Goal: Task Accomplishment & Management: Complete application form

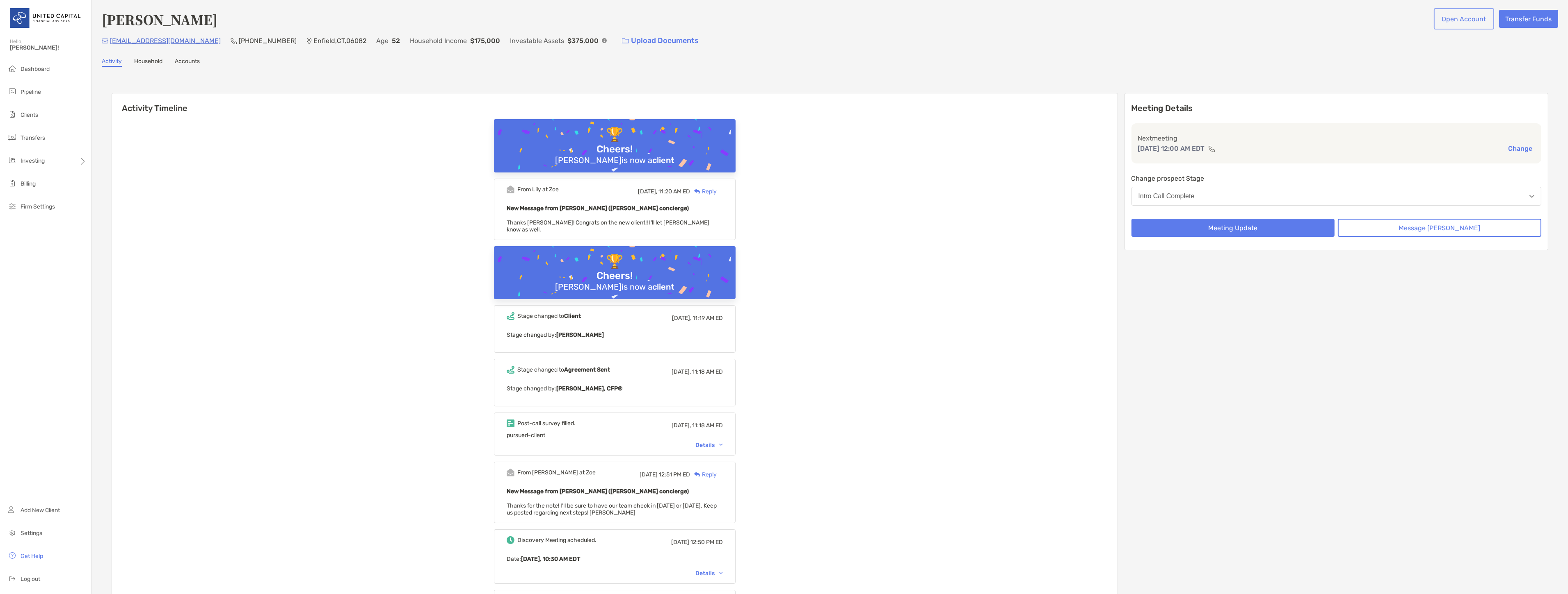
click at [1454, 15] on button "Open Account" at bounding box center [1464, 18] width 57 height 18
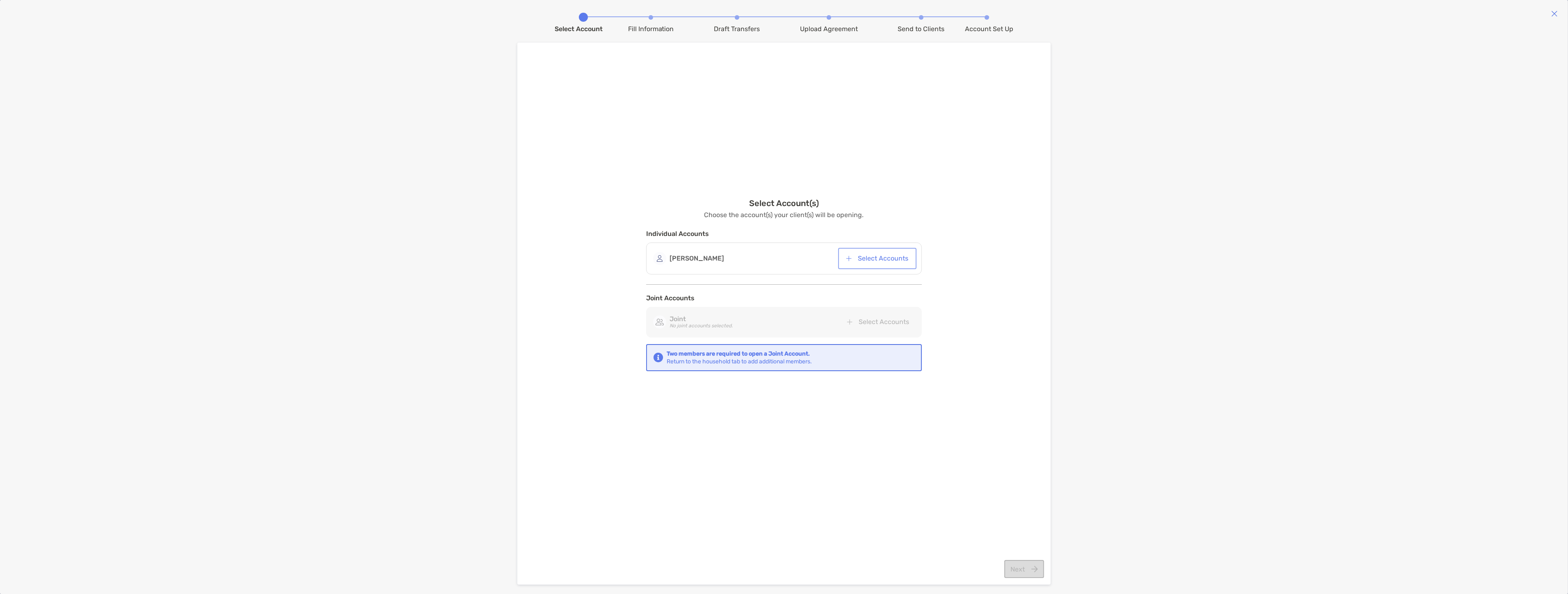
click at [862, 260] on button "Select Accounts" at bounding box center [877, 258] width 75 height 18
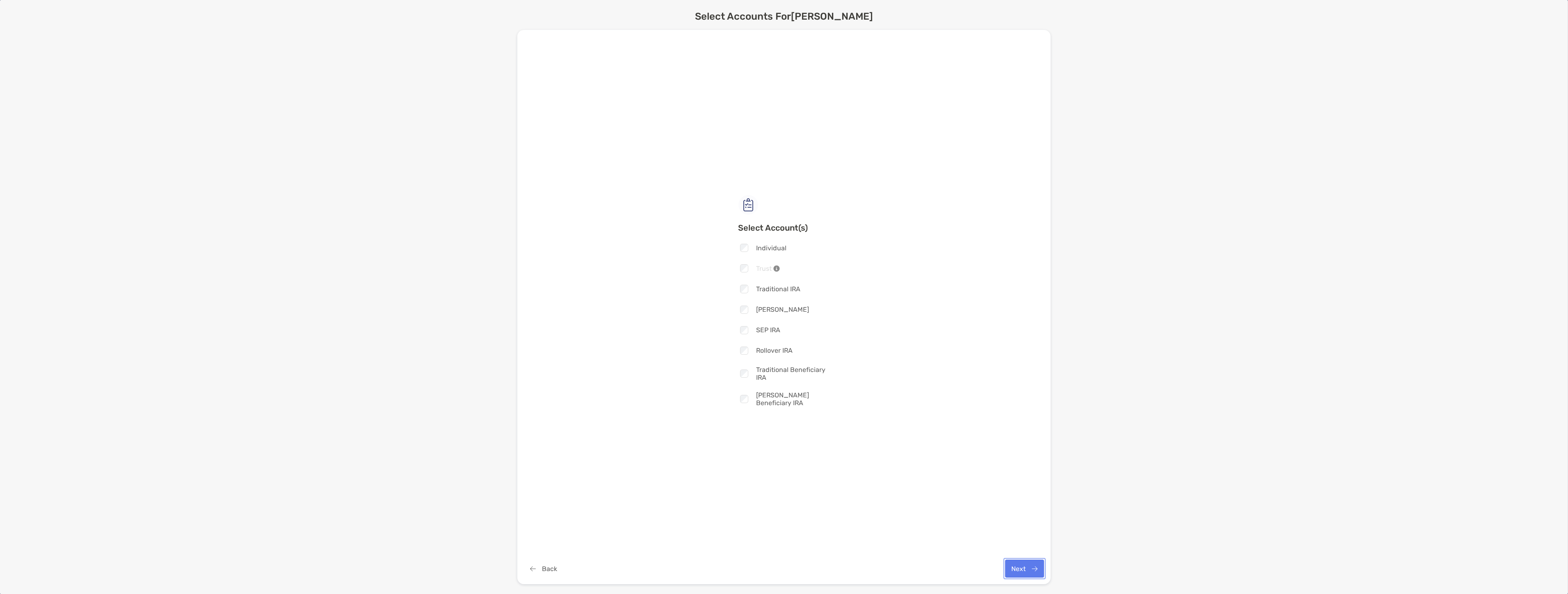
click at [1027, 564] on button "Next" at bounding box center [1024, 568] width 39 height 18
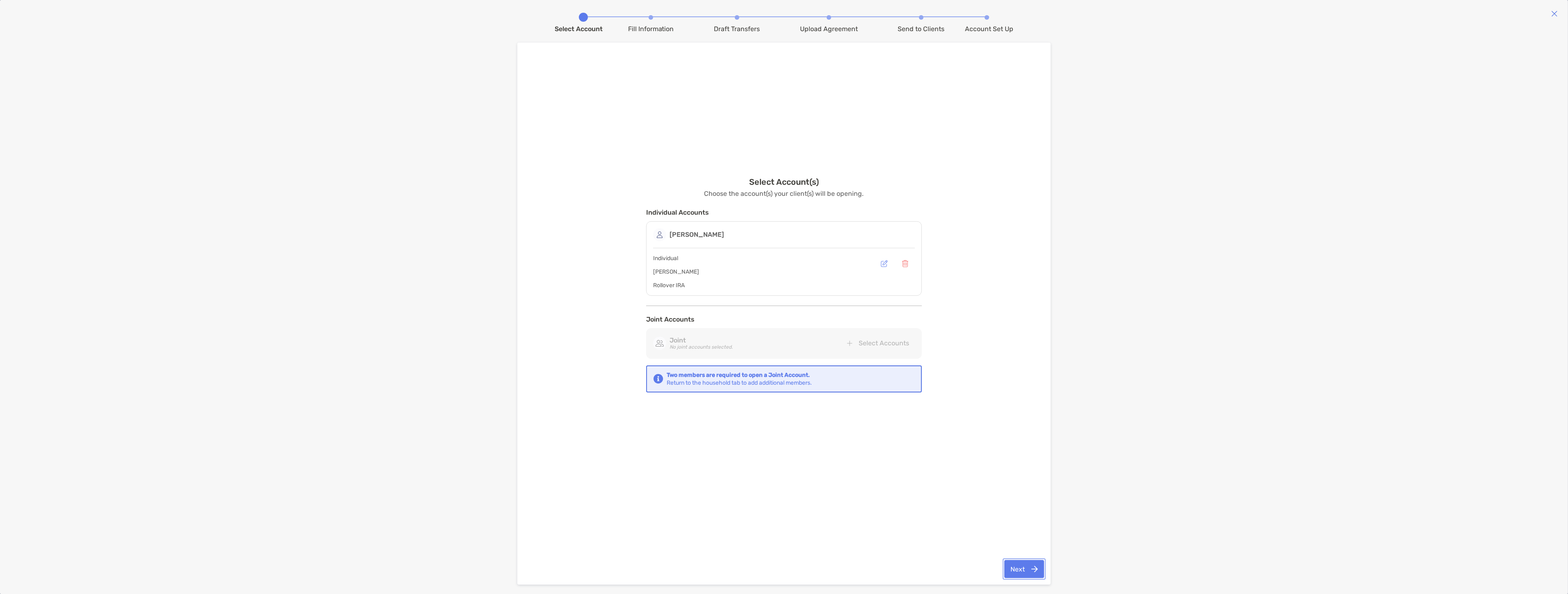
click at [1017, 570] on button "Next" at bounding box center [1024, 569] width 40 height 18
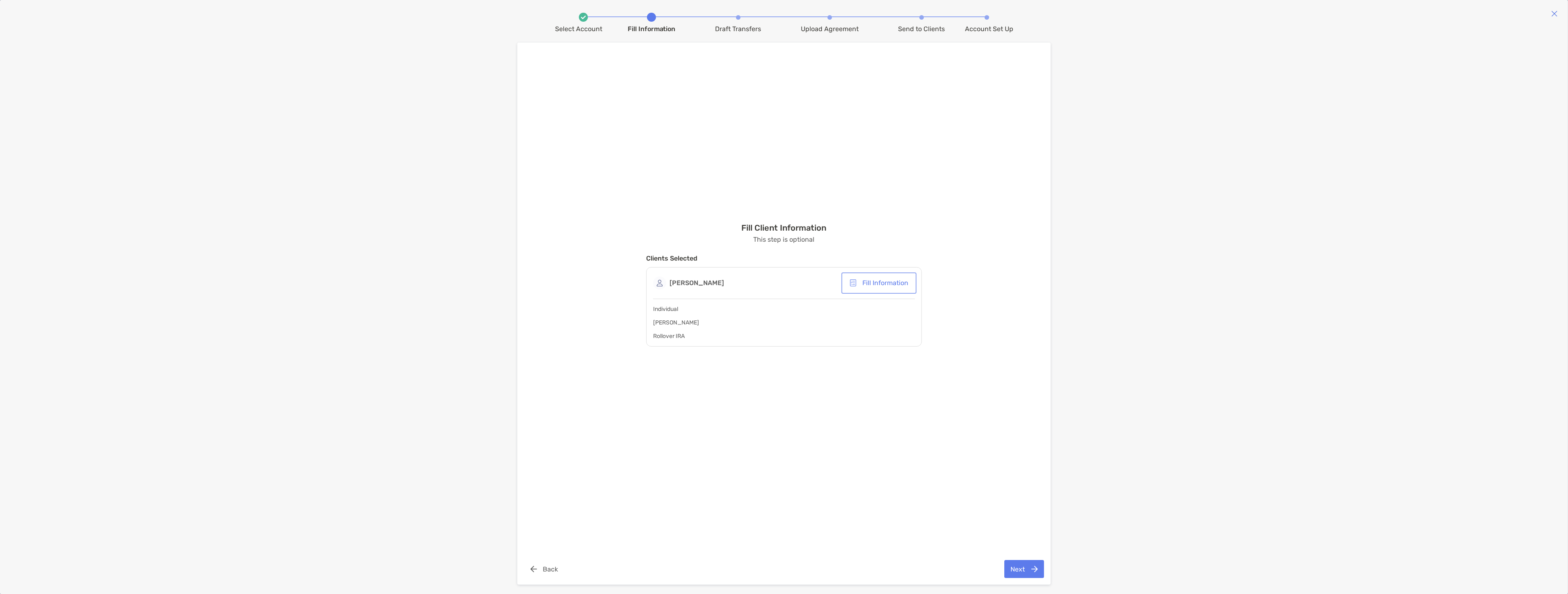
click at [867, 285] on button "Fill Information" at bounding box center [878, 283] width 72 height 18
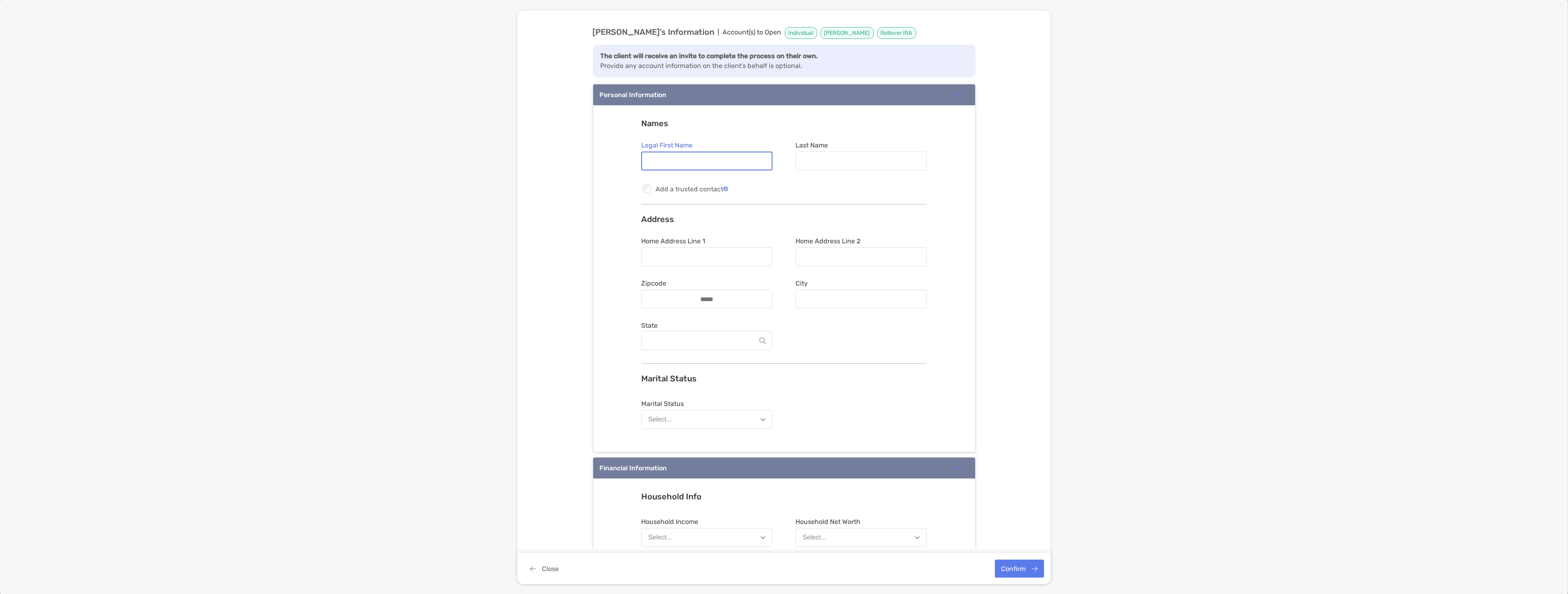
click at [705, 164] on input "Legal First Name" at bounding box center [706, 161] width 129 height 7
type input "********"
type input "******"
click at [708, 252] on div at bounding box center [706, 257] width 131 height 19
click at [708, 254] on input "Home Address Line 1" at bounding box center [706, 257] width 129 height 7
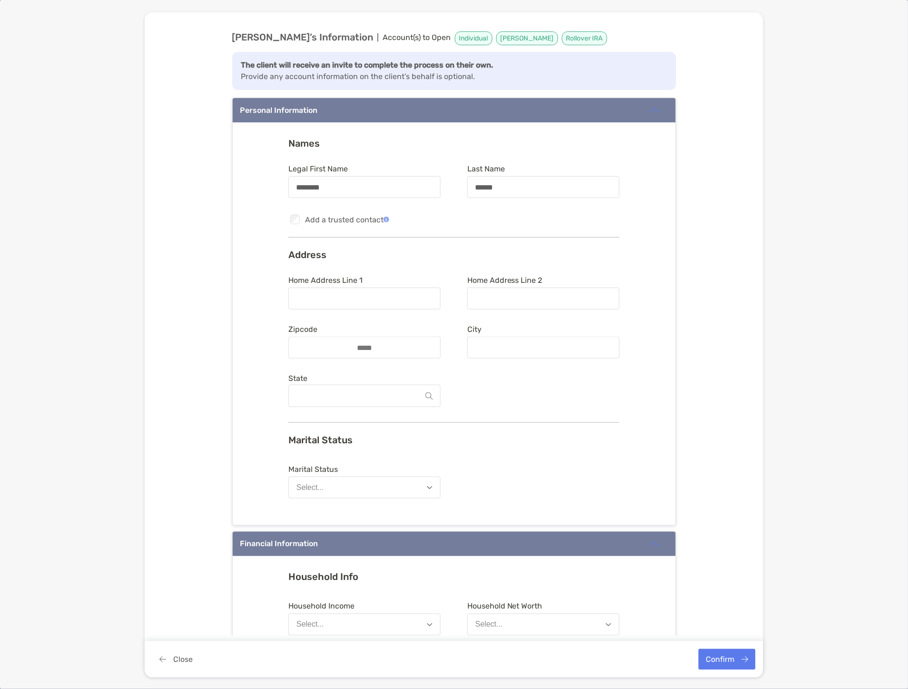
click at [327, 304] on div at bounding box center [365, 299] width 152 height 22
click at [327, 303] on input "Home Address Line 1" at bounding box center [364, 299] width 150 height 8
paste input "**********"
type input "**********"
click at [380, 297] on input "**********" at bounding box center [364, 299] width 150 height 8
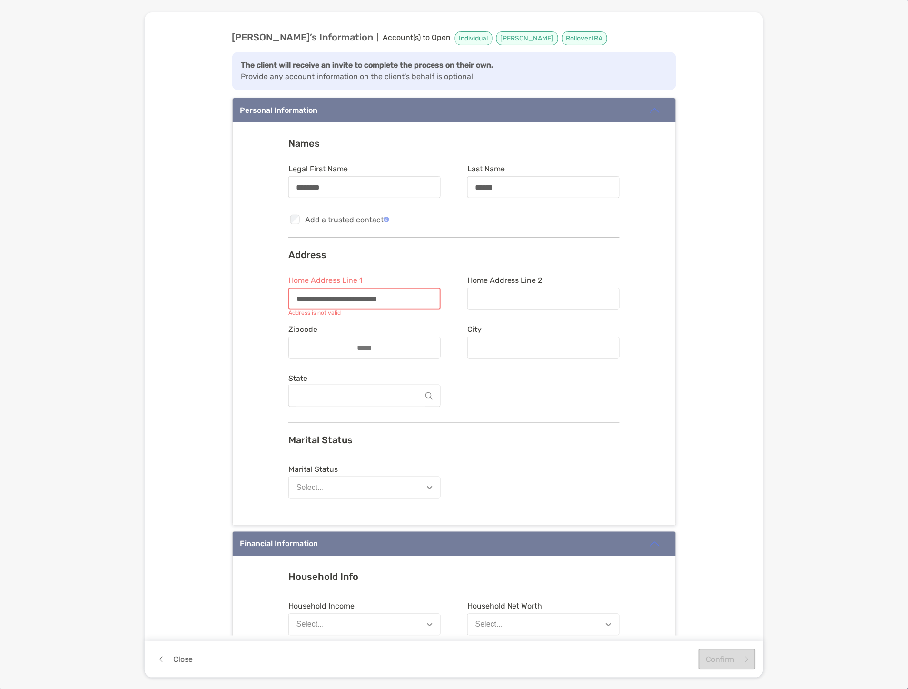
click at [380, 297] on input "**********" at bounding box center [364, 299] width 150 height 8
type input "**********"
type input "*****"
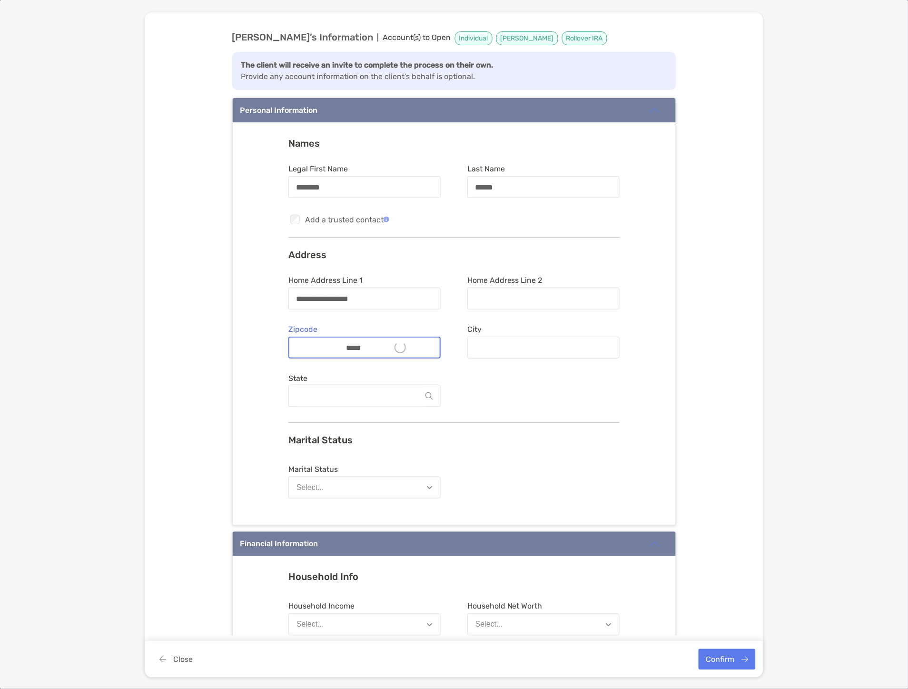
type input "*******"
type input "**********"
type input "*****"
click at [348, 484] on button "Select..." at bounding box center [365, 488] width 152 height 22
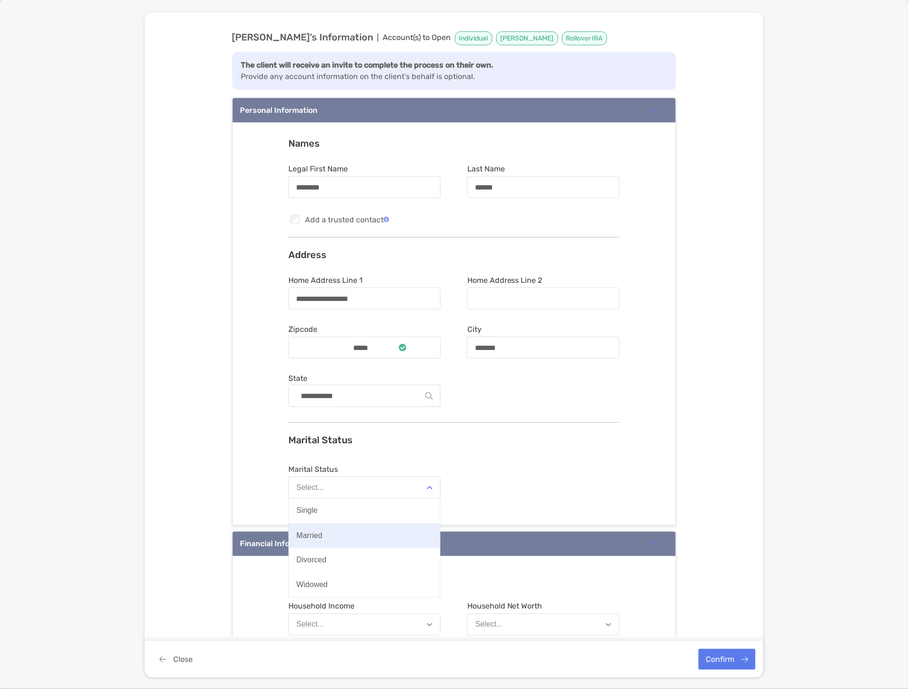
click at [333, 535] on button "Married" at bounding box center [364, 535] width 151 height 25
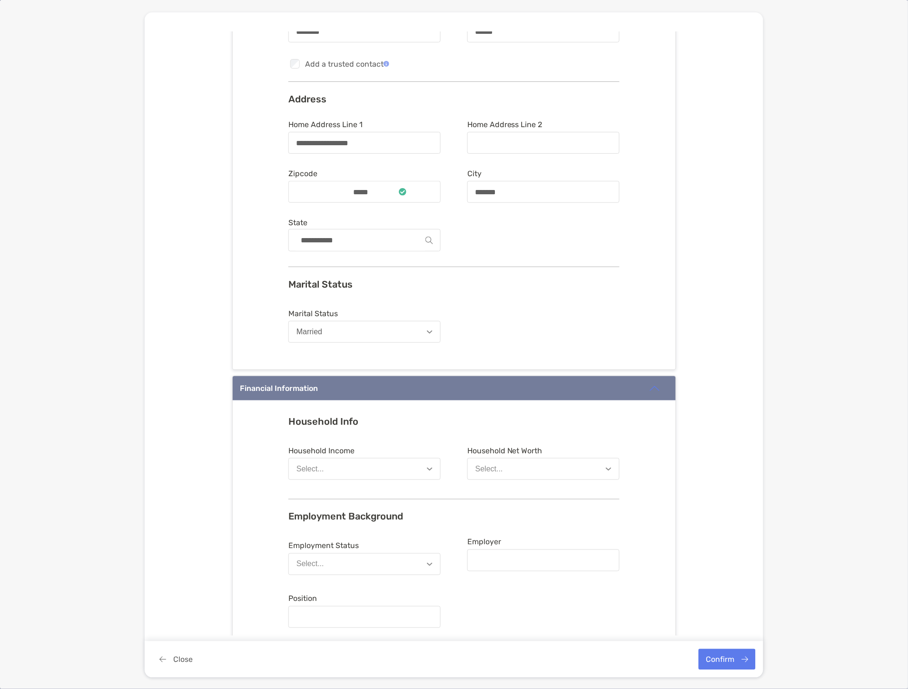
scroll to position [159, 0]
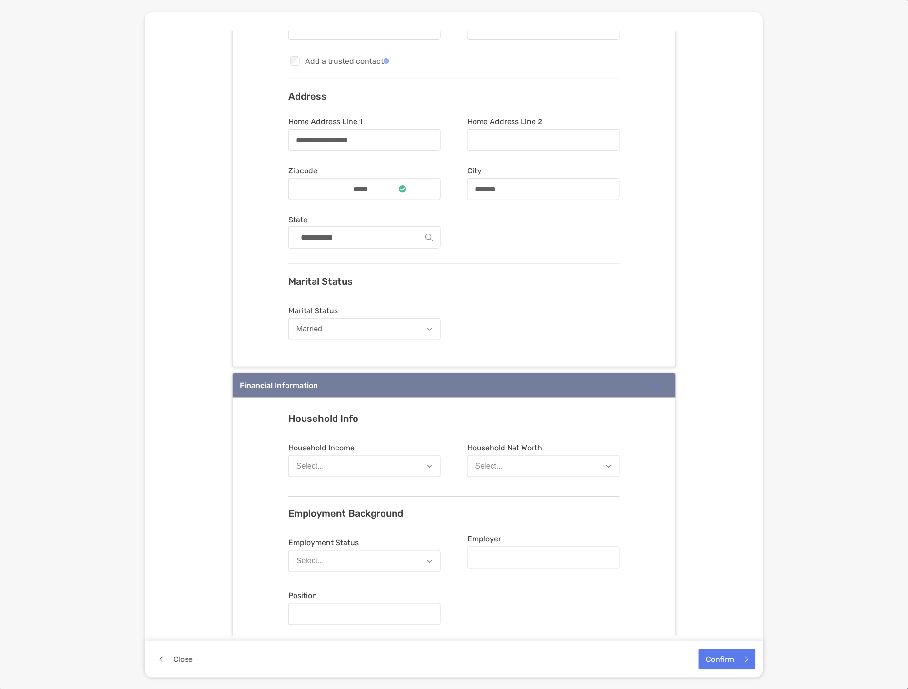
click at [386, 469] on button "Select..." at bounding box center [365, 466] width 152 height 22
click at [385, 531] on button "$200,001 - $300,000" at bounding box center [364, 535] width 151 height 25
click at [501, 464] on button "Select..." at bounding box center [544, 466] width 152 height 22
click at [489, 559] on div "$200,001 - $500,000" at bounding box center [511, 563] width 70 height 9
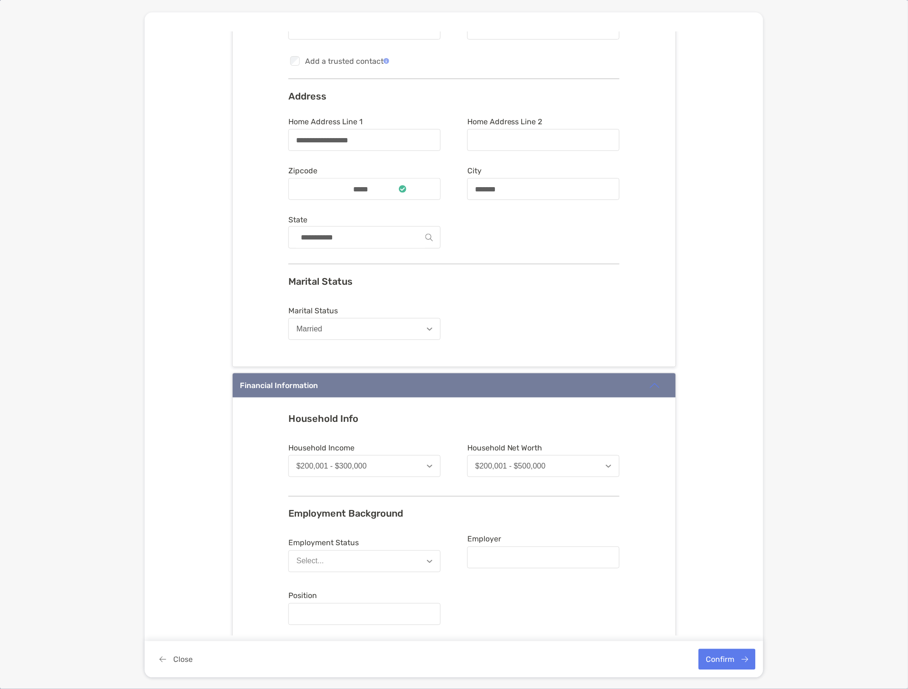
click at [378, 556] on button "Select..." at bounding box center [365, 561] width 152 height 22
click at [371, 587] on button "Employed" at bounding box center [364, 584] width 151 height 25
click at [510, 569] on div "Employer" at bounding box center [544, 555] width 152 height 41
click at [510, 556] on input "Employer" at bounding box center [544, 558] width 150 height 8
type input "**********"
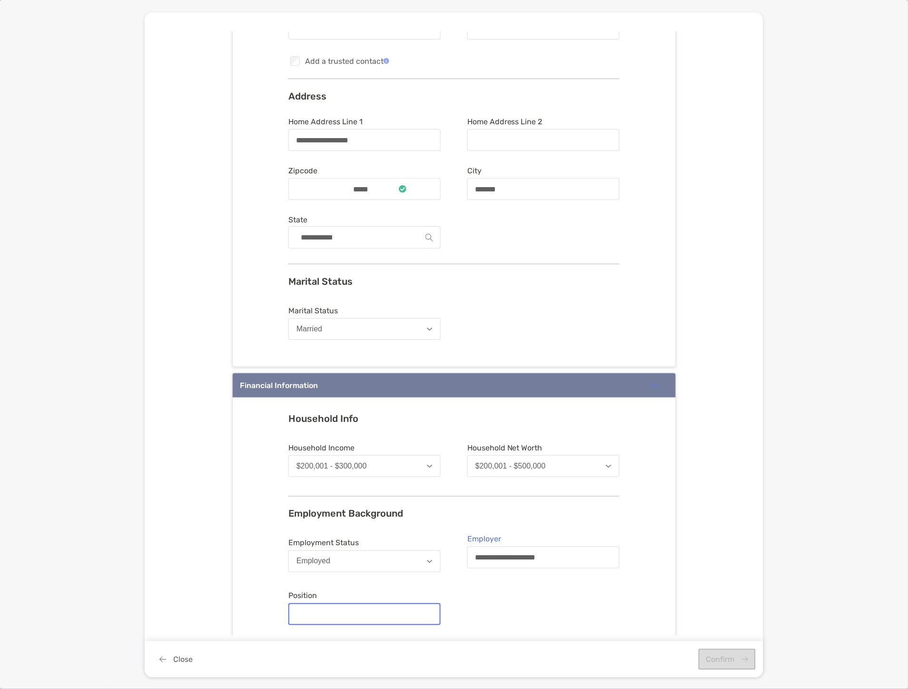
click at [358, 612] on input "Position" at bounding box center [364, 614] width 150 height 8
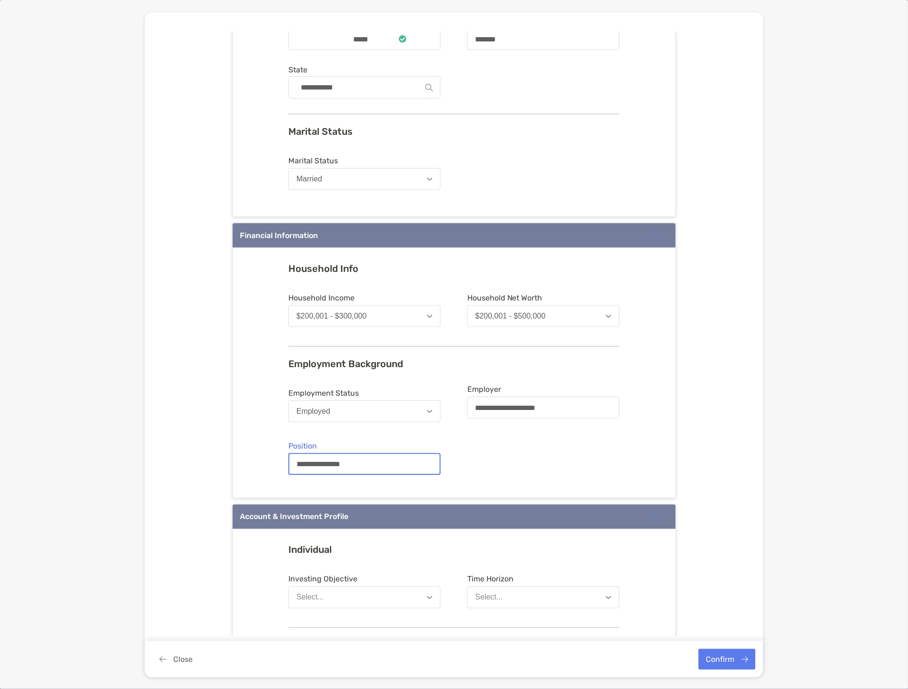
scroll to position [370, 0]
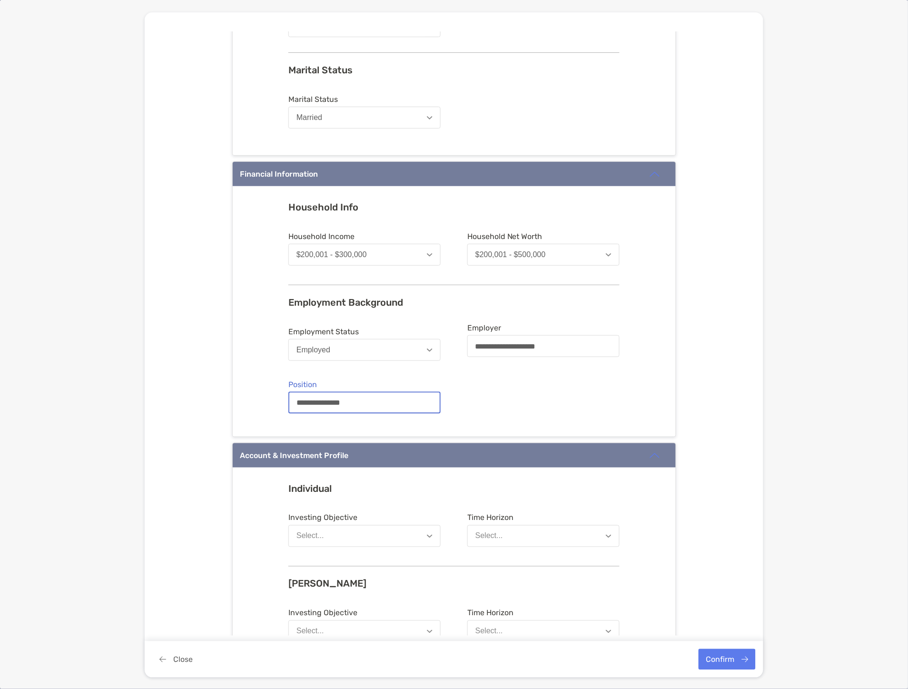
type input "**********"
click at [360, 530] on button "Select..." at bounding box center [365, 536] width 152 height 22
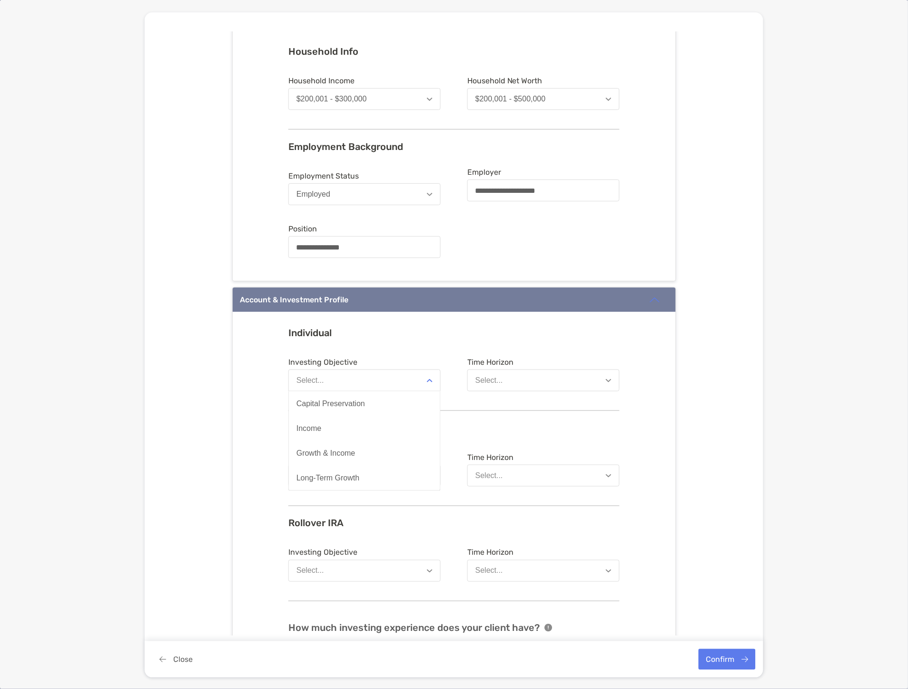
scroll to position [529, 0]
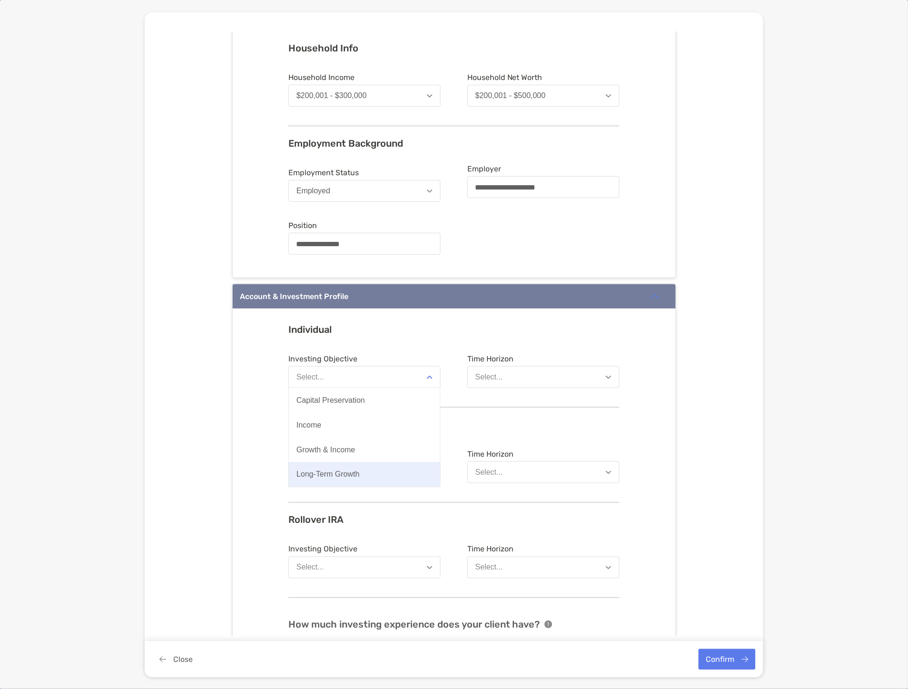
click at [349, 472] on div "Long-Term Growth" at bounding box center [328, 474] width 63 height 9
click at [489, 379] on div "Select..." at bounding box center [490, 377] width 28 height 9
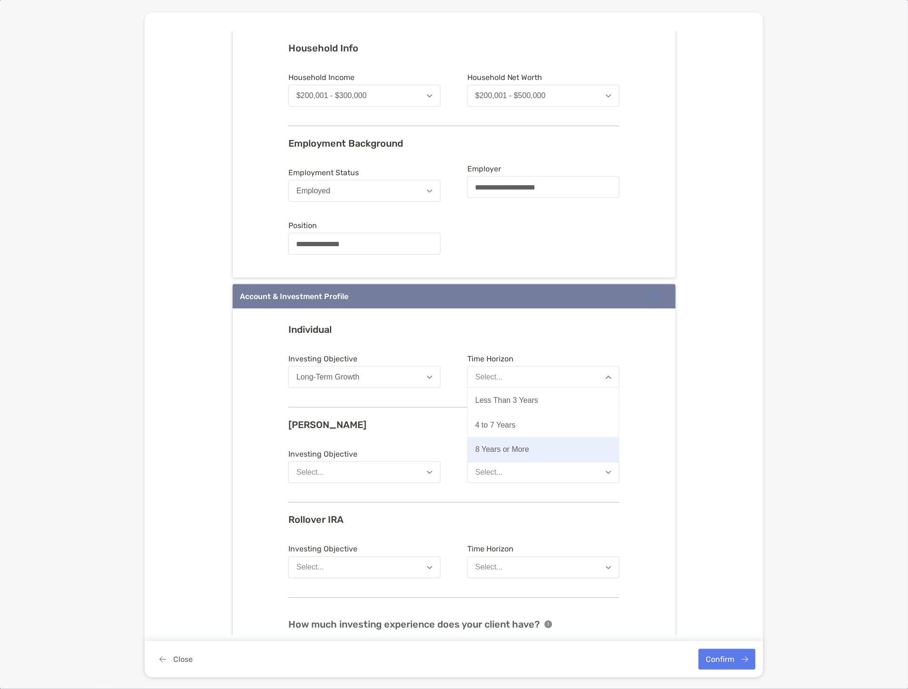
click at [509, 447] on div "8 Years or More" at bounding box center [503, 450] width 54 height 9
click at [350, 465] on button "Select..." at bounding box center [365, 472] width 152 height 22
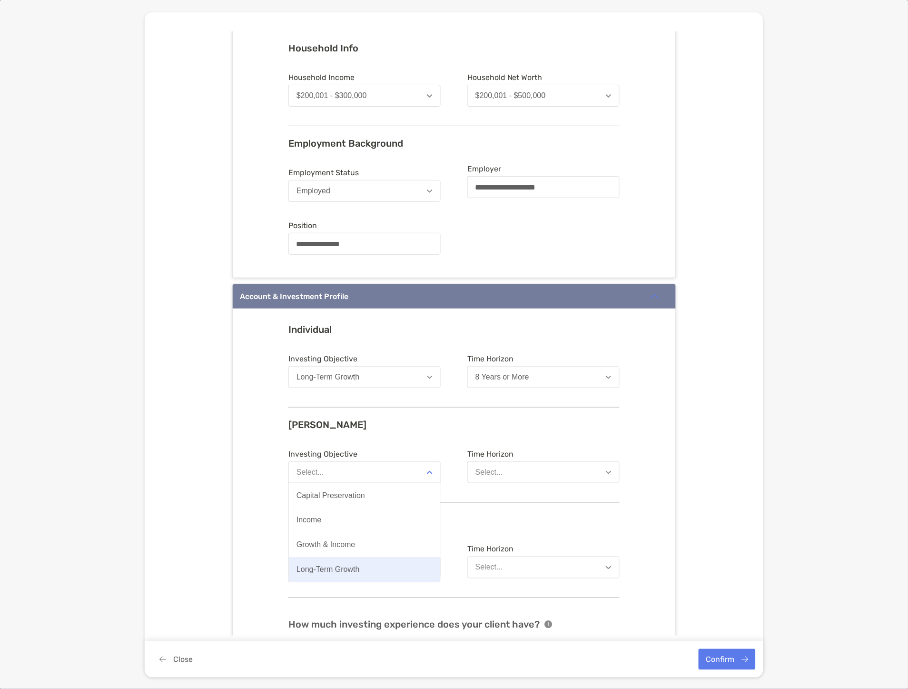
click at [359, 565] on button "Long-Term Growth" at bounding box center [364, 570] width 151 height 25
click at [355, 565] on button "Select..." at bounding box center [365, 568] width 152 height 22
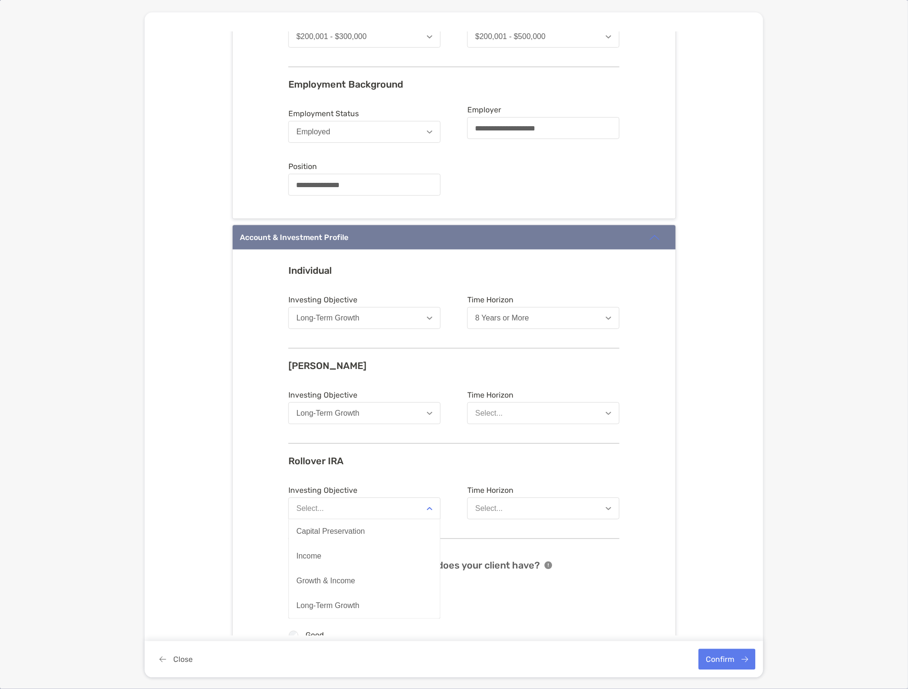
scroll to position [635, 0]
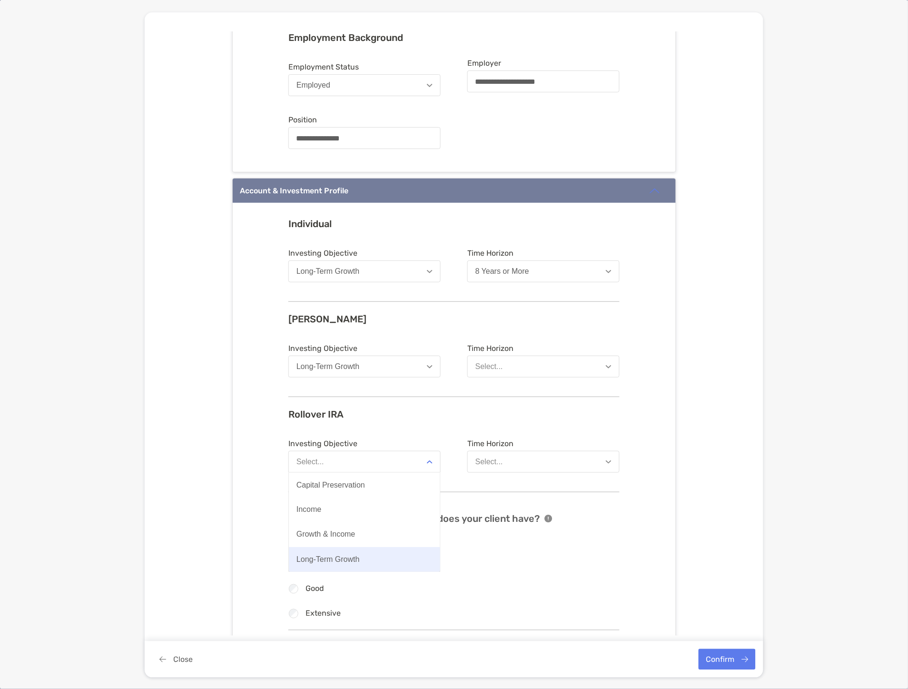
click at [343, 550] on button "Long-Term Growth" at bounding box center [364, 559] width 151 height 25
click at [492, 464] on div "Select..." at bounding box center [490, 462] width 28 height 9
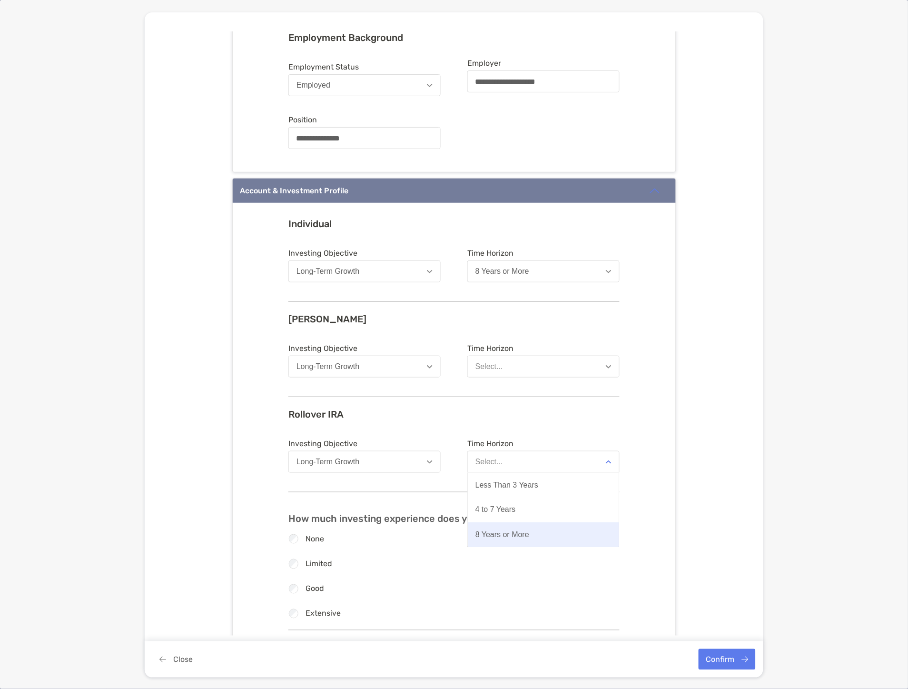
click at [501, 537] on div "8 Years or More" at bounding box center [503, 534] width 54 height 9
click at [485, 374] on button "Select..." at bounding box center [544, 367] width 152 height 22
click at [488, 454] on button "8 Years or More" at bounding box center [544, 462] width 152 height 22
click at [492, 363] on div "Select..." at bounding box center [490, 366] width 28 height 9
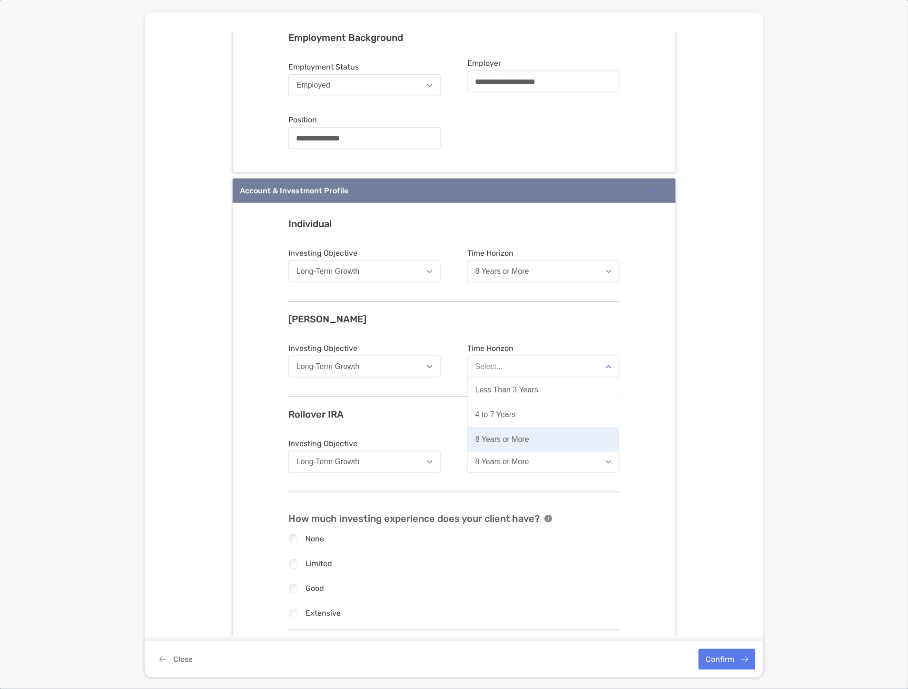
click at [491, 431] on button "8 Years or More" at bounding box center [543, 439] width 151 height 25
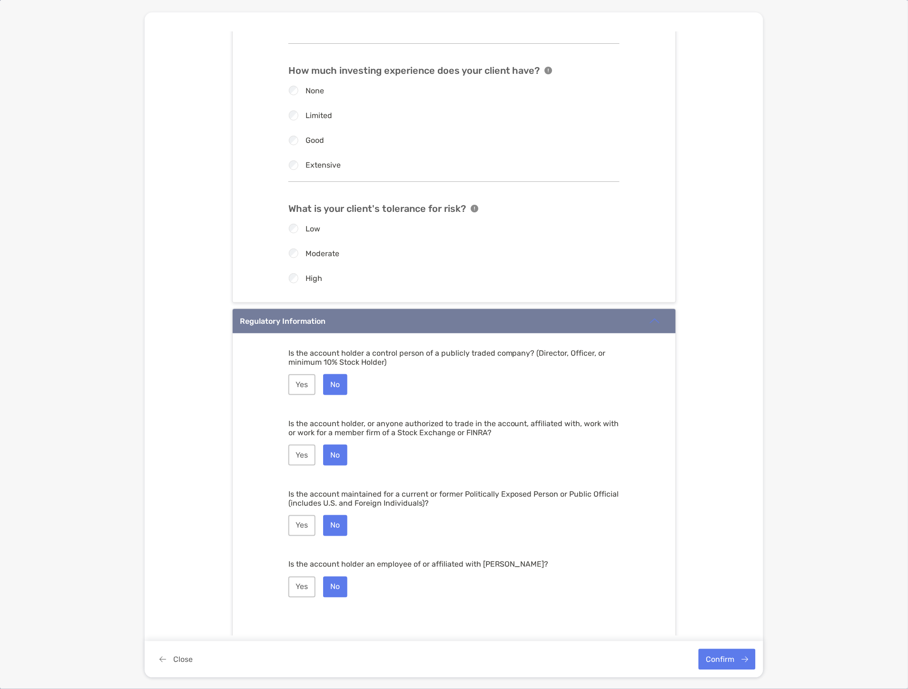
scroll to position [1084, 0]
click at [730, 667] on button "Confirm" at bounding box center [727, 659] width 57 height 21
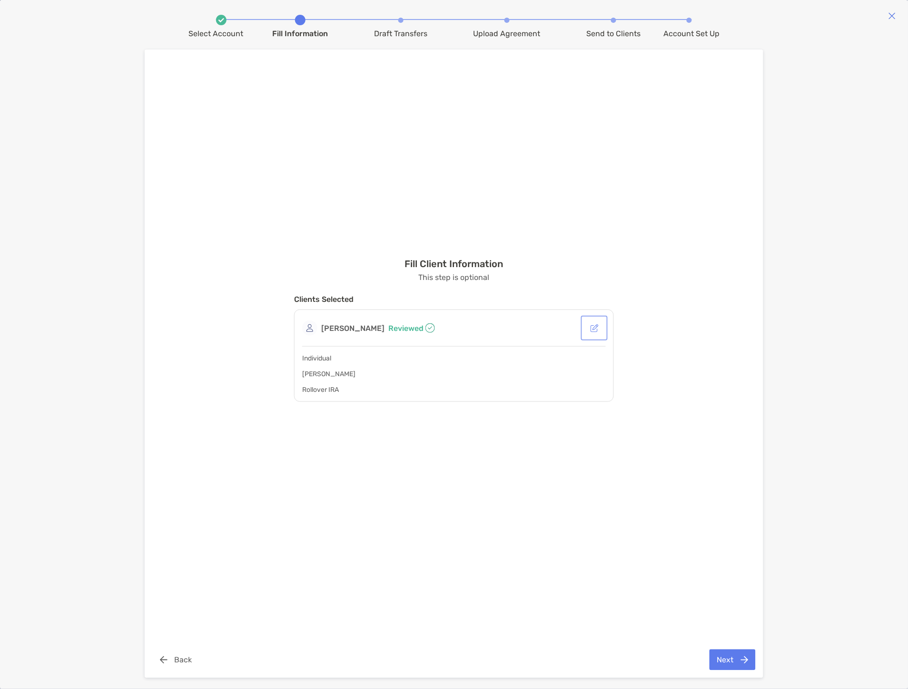
click at [598, 330] on button "button" at bounding box center [594, 328] width 23 height 21
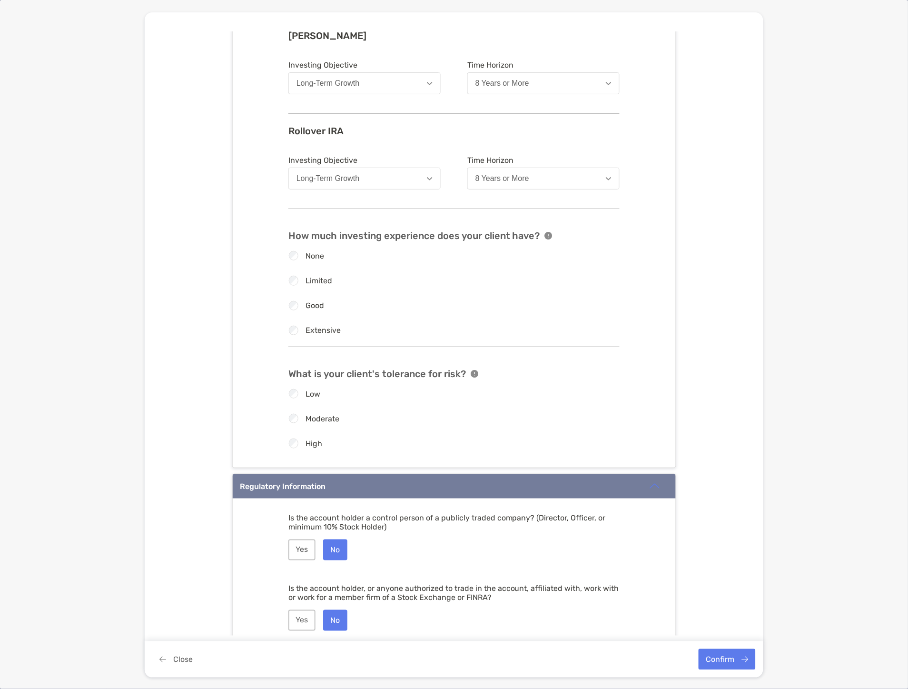
scroll to position [1084, 0]
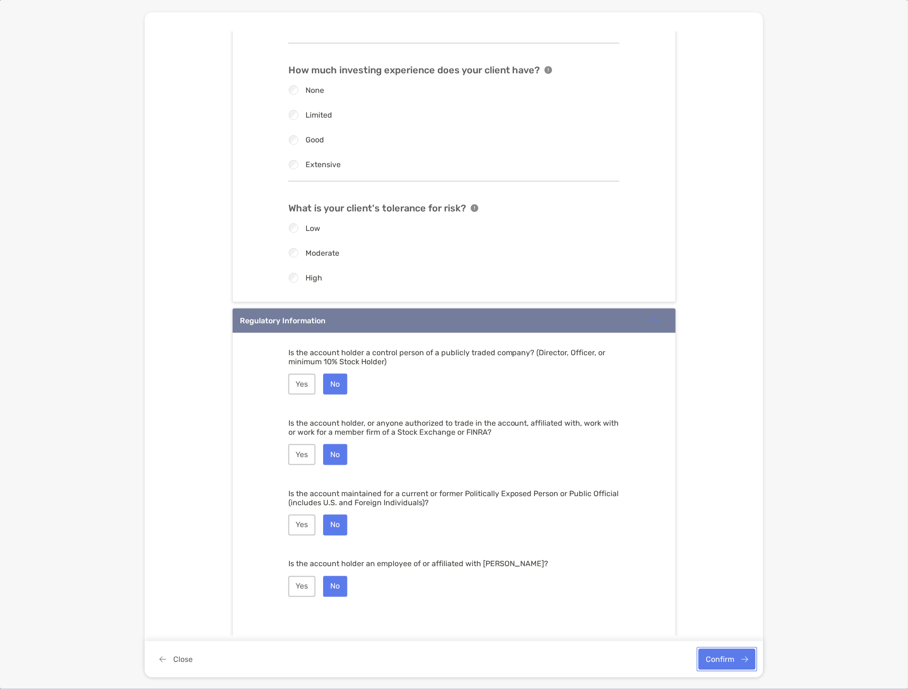
click at [732, 669] on button "Confirm" at bounding box center [727, 659] width 57 height 21
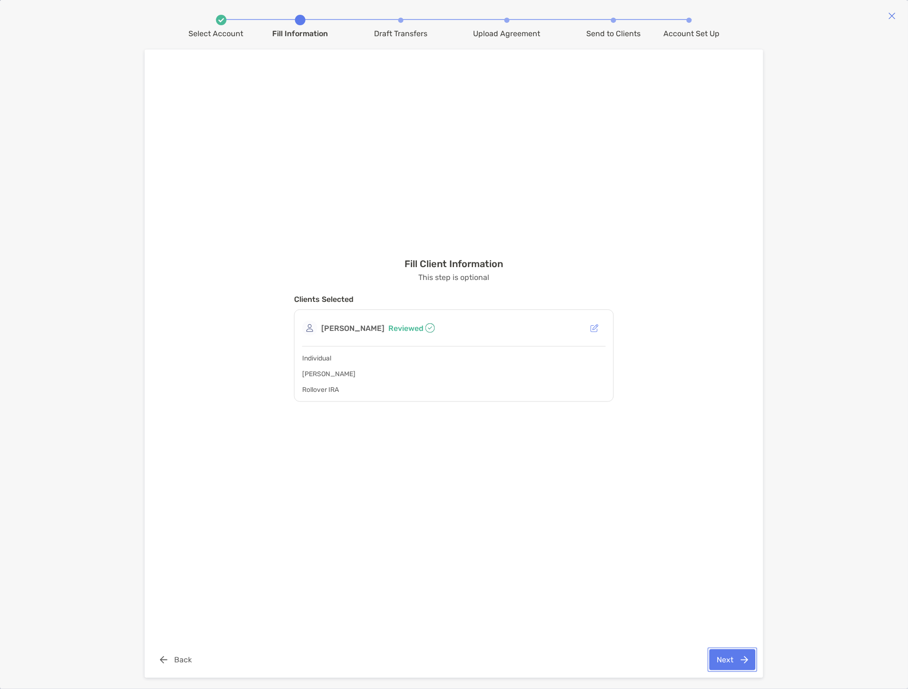
click at [744, 660] on button "Next" at bounding box center [733, 659] width 46 height 21
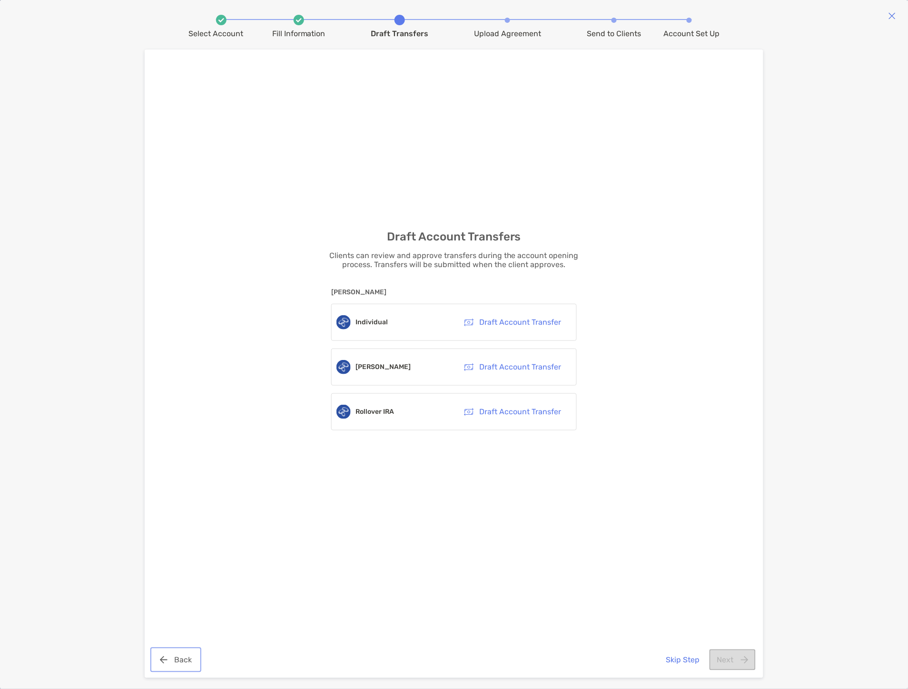
click at [171, 663] on button "Back" at bounding box center [175, 659] width 47 height 21
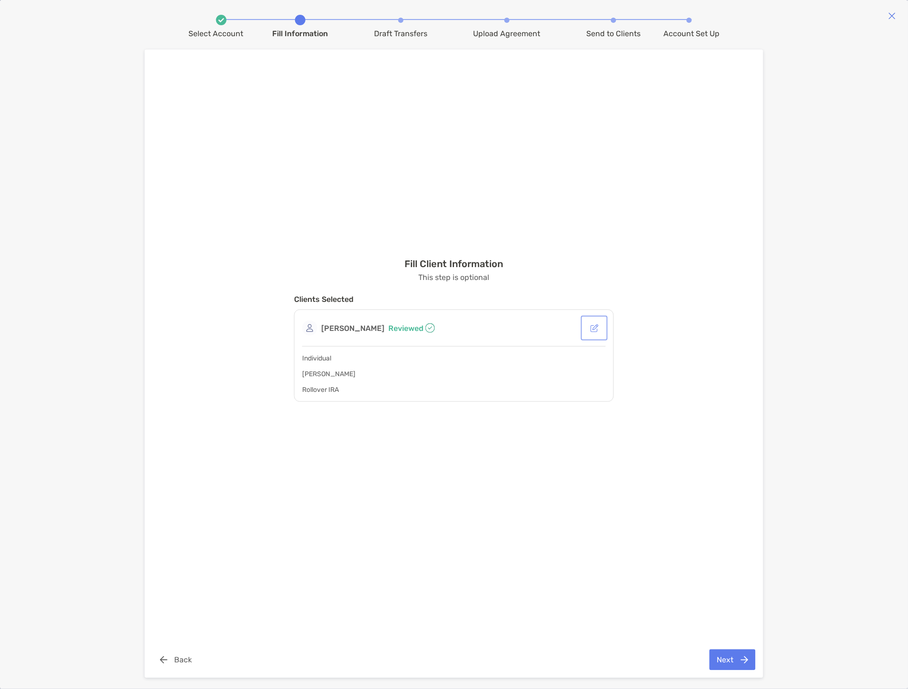
click at [589, 327] on button "button" at bounding box center [594, 328] width 23 height 21
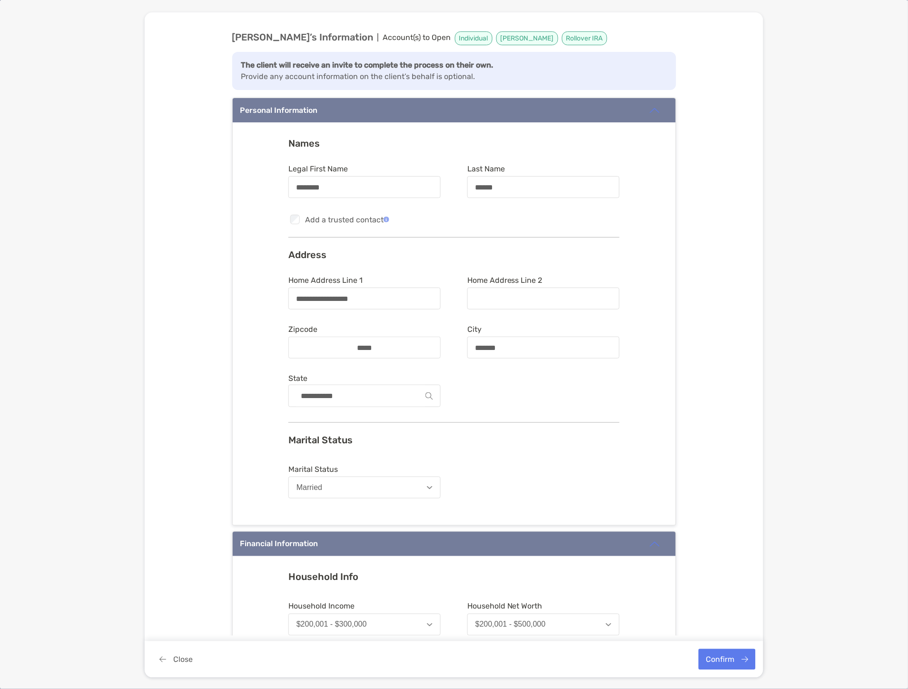
click at [614, 219] on div "Checkbox Add a trusted contact" at bounding box center [454, 219] width 331 height 12
click at [734, 658] on button "Confirm" at bounding box center [727, 659] width 57 height 21
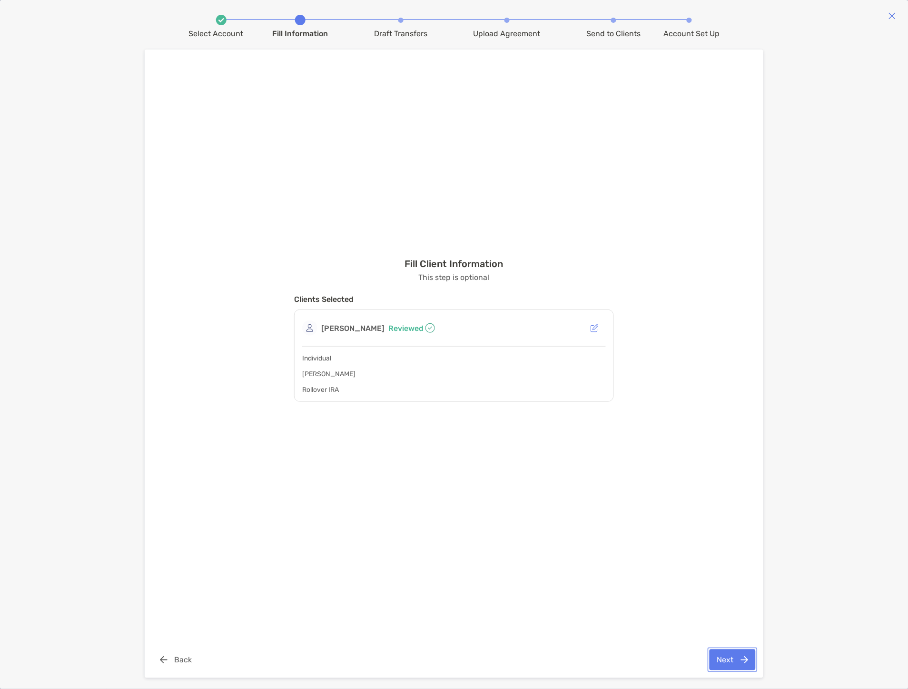
click at [734, 654] on button "Next" at bounding box center [733, 659] width 46 height 21
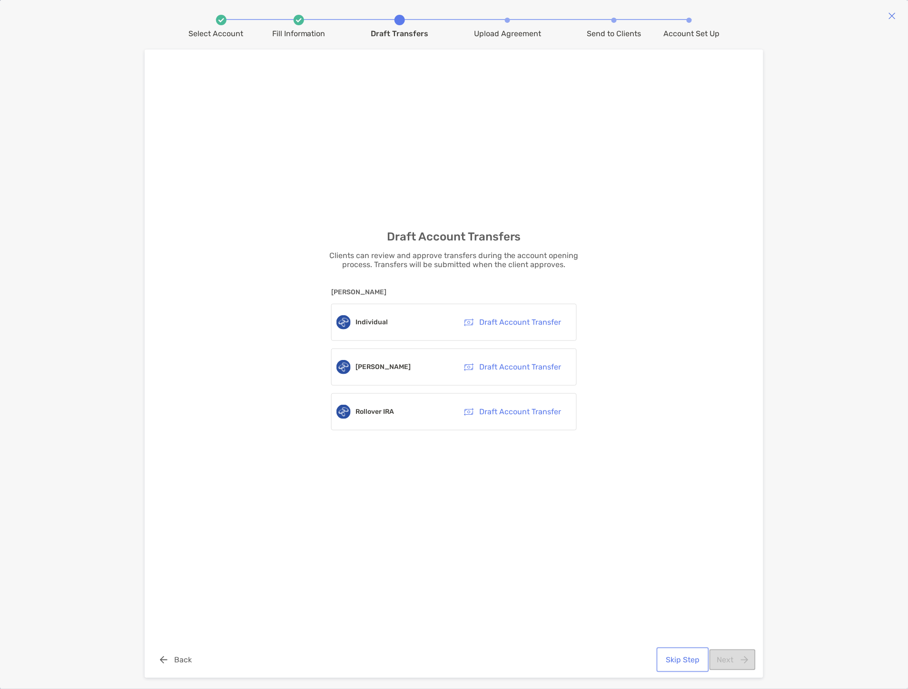
click at [683, 657] on button "Skip Step" at bounding box center [683, 659] width 49 height 21
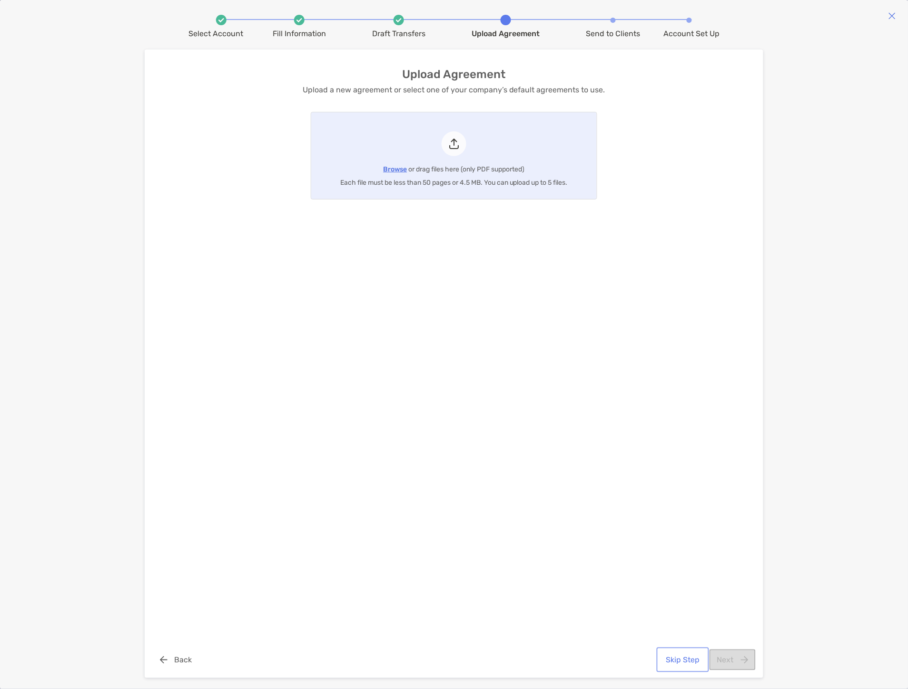
click at [683, 657] on button "Skip Step" at bounding box center [683, 659] width 49 height 21
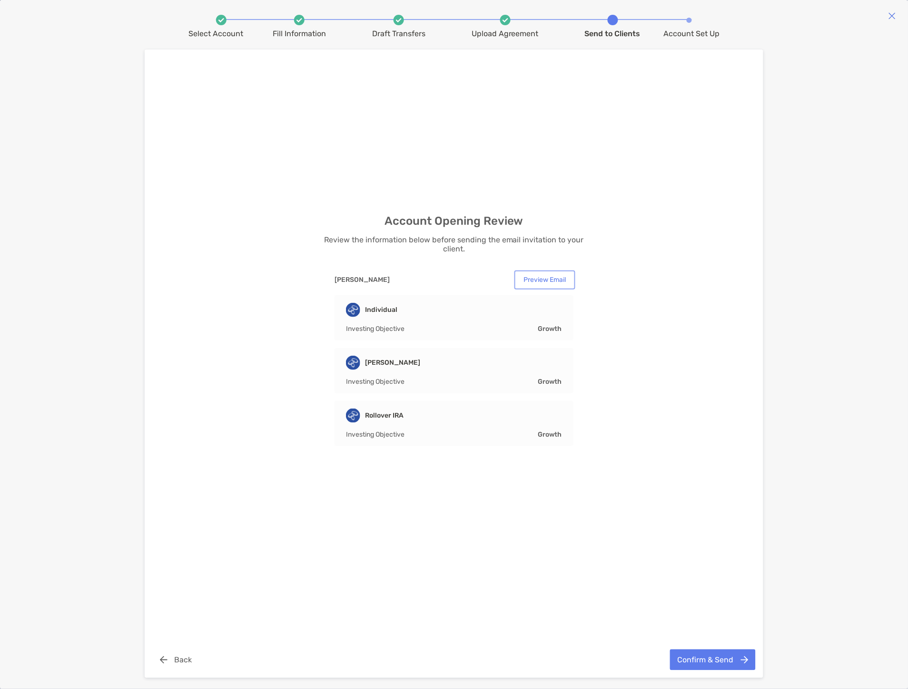
click at [543, 279] on button "Preview Email" at bounding box center [545, 279] width 57 height 15
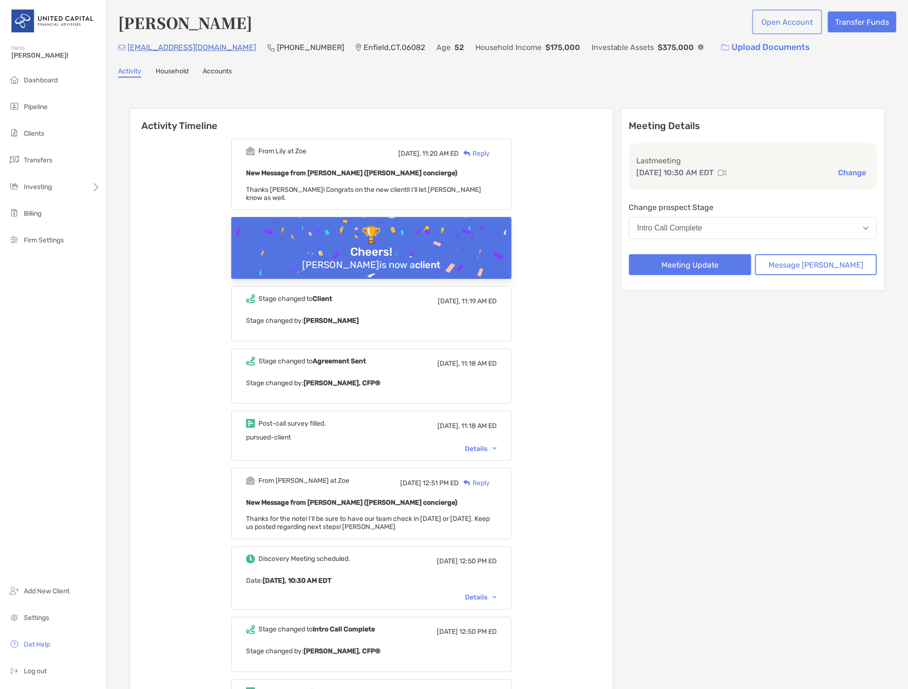
click at [805, 20] on button "Open Account" at bounding box center [788, 21] width 66 height 21
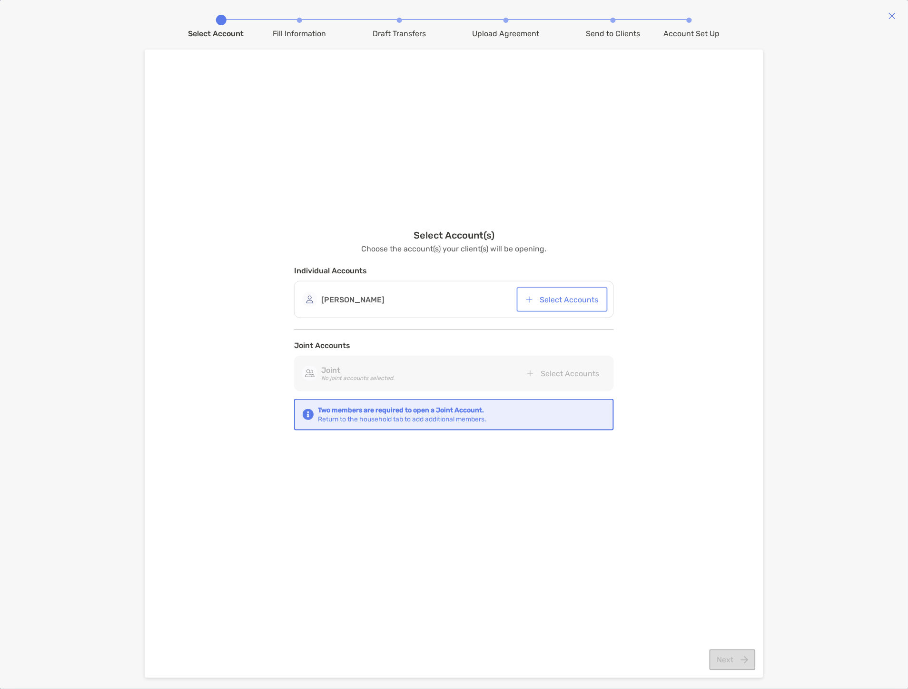
click at [555, 298] on button "Select Accounts" at bounding box center [562, 299] width 87 height 21
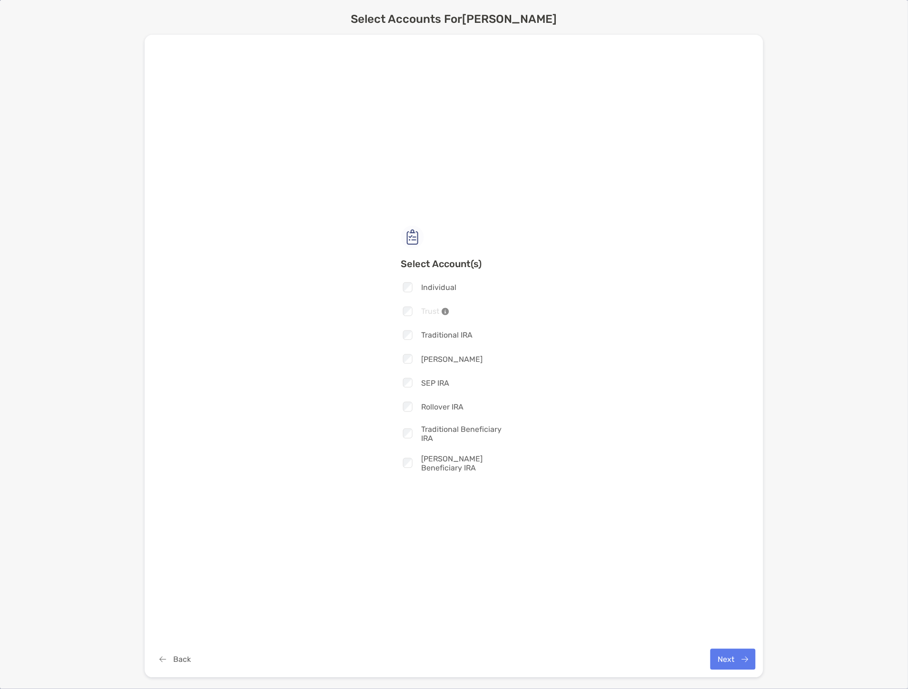
click at [408, 430] on div at bounding box center [407, 433] width 13 height 12
click at [406, 403] on div at bounding box center [407, 406] width 13 height 12
click at [402, 430] on div at bounding box center [407, 433] width 13 height 12
click at [750, 660] on button "Next" at bounding box center [733, 659] width 45 height 21
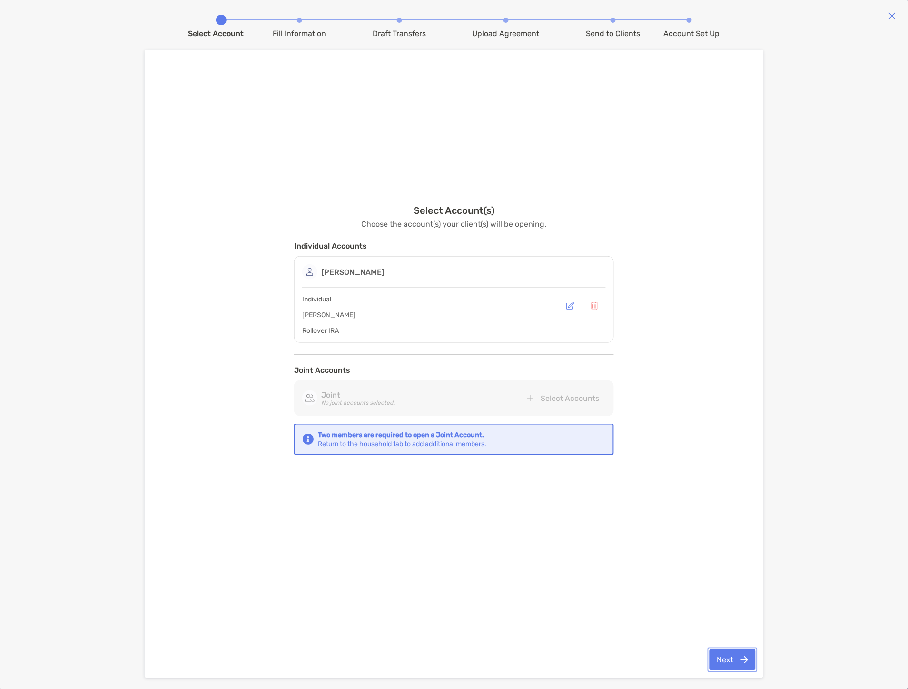
click at [751, 659] on button "Next" at bounding box center [733, 659] width 46 height 21
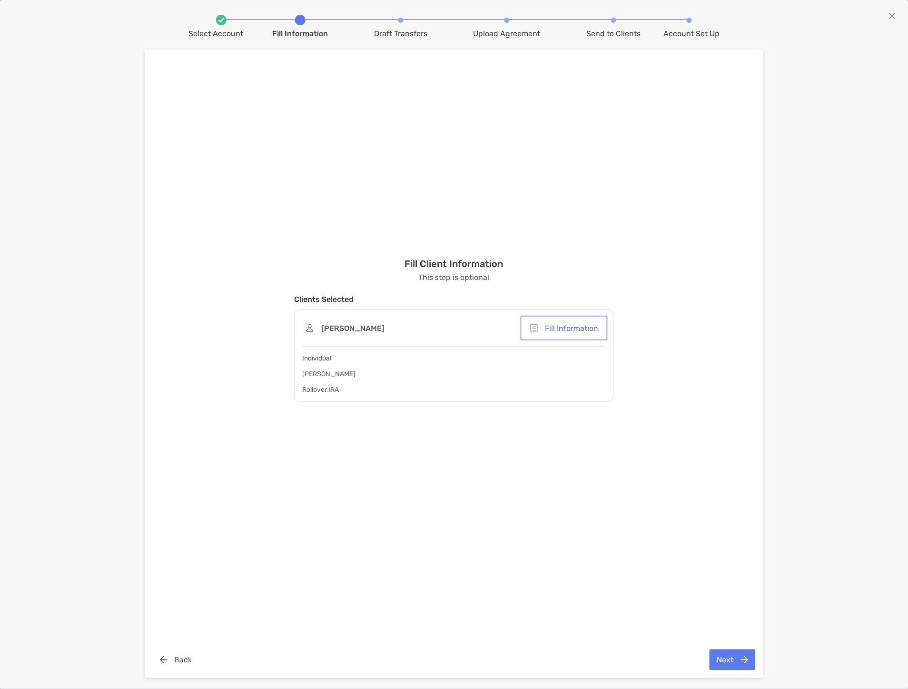
click at [538, 327] on button "Fill Information" at bounding box center [564, 328] width 83 height 21
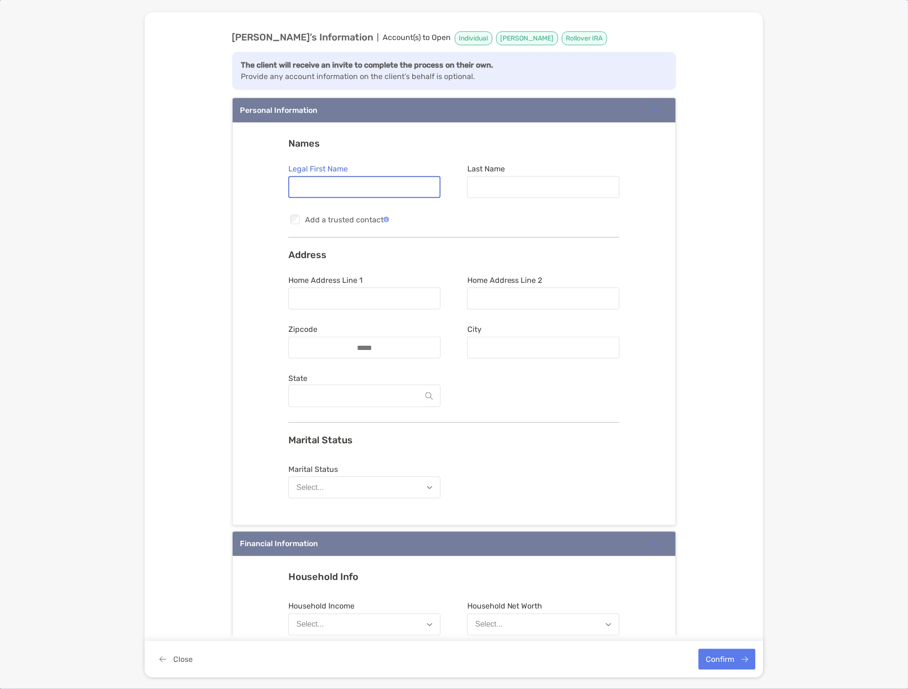
click at [356, 185] on input "Legal First Name" at bounding box center [364, 187] width 150 height 8
type input "********"
type input "******"
type input "**********"
type input "*****"
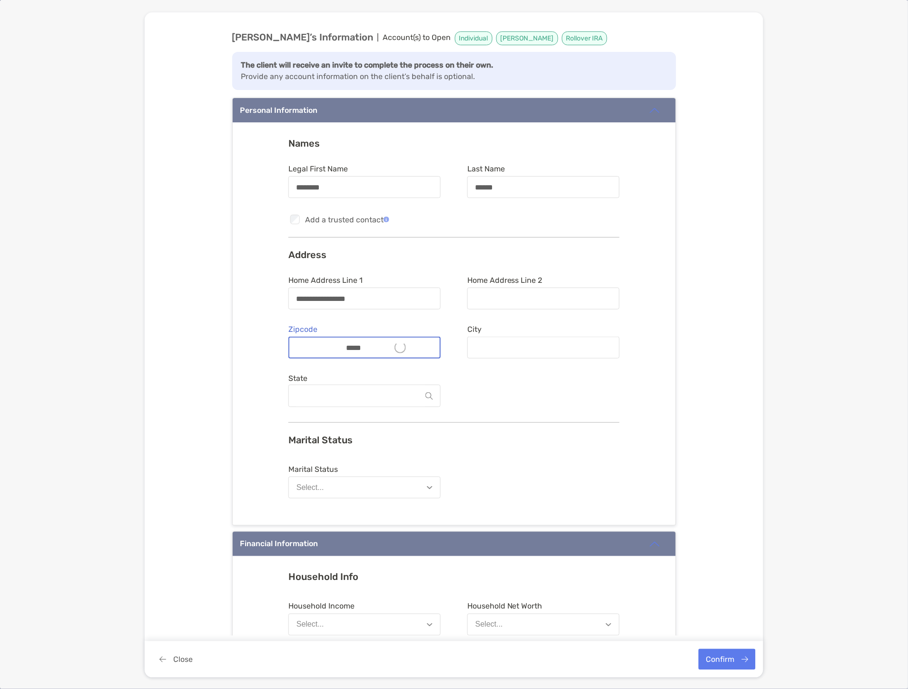
type input "*******"
type input "**********"
type input "*****"
click at [388, 491] on button "Select..." at bounding box center [365, 488] width 152 height 22
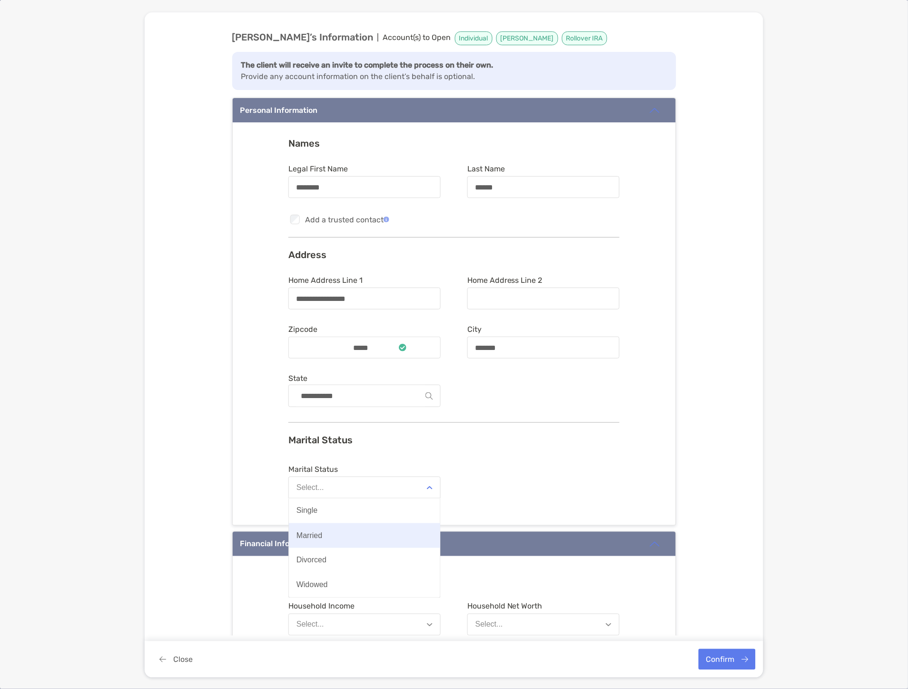
click at [361, 529] on button "Married" at bounding box center [364, 535] width 151 height 25
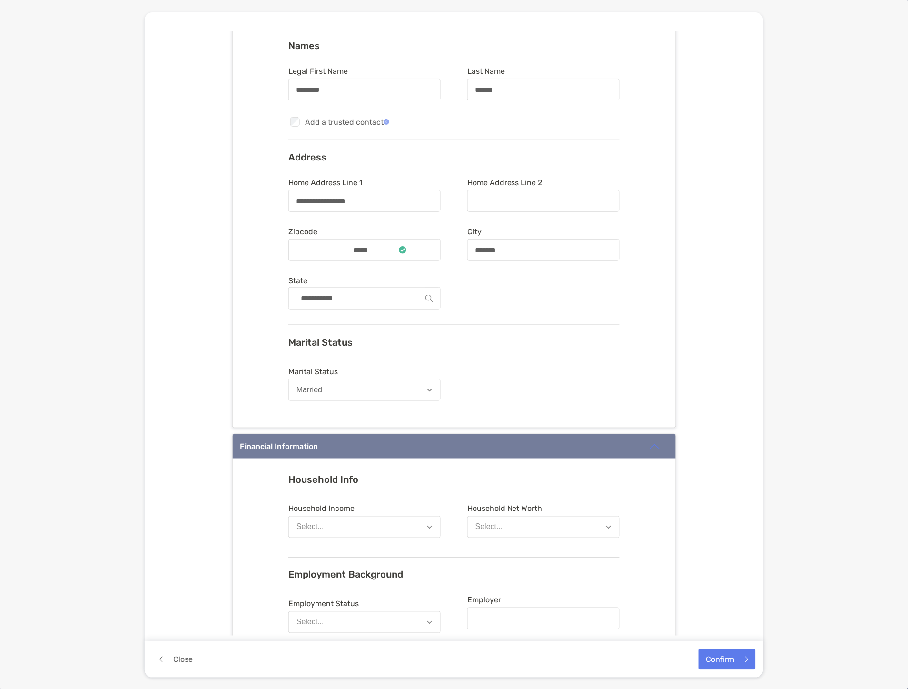
scroll to position [211, 0]
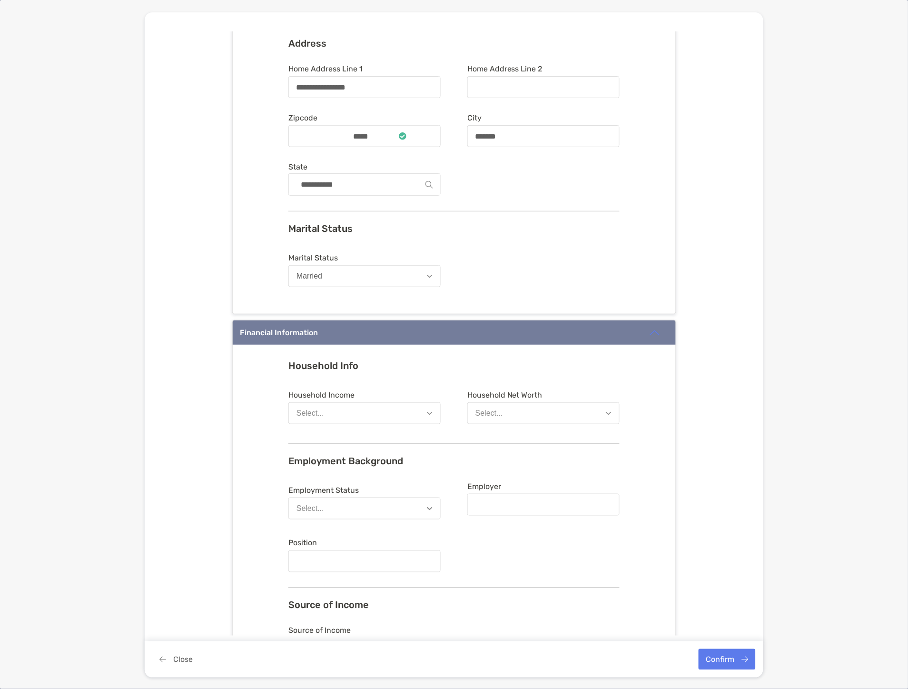
click at [363, 415] on button "Select..." at bounding box center [365, 413] width 152 height 22
click at [365, 527] on button "$200,001 - $300,000" at bounding box center [364, 535] width 151 height 25
click at [505, 416] on button "Select..." at bounding box center [544, 413] width 152 height 22
click at [511, 507] on div "$200,001 - $500,000" at bounding box center [511, 511] width 70 height 9
click at [330, 496] on div "Employment Status Select..." at bounding box center [365, 503] width 152 height 34
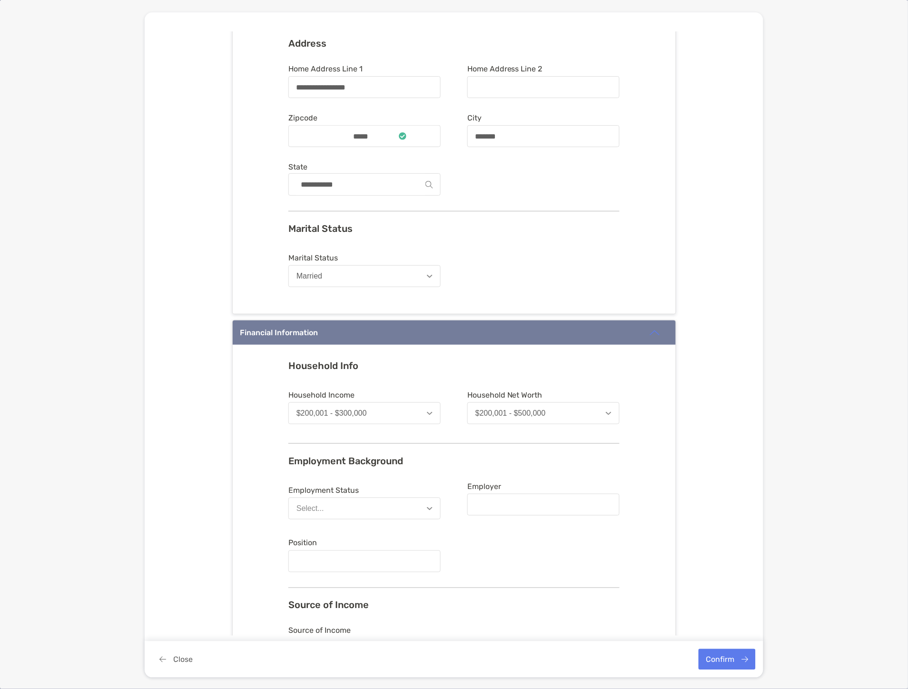
click at [339, 506] on button "Select..." at bounding box center [365, 509] width 152 height 22
click at [339, 532] on button "Employed" at bounding box center [364, 531] width 151 height 25
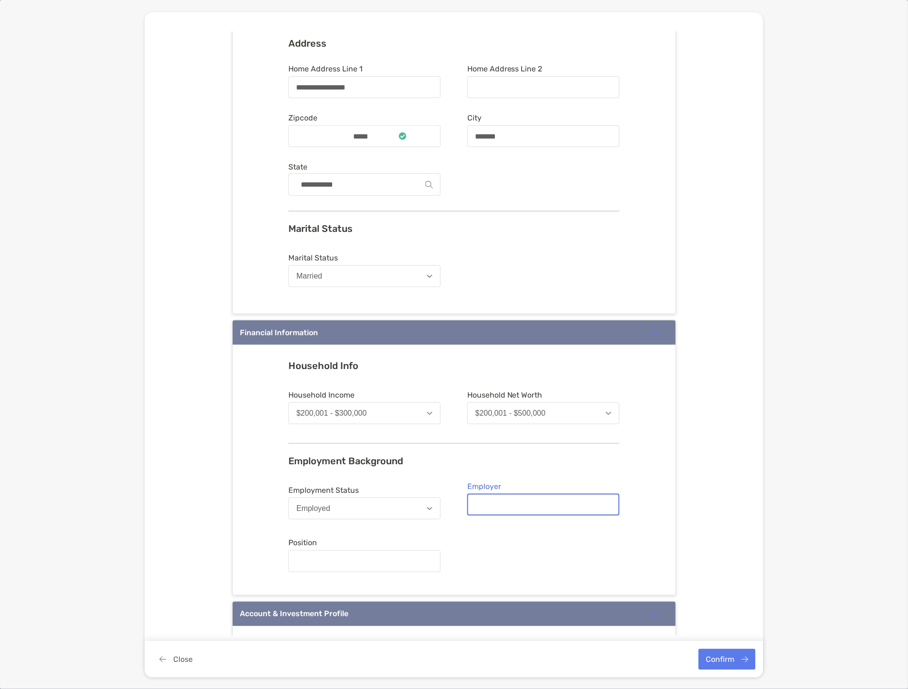
click at [485, 505] on input "Employer" at bounding box center [544, 505] width 150 height 8
type input "**********"
click at [330, 572] on form "**********" at bounding box center [454, 529] width 331 height 94
click at [337, 562] on input "Position" at bounding box center [364, 562] width 150 height 8
type input "**********"
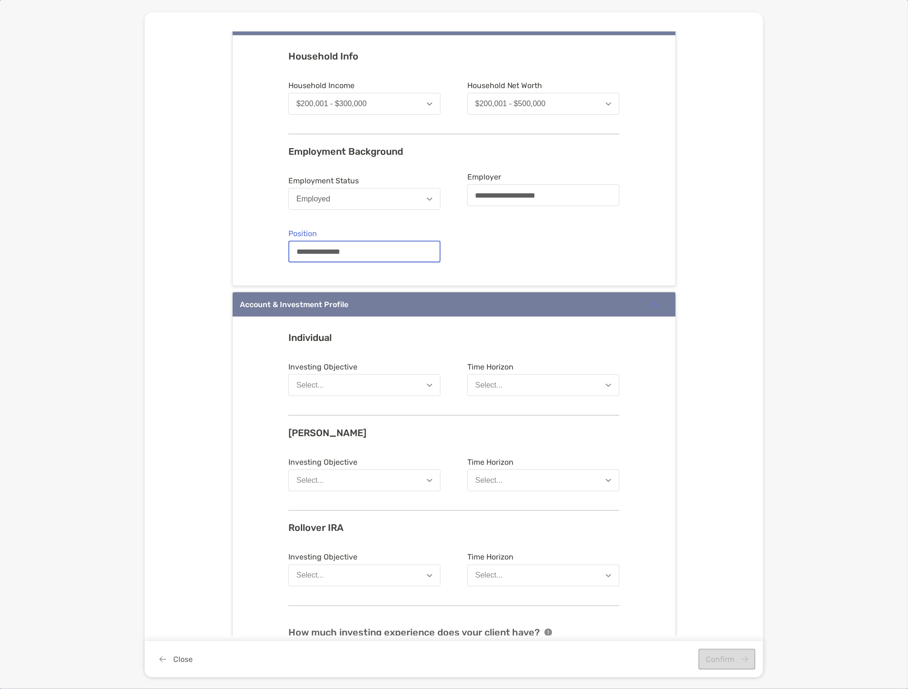
scroll to position [529, 0]
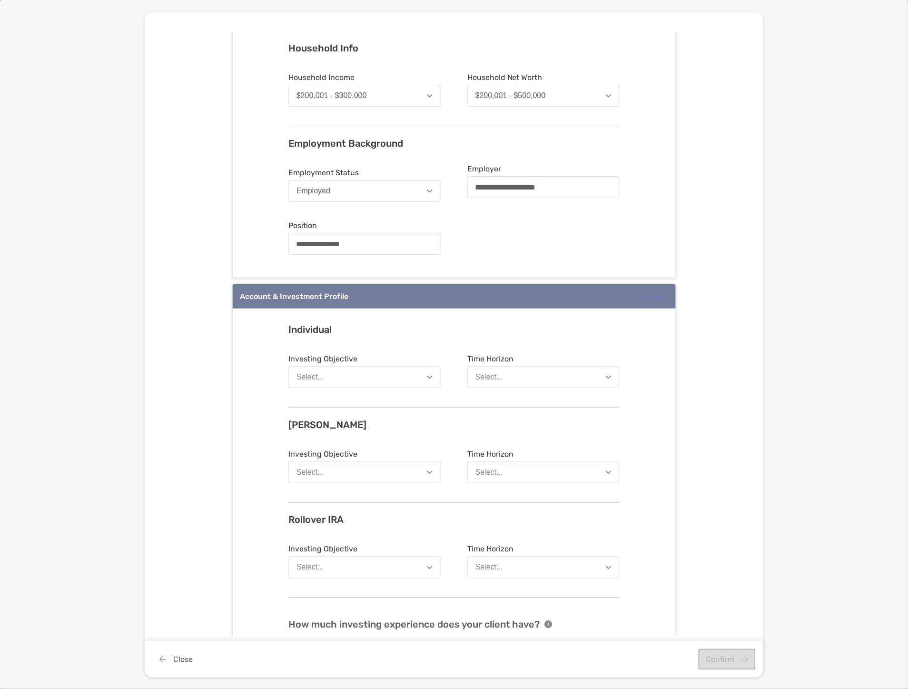
click at [349, 377] on button "Select..." at bounding box center [365, 377] width 152 height 22
click at [353, 472] on div "Long-Term Growth" at bounding box center [328, 474] width 63 height 9
click at [512, 371] on button "Select..." at bounding box center [544, 377] width 152 height 22
click at [508, 446] on div "8 Years or More" at bounding box center [503, 450] width 54 height 9
click at [302, 471] on div "Select..." at bounding box center [311, 472] width 28 height 9
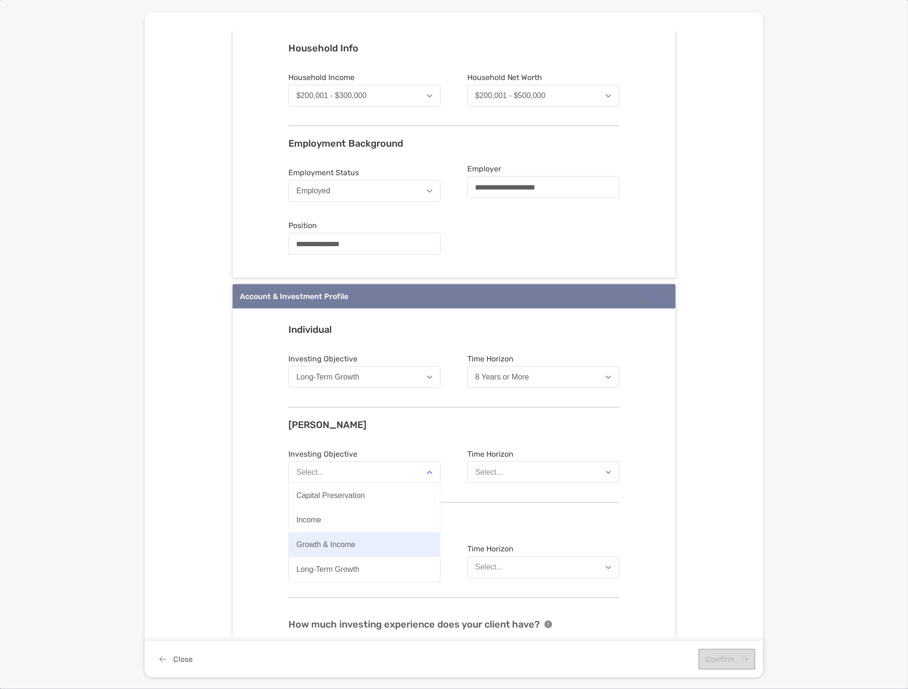
click at [310, 556] on button "Growth & Income" at bounding box center [364, 545] width 151 height 25
click at [313, 472] on div "Growth & Income" at bounding box center [326, 472] width 59 height 9
click at [315, 568] on div "Long-Term Growth" at bounding box center [328, 570] width 63 height 9
click at [544, 478] on button "Select..." at bounding box center [544, 472] width 152 height 22
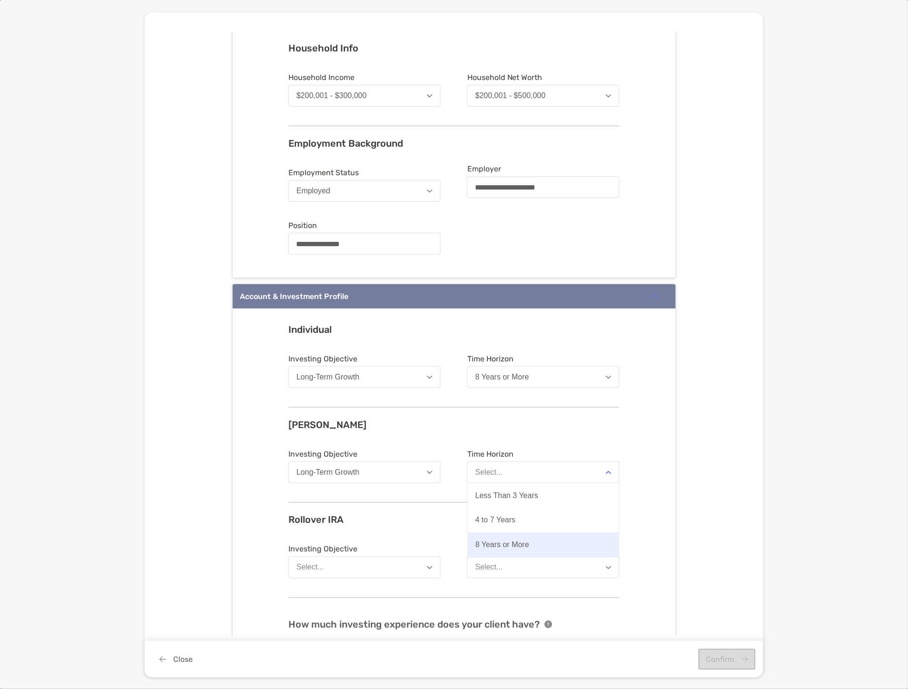
click at [527, 549] on button "8 Years or More" at bounding box center [543, 545] width 151 height 25
click at [342, 559] on button "Select..." at bounding box center [365, 568] width 152 height 22
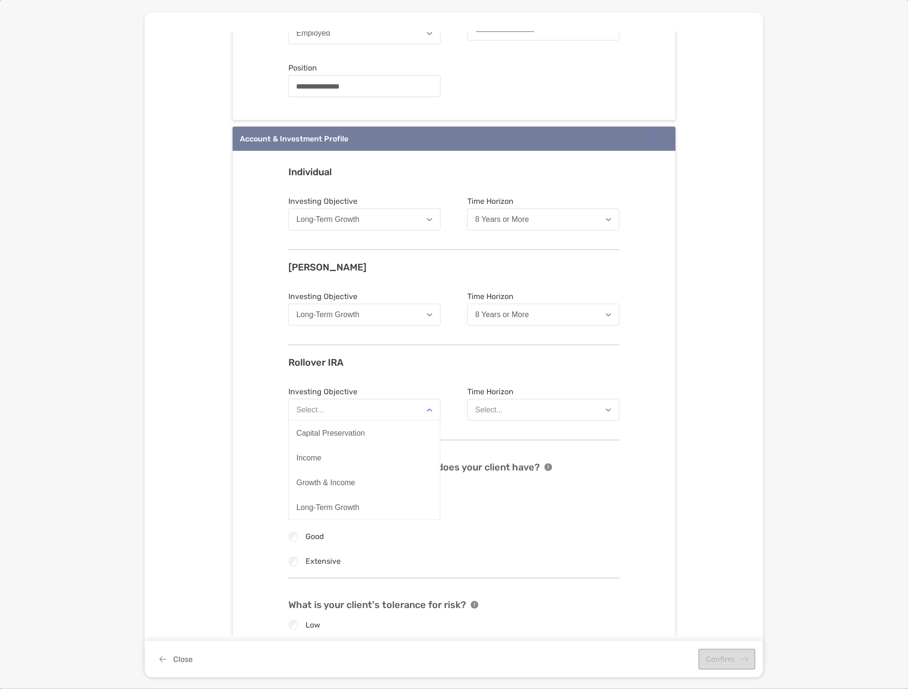
scroll to position [688, 0]
click at [332, 502] on div "Long-Term Growth" at bounding box center [328, 506] width 63 height 9
click at [534, 410] on button "Select..." at bounding box center [544, 409] width 152 height 22
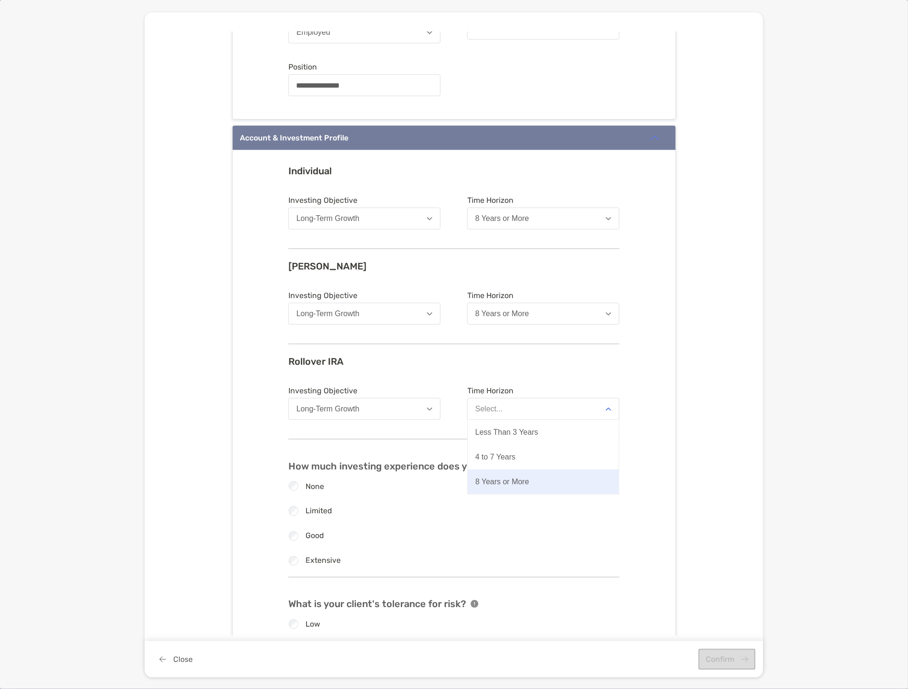
click at [521, 471] on button "8 Years or More" at bounding box center [543, 481] width 151 height 25
click at [331, 568] on div "Individual Investing Objective Long-Term Growth Time Horizon 8 Years or More [P…" at bounding box center [454, 421] width 331 height 513
click at [328, 559] on label "Extensive" at bounding box center [323, 561] width 35 height 8
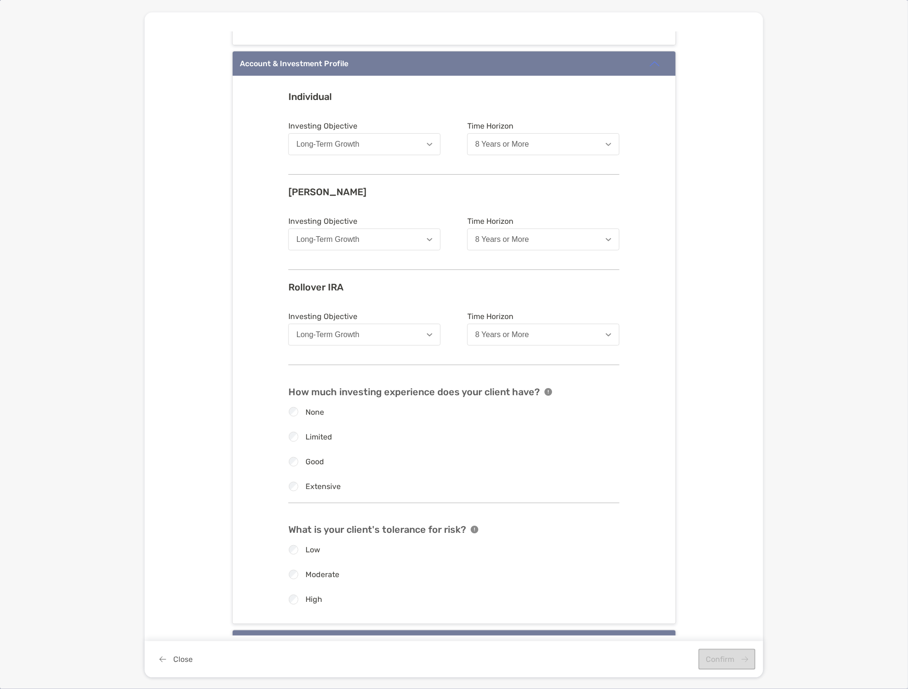
scroll to position [846, 0]
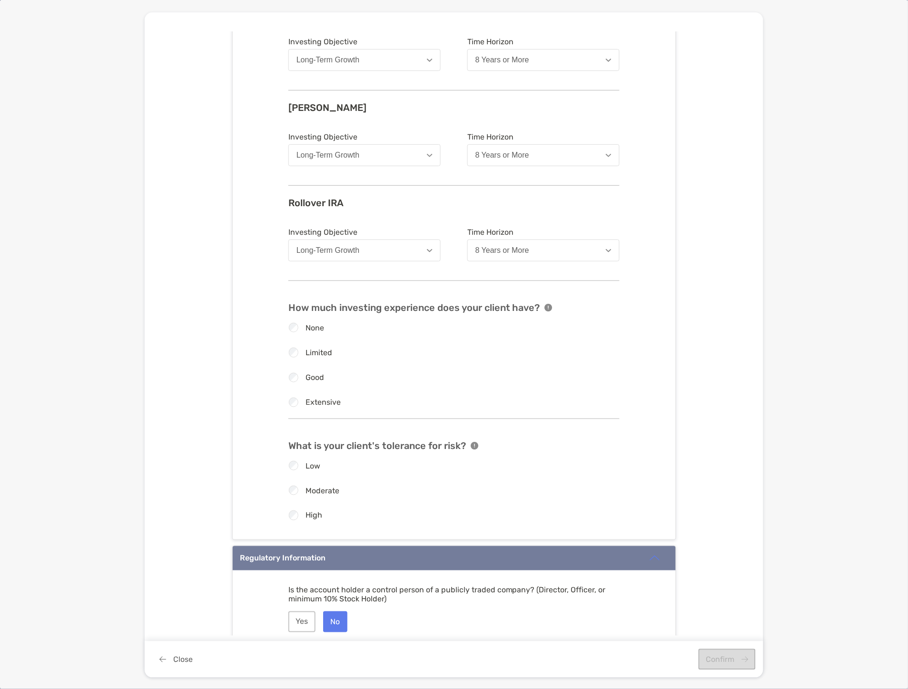
click at [316, 489] on label "Moderate" at bounding box center [323, 491] width 34 height 8
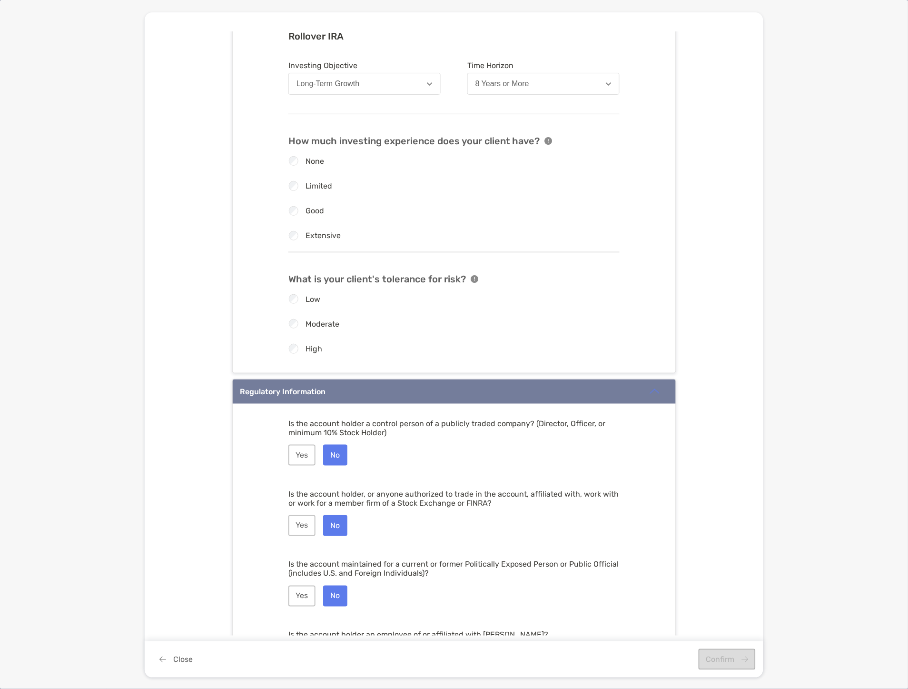
scroll to position [1084, 0]
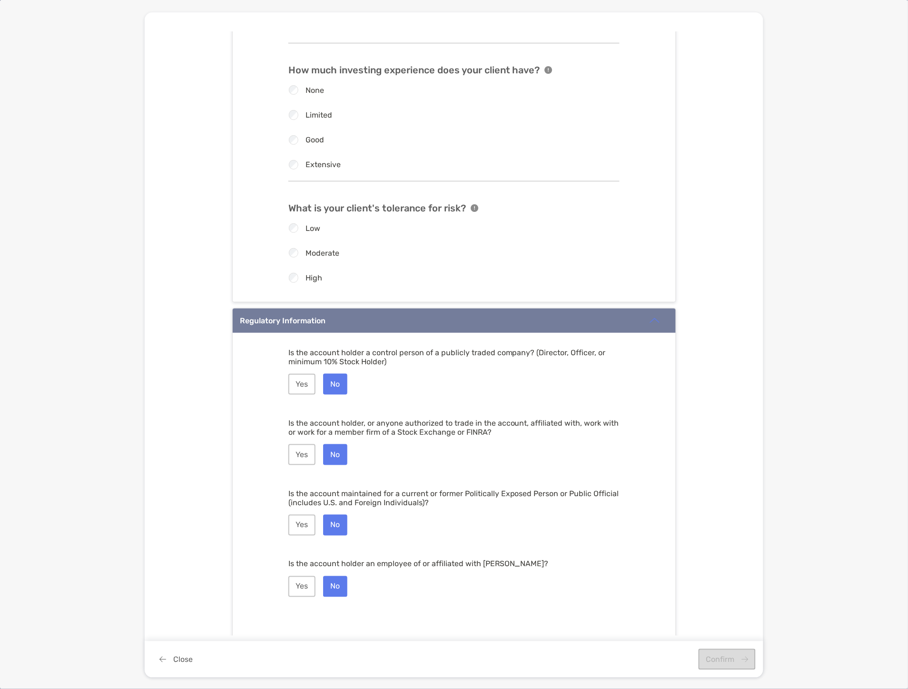
click at [500, 458] on div "Yes No" at bounding box center [454, 454] width 331 height 21
click at [728, 663] on div "Close Confirm" at bounding box center [454, 659] width 619 height 36
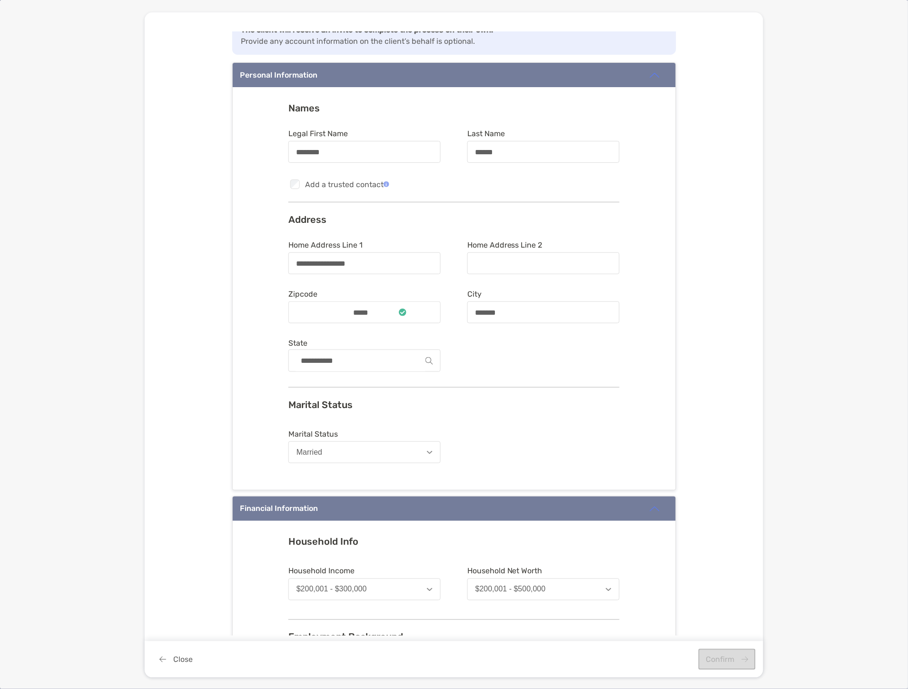
scroll to position [0, 0]
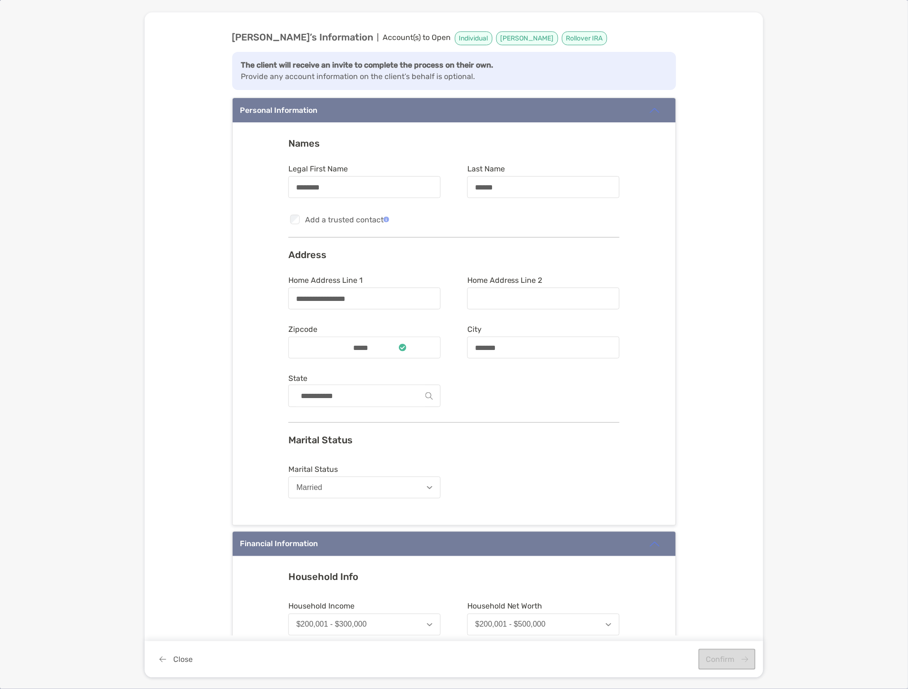
click at [444, 449] on div "Marital Status Marital Status [DEMOGRAPHIC_DATA]" at bounding box center [454, 470] width 331 height 72
click at [410, 301] on input "**********" at bounding box center [364, 299] width 150 height 8
click at [388, 218] on div "Checkbox Add a trusted contact" at bounding box center [454, 219] width 331 height 12
click at [531, 179] on div "******" at bounding box center [544, 187] width 152 height 22
click at [531, 183] on input "******" at bounding box center [544, 187] width 150 height 8
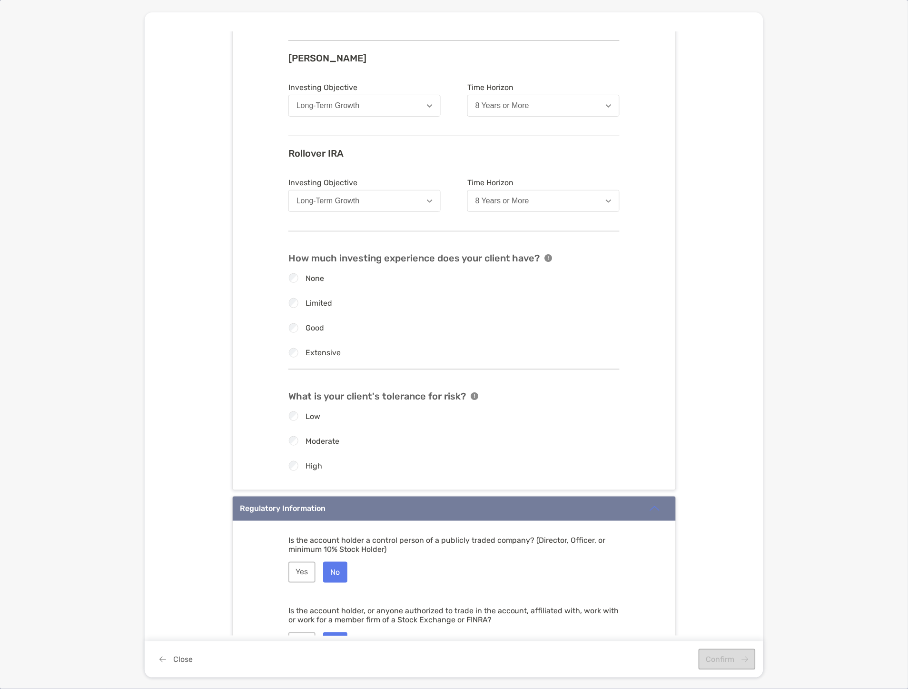
scroll to position [899, 0]
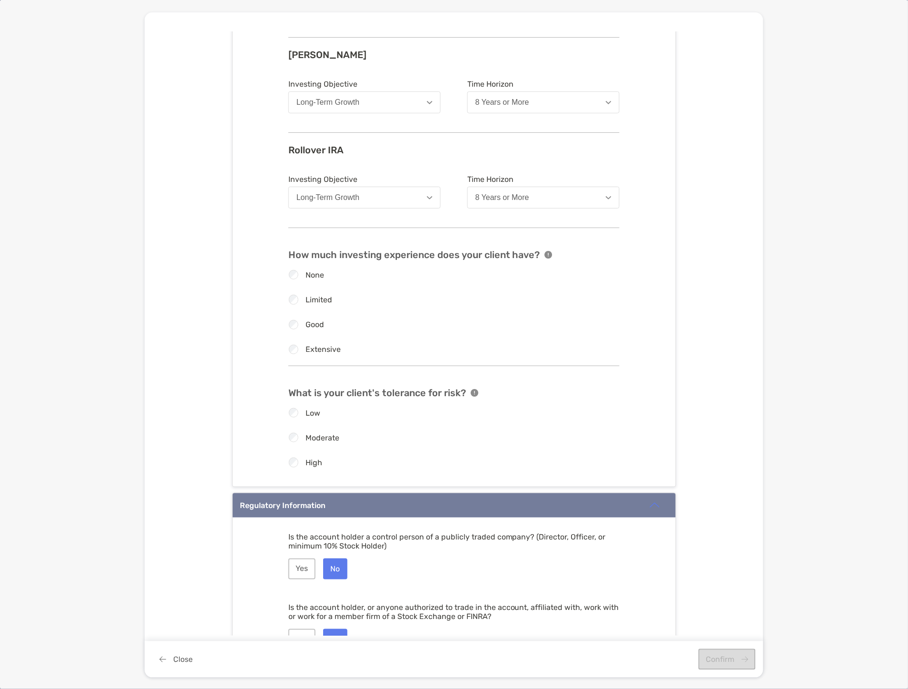
click at [297, 325] on div "Good" at bounding box center [447, 325] width 331 height 10
click at [309, 321] on label "Good" at bounding box center [315, 324] width 19 height 8
click at [312, 346] on label "Extensive" at bounding box center [323, 349] width 35 height 8
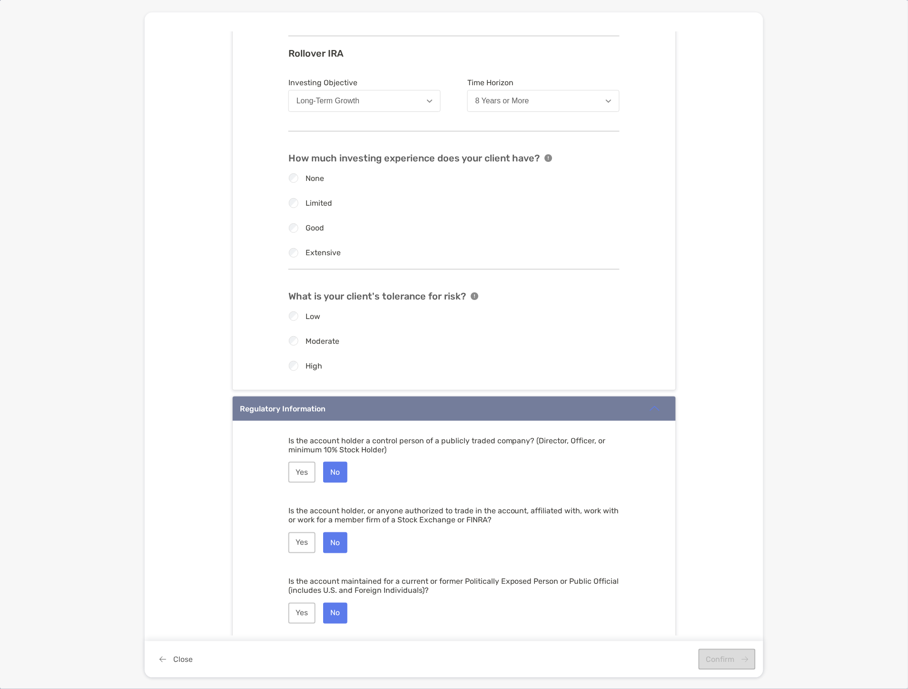
scroll to position [1084, 0]
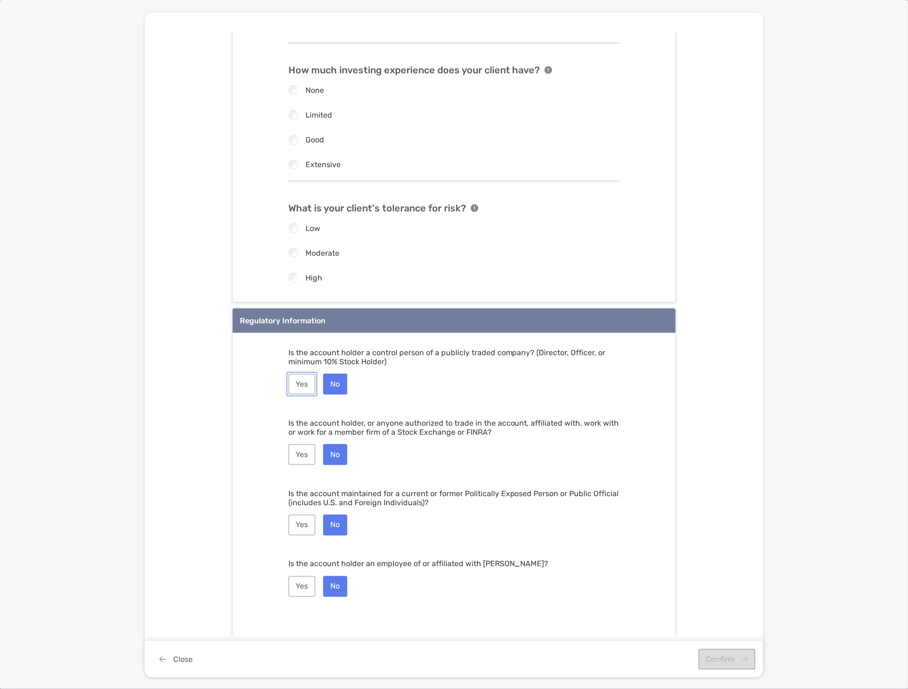
click at [307, 386] on button "Yes" at bounding box center [302, 384] width 27 height 21
click at [327, 382] on button "No" at bounding box center [335, 384] width 24 height 21
click at [335, 456] on button "No" at bounding box center [335, 454] width 24 height 21
click at [334, 522] on button "No" at bounding box center [335, 525] width 24 height 21
click at [334, 577] on button "No" at bounding box center [335, 586] width 24 height 21
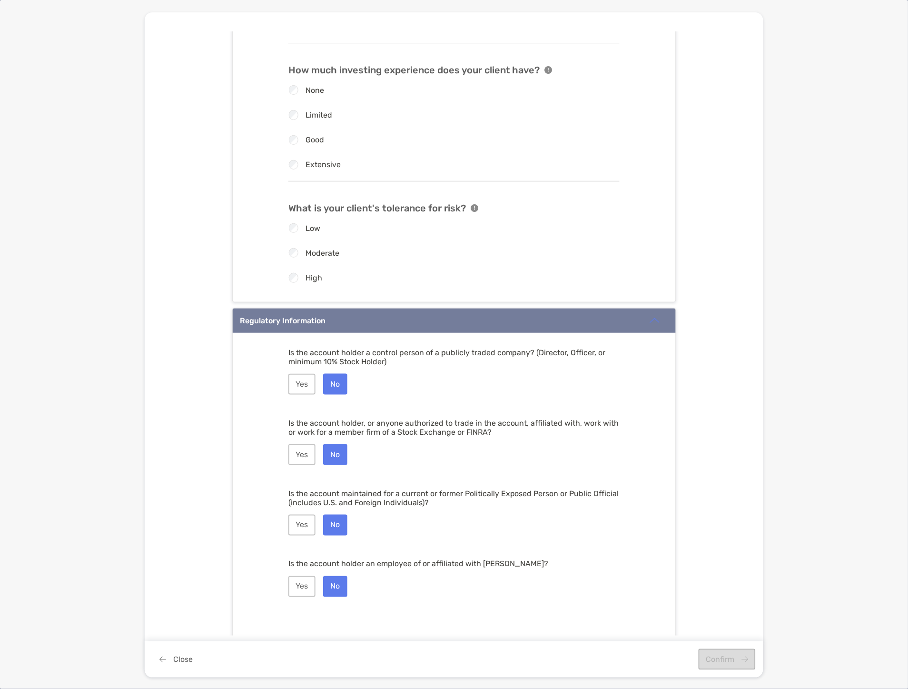
click at [728, 657] on div "Close Confirm" at bounding box center [454, 659] width 619 height 36
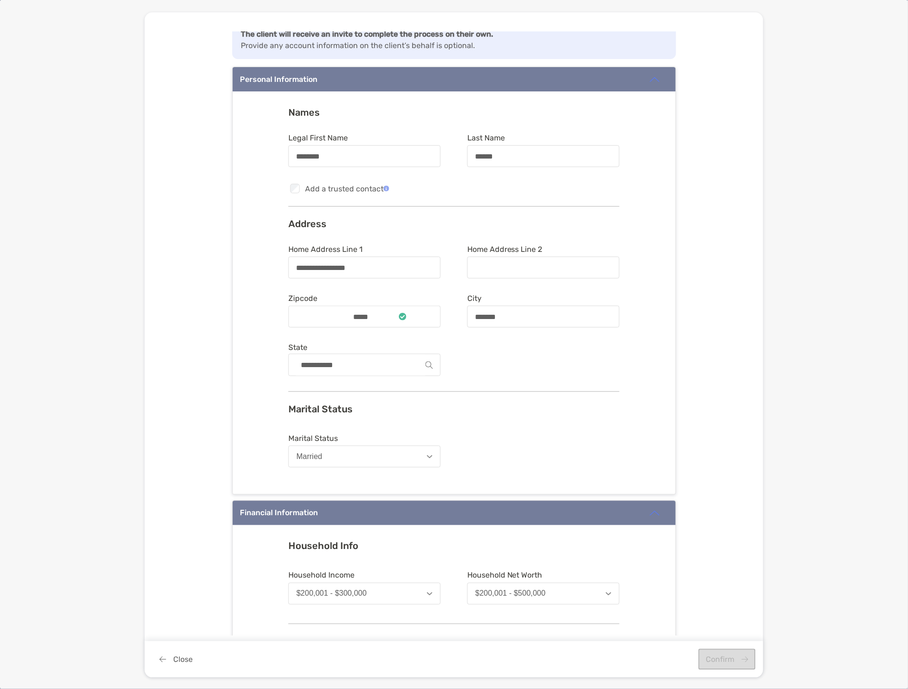
scroll to position [0, 0]
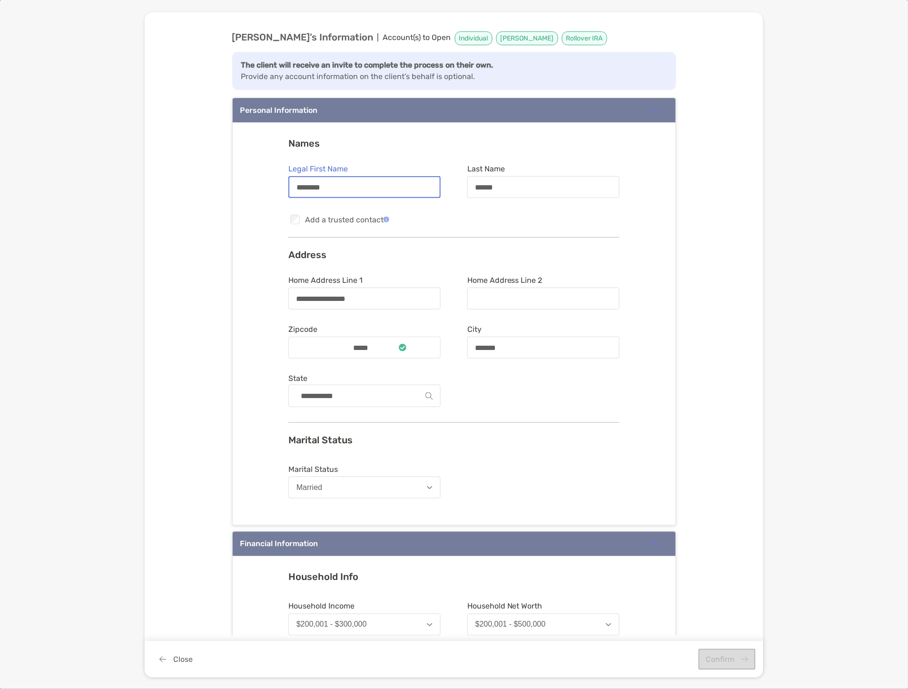
click at [394, 190] on input "********" at bounding box center [364, 187] width 150 height 8
type input "********"
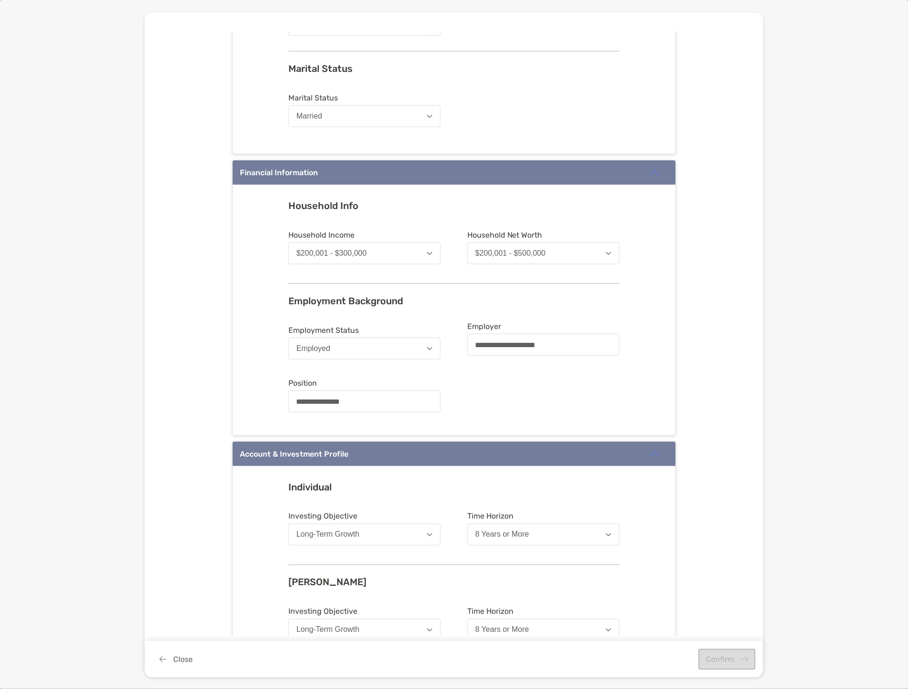
scroll to position [237, 0]
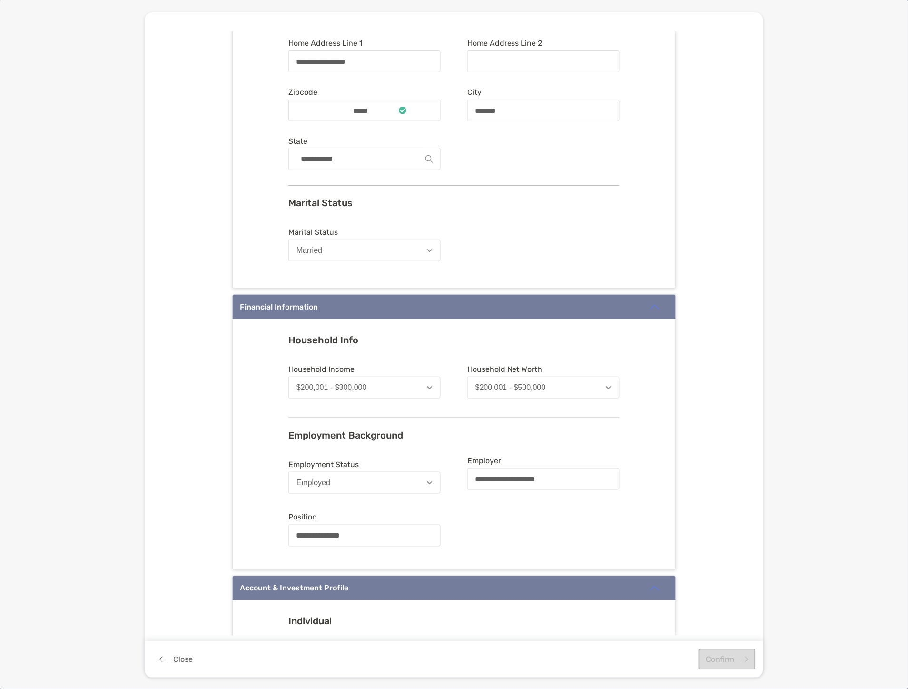
click at [439, 499] on form "**********" at bounding box center [454, 503] width 331 height 94
click at [427, 482] on img "button" at bounding box center [430, 482] width 6 height 3
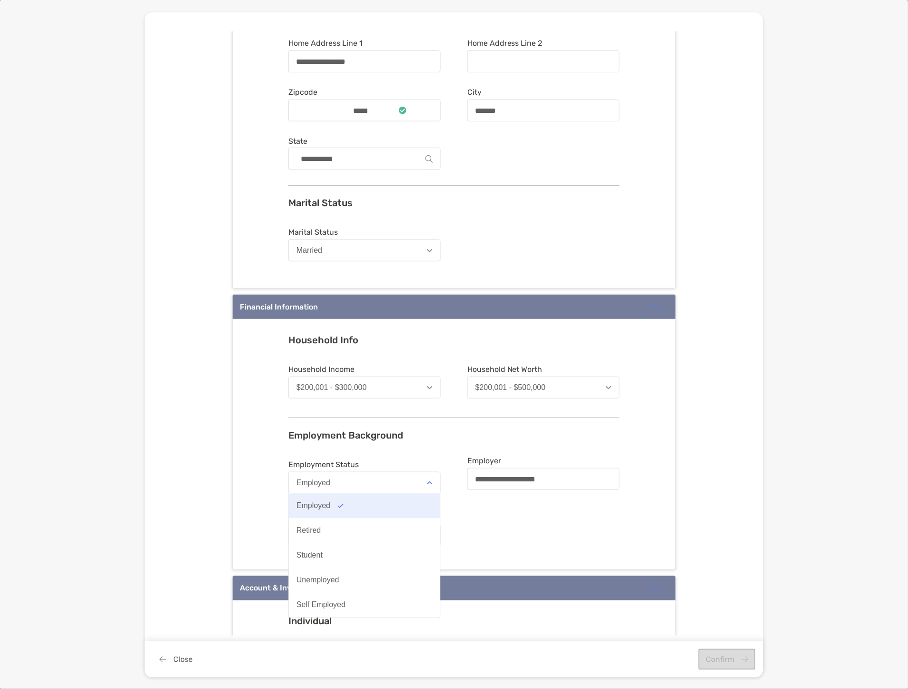
click at [351, 509] on button "Employed" at bounding box center [364, 506] width 151 height 25
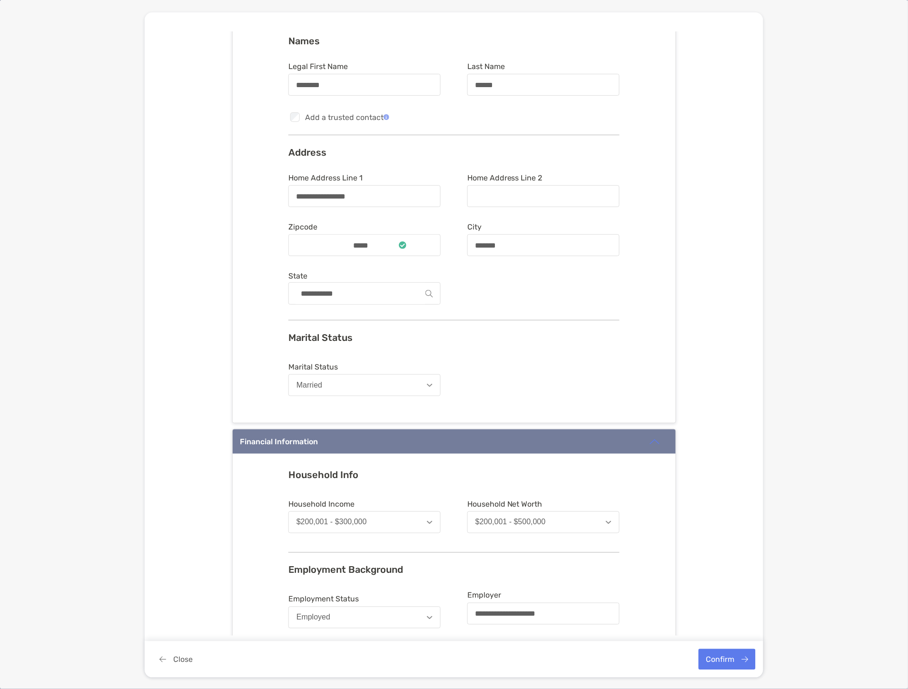
scroll to position [0, 0]
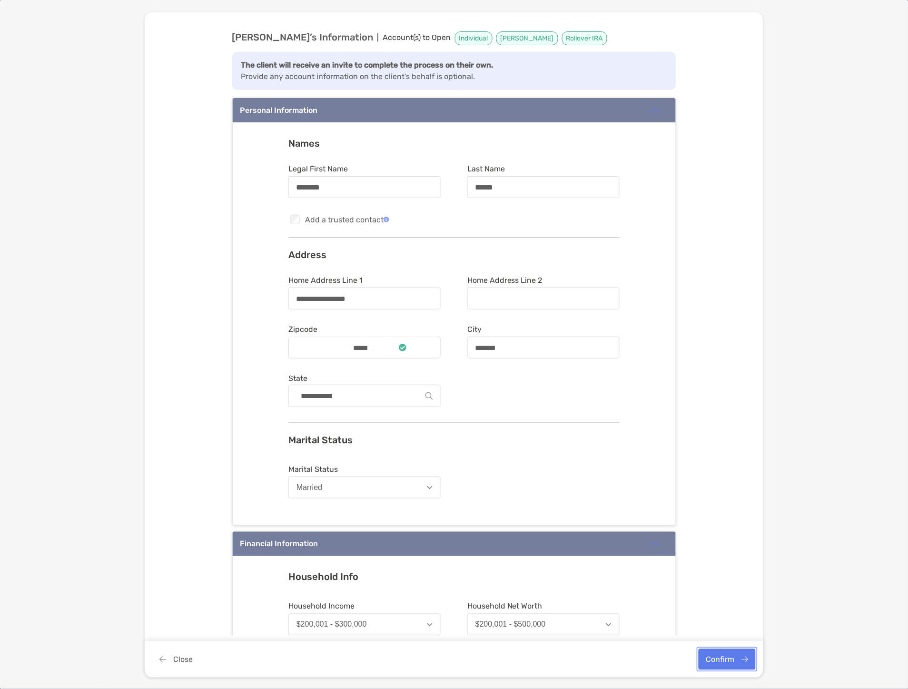
click at [710, 658] on button "Confirm" at bounding box center [727, 659] width 57 height 21
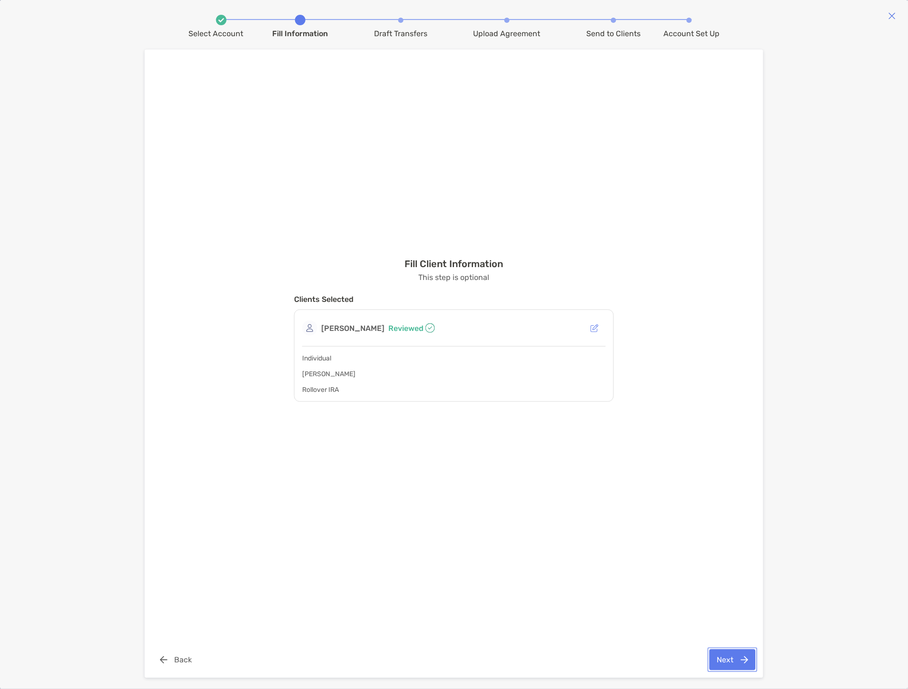
click at [754, 659] on button "Next" at bounding box center [733, 659] width 46 height 21
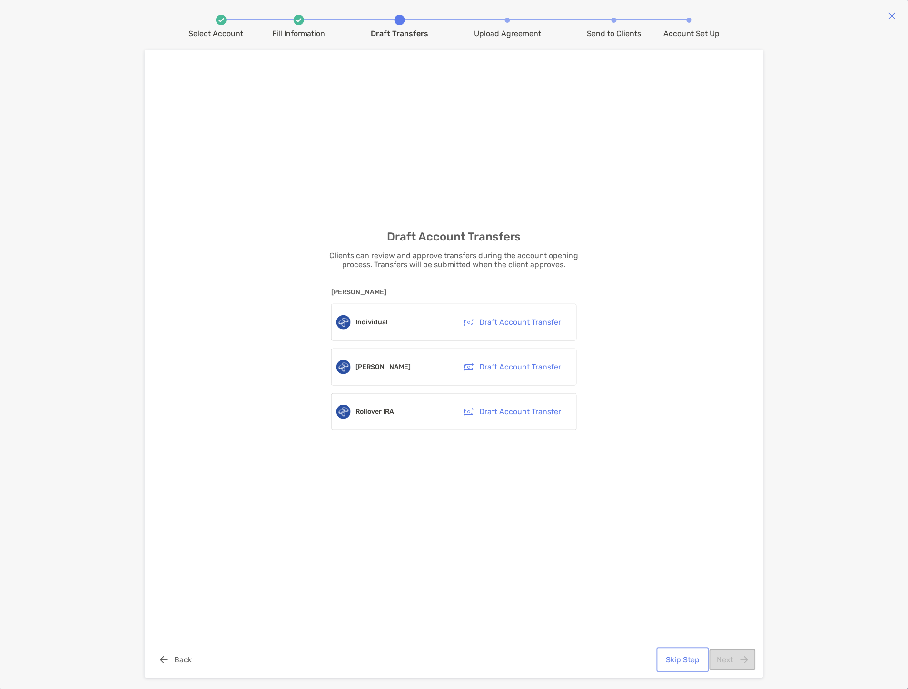
click at [686, 658] on button "Skip Step" at bounding box center [683, 659] width 49 height 21
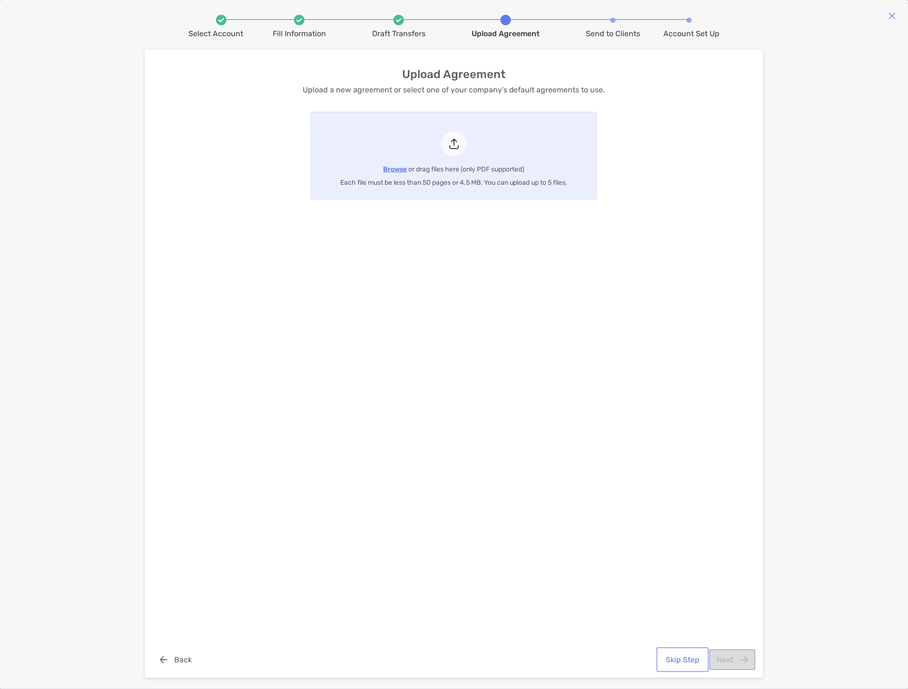
click at [692, 662] on button "Skip Step" at bounding box center [683, 659] width 49 height 21
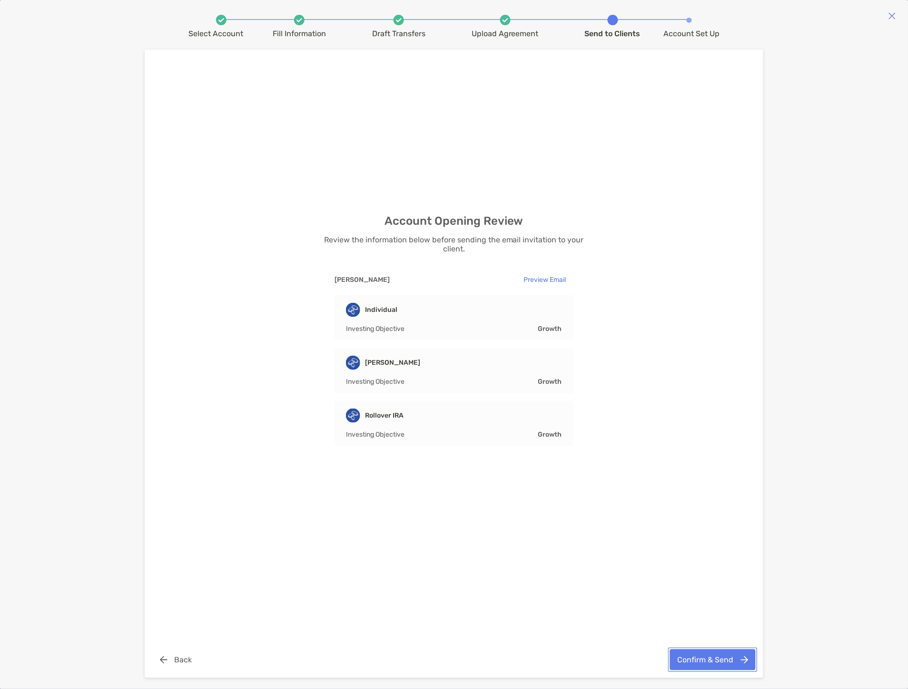
click at [718, 666] on button "Confirm & Send" at bounding box center [713, 659] width 86 height 21
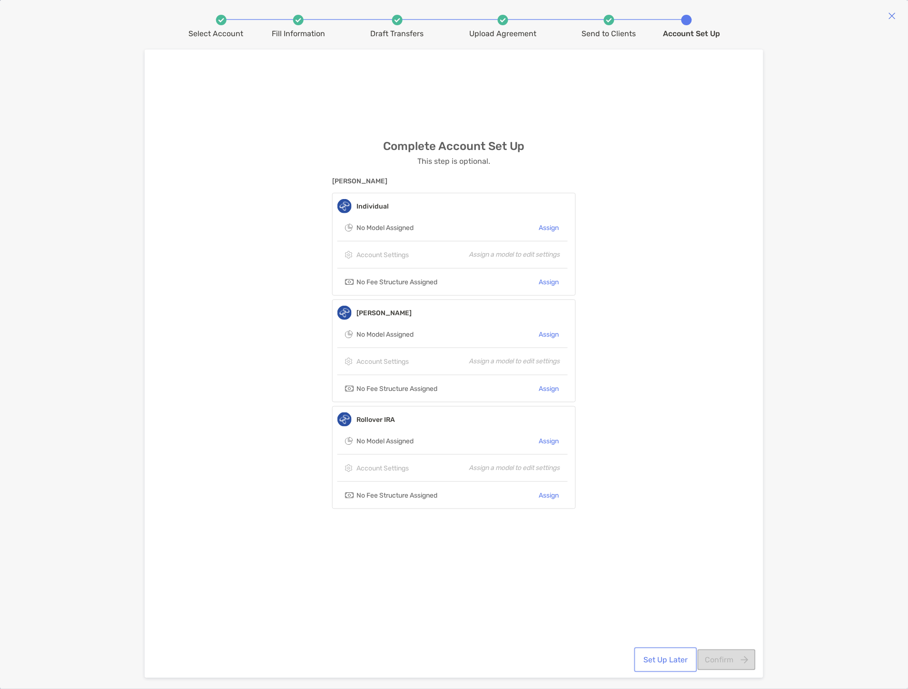
click at [669, 658] on button "Set Up Later" at bounding box center [666, 659] width 59 height 21
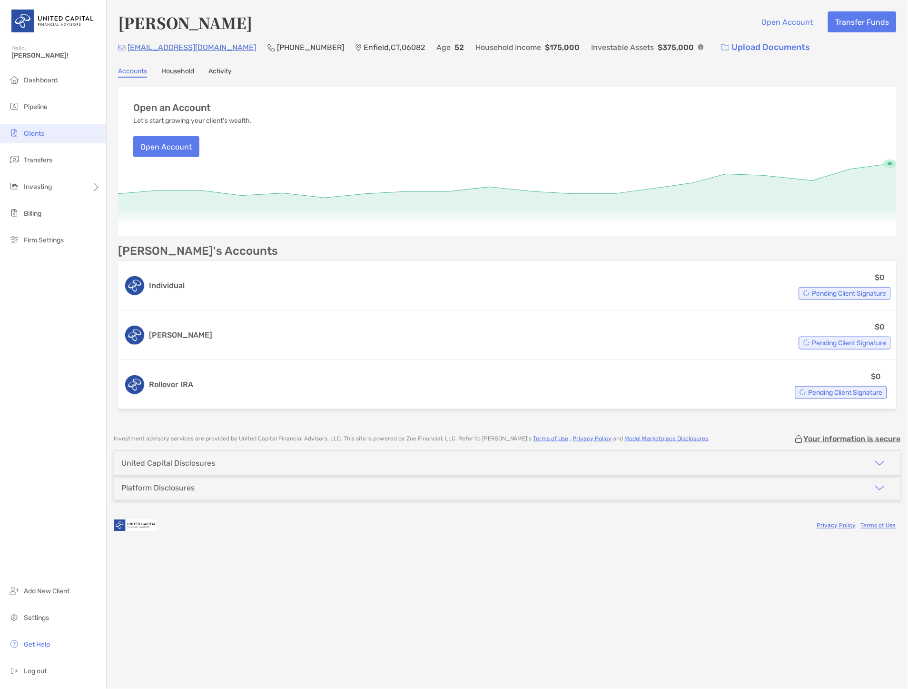
click at [45, 134] on li "Clients" at bounding box center [53, 133] width 106 height 19
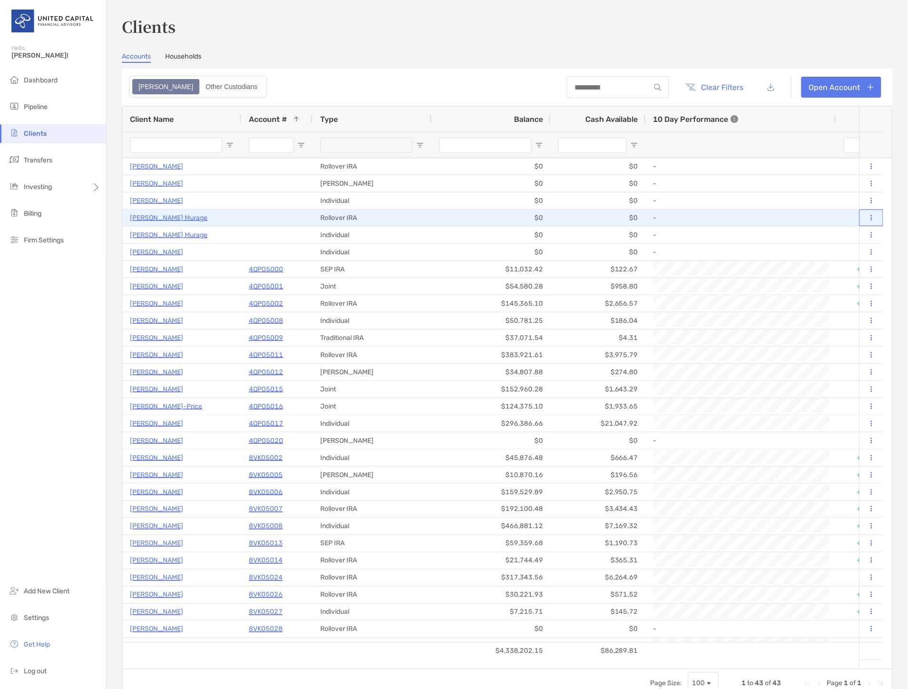
click at [871, 216] on icon at bounding box center [871, 218] width 1 height 6
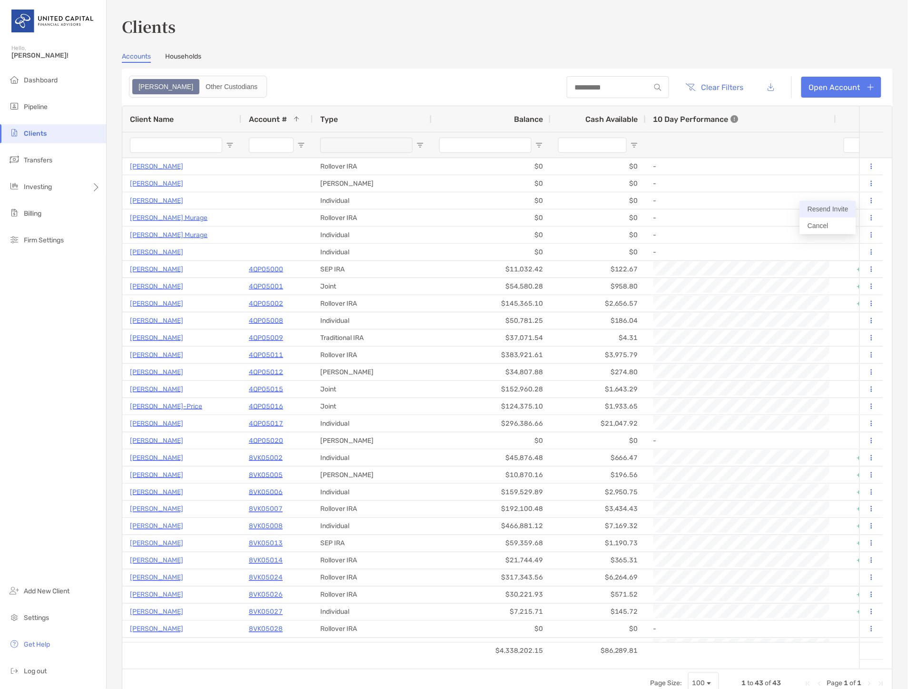
click at [835, 212] on button "Resend Invite" at bounding box center [828, 209] width 56 height 17
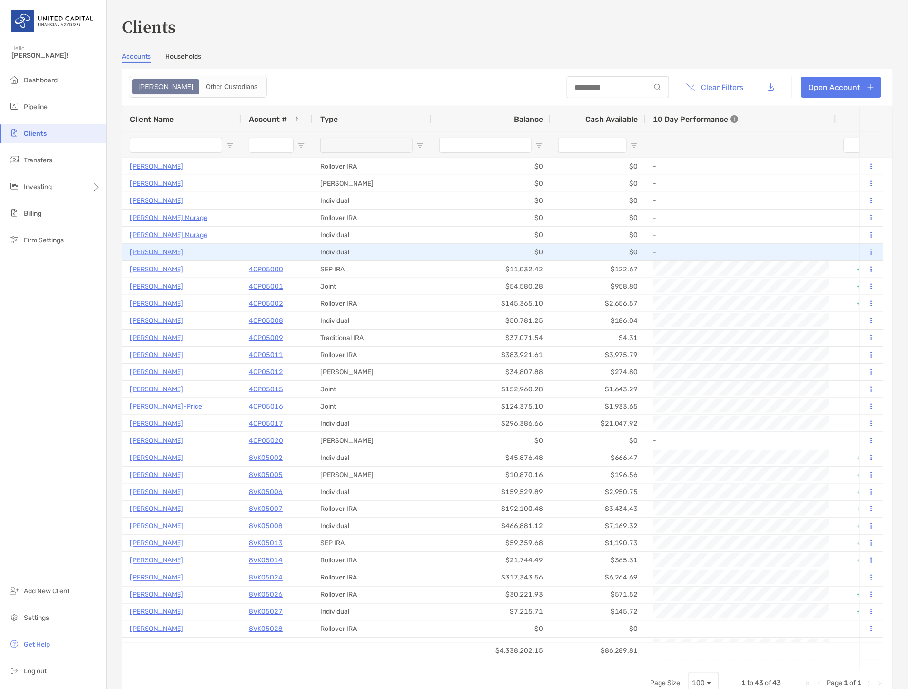
click at [871, 249] on icon at bounding box center [871, 252] width 1 height 6
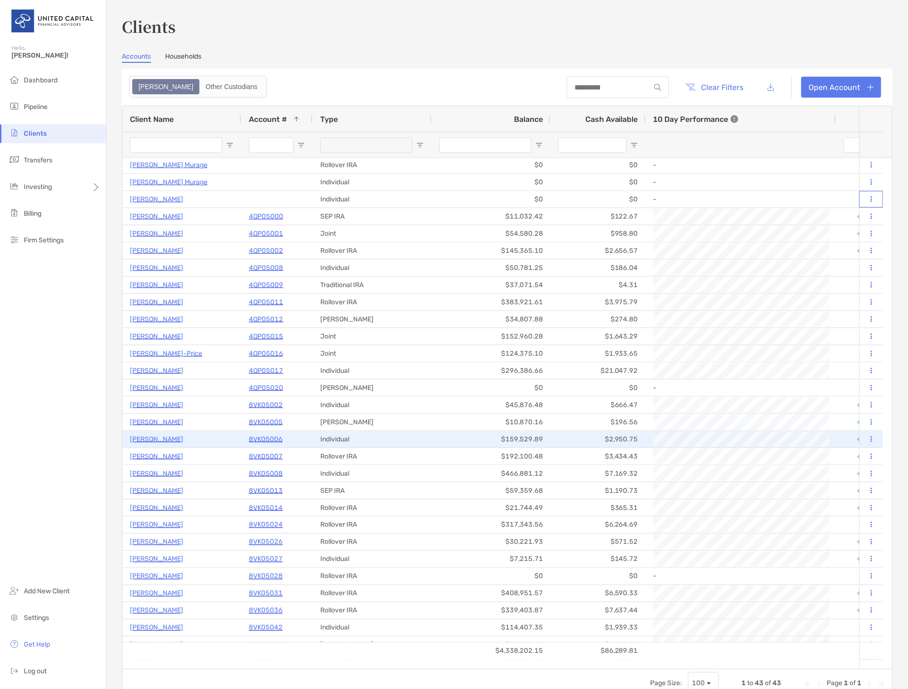
scroll to position [106, 0]
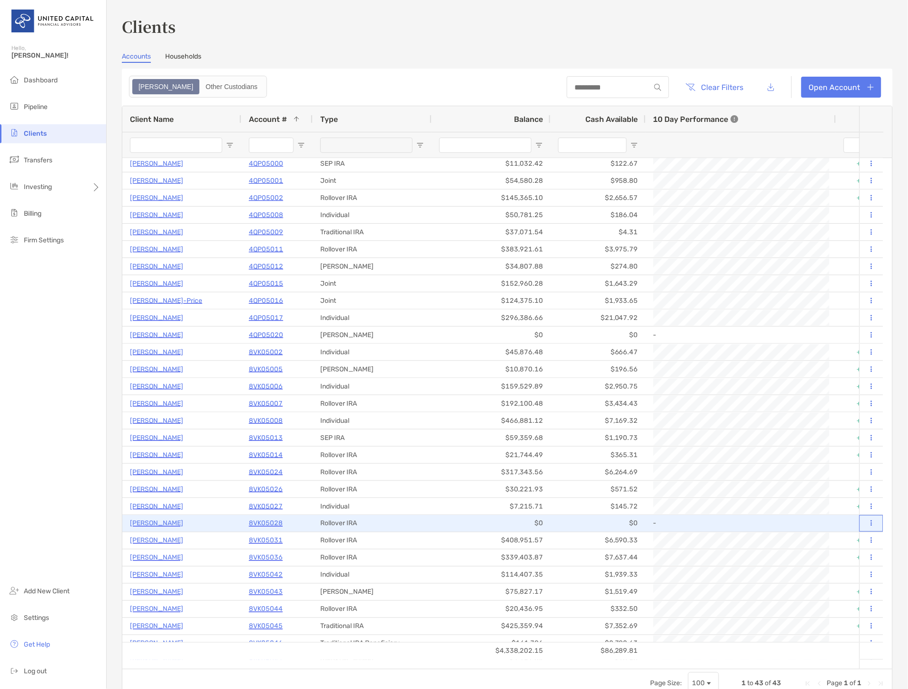
click at [871, 521] on icon at bounding box center [871, 523] width 1 height 6
drag, startPoint x: 454, startPoint y: 524, endPoint x: 425, endPoint y: 522, distance: 29.1
click at [425, 522] on div "Rollover IRA" at bounding box center [372, 523] width 119 height 17
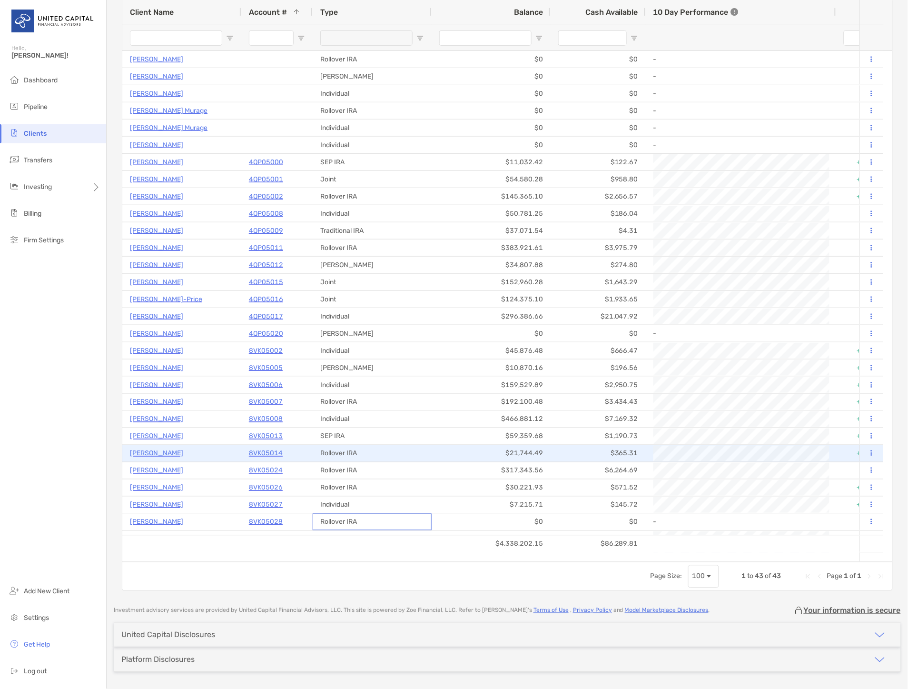
scroll to position [0, 0]
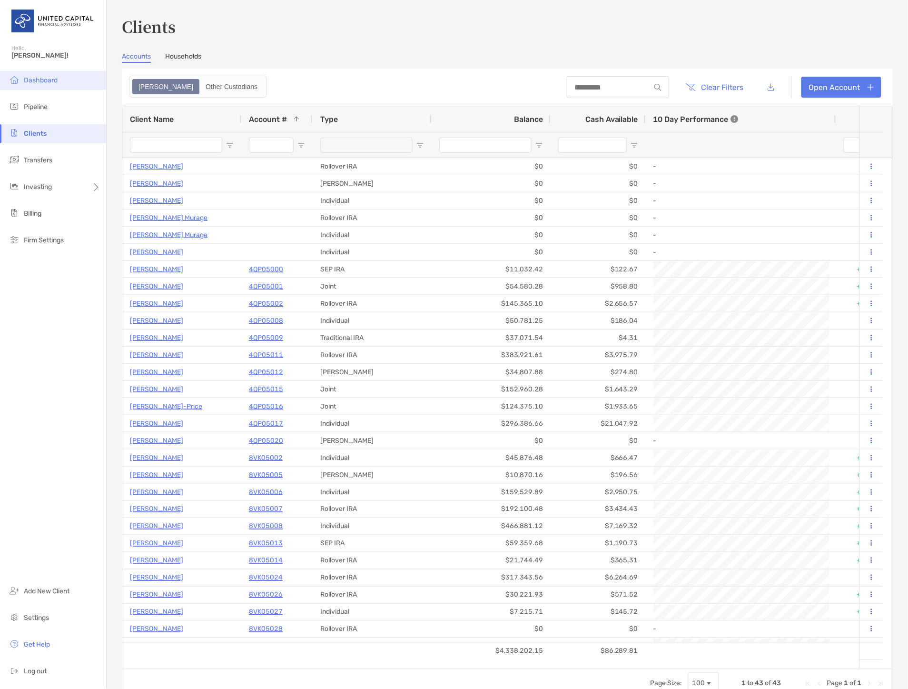
click at [44, 80] on span "Dashboard" at bounding box center [41, 80] width 34 height 8
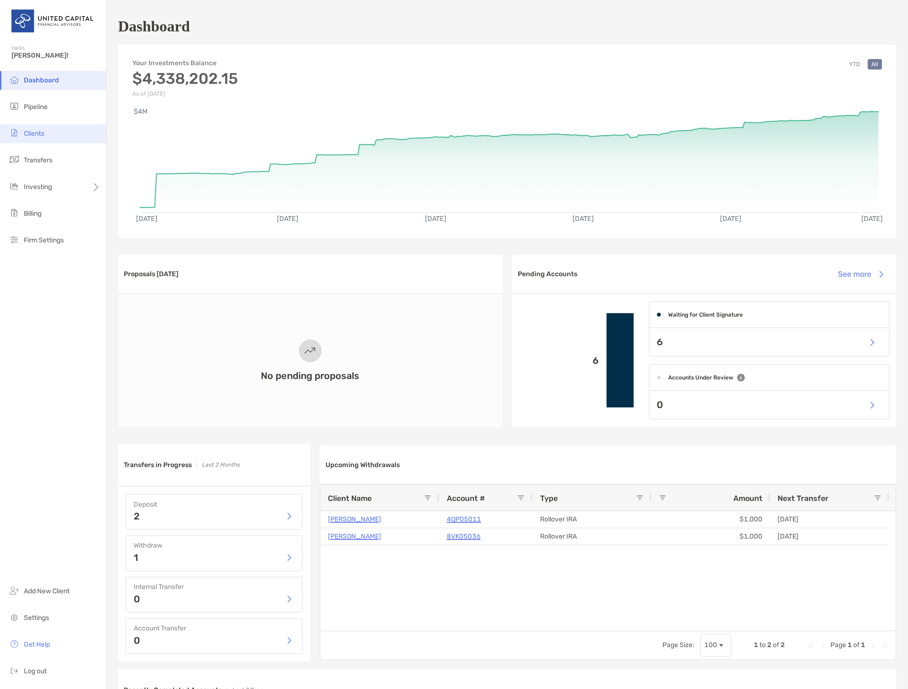
click at [50, 131] on li "Clients" at bounding box center [53, 133] width 106 height 19
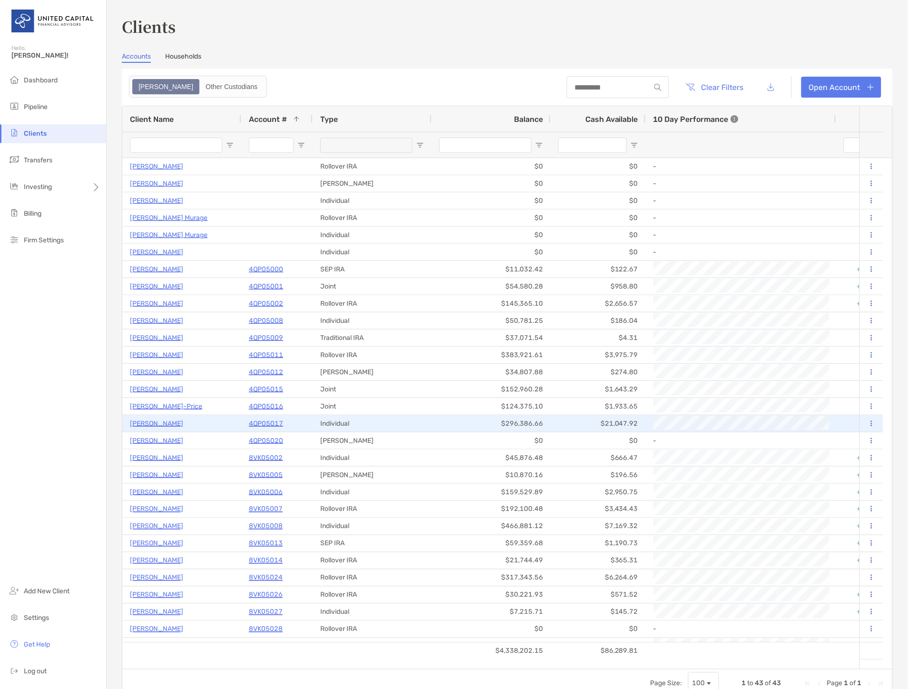
click at [159, 424] on p "[PERSON_NAME]" at bounding box center [156, 424] width 53 height 12
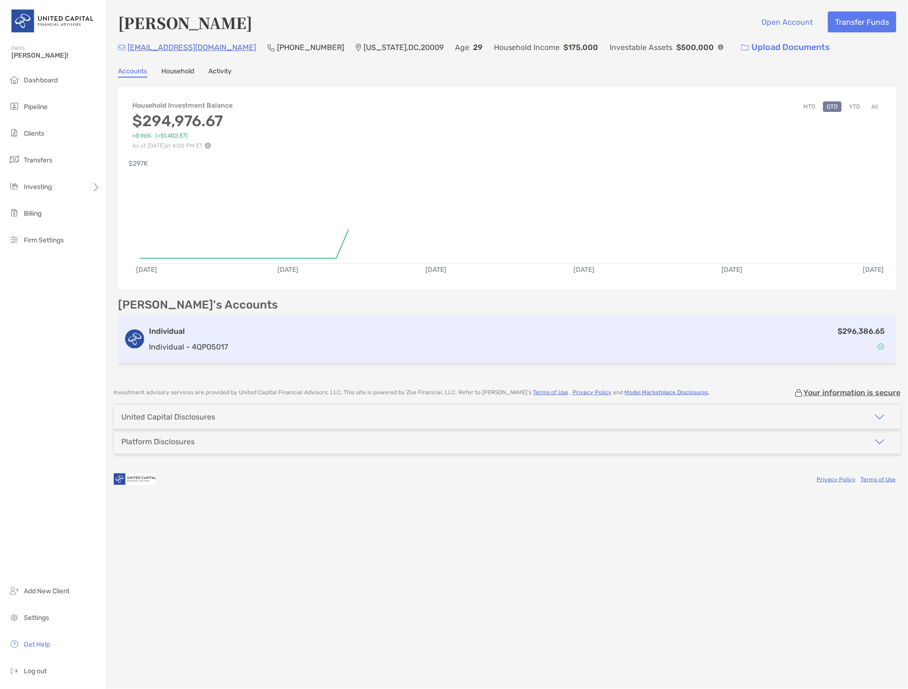
click at [189, 335] on h3 "Individual" at bounding box center [188, 331] width 79 height 11
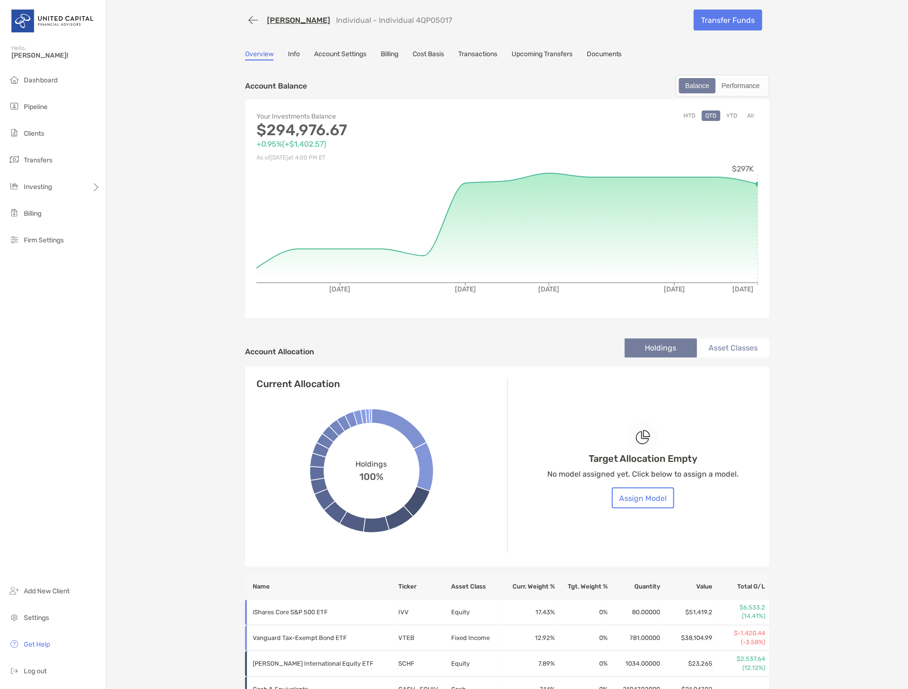
click at [419, 54] on link "Cost Basis" at bounding box center [428, 55] width 31 height 10
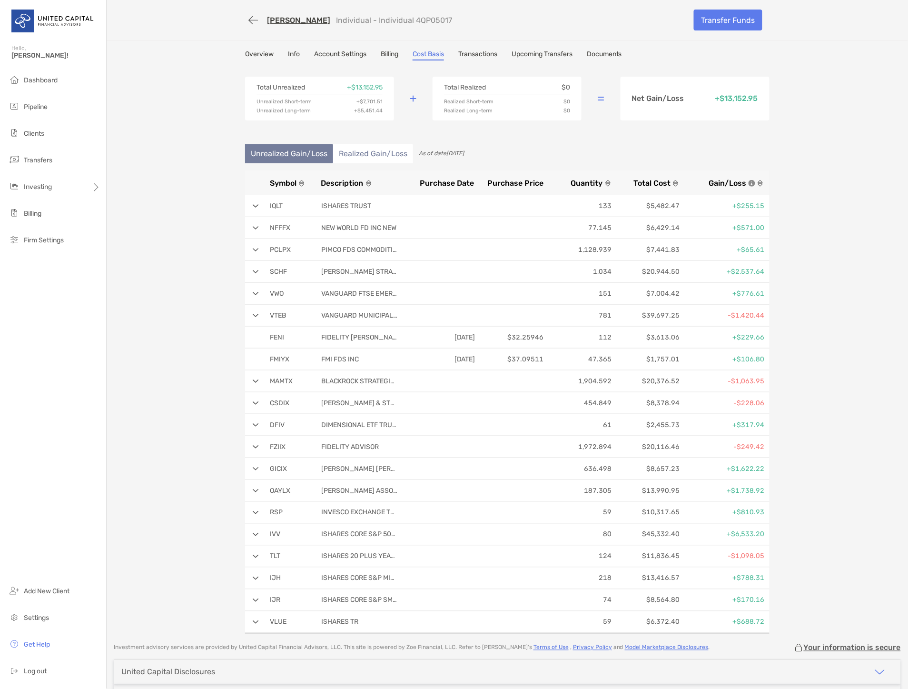
click at [253, 207] on img at bounding box center [256, 206] width 6 height 4
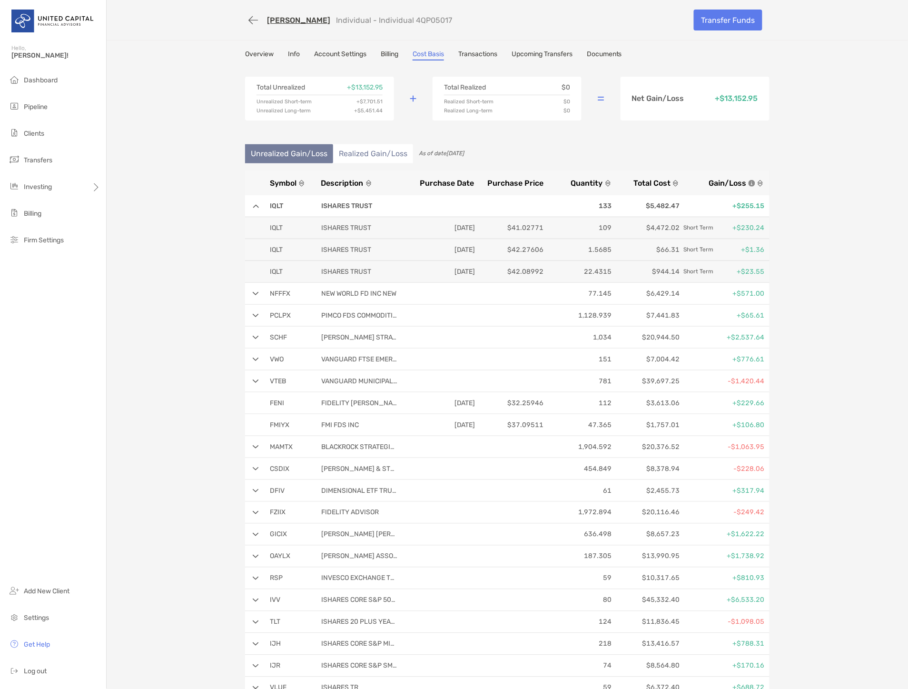
click at [253, 205] on img at bounding box center [256, 206] width 6 height 4
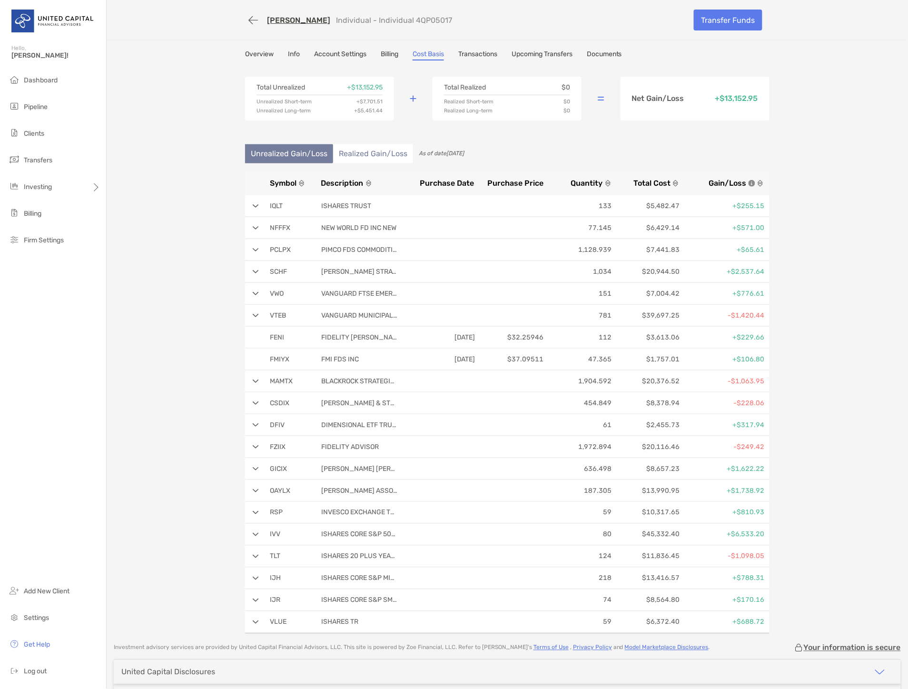
click at [253, 226] on img at bounding box center [256, 228] width 6 height 4
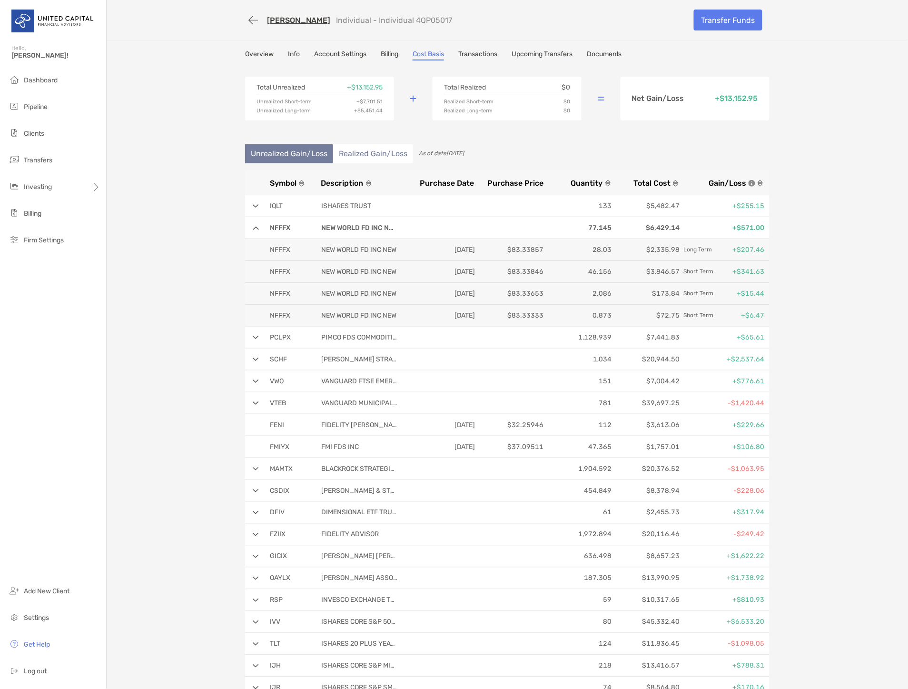
click at [252, 225] on div "NFFFX NEW WORLD FD INC NEW 77.145 $6,429.14 +$571.00" at bounding box center [507, 228] width 525 height 22
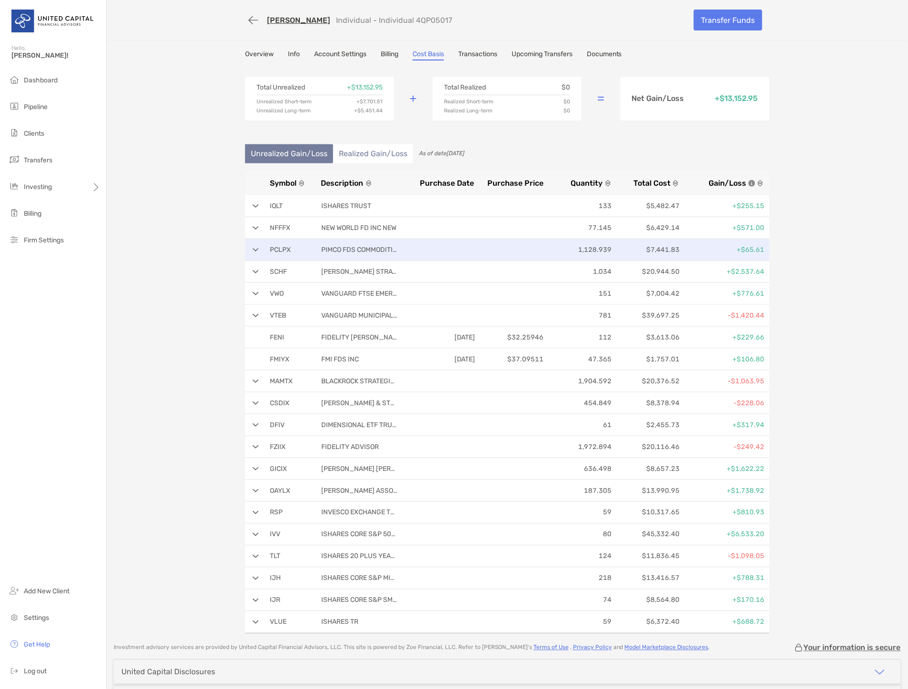
click at [252, 245] on div "PCLPX PIMCO FDS COMMODITIES PLUS 1,128.939 $7,441.83 +$65.61" at bounding box center [507, 250] width 525 height 22
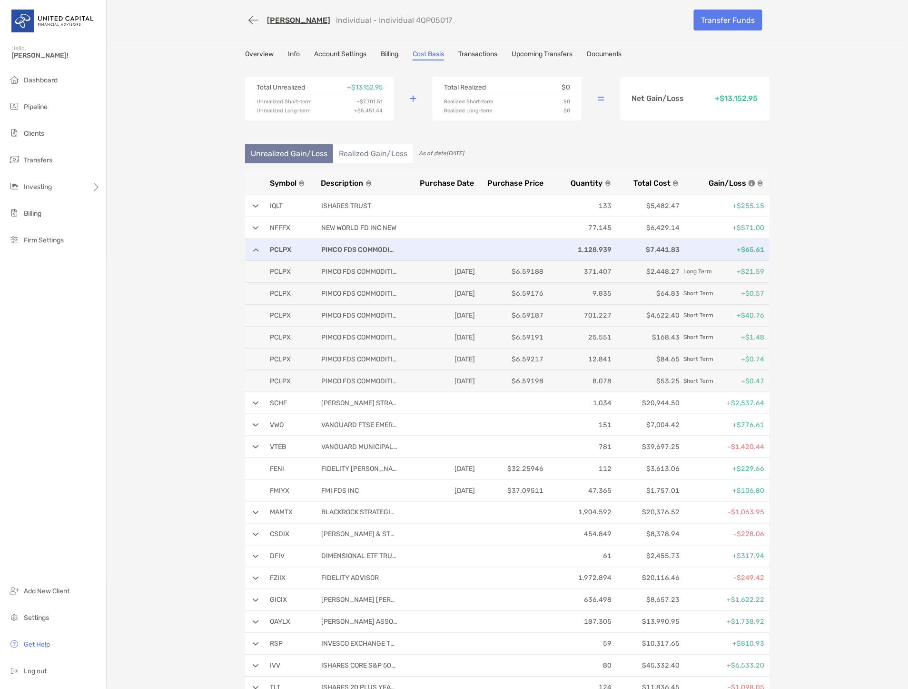
click at [252, 245] on div "PCLPX PIMCO FDS COMMODITIES PLUS 1,128.939 $7,441.83 +$65.61" at bounding box center [507, 250] width 525 height 22
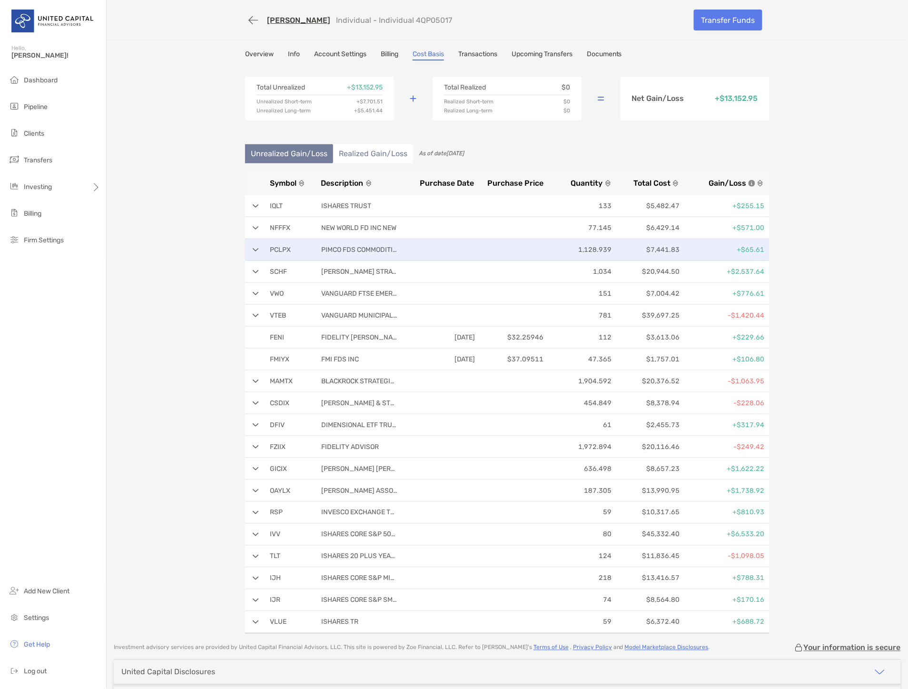
click at [253, 245] on div "PCLPX PIMCO FDS COMMODITIES PLUS 1,128.939 $7,441.83 +$65.61" at bounding box center [507, 250] width 525 height 22
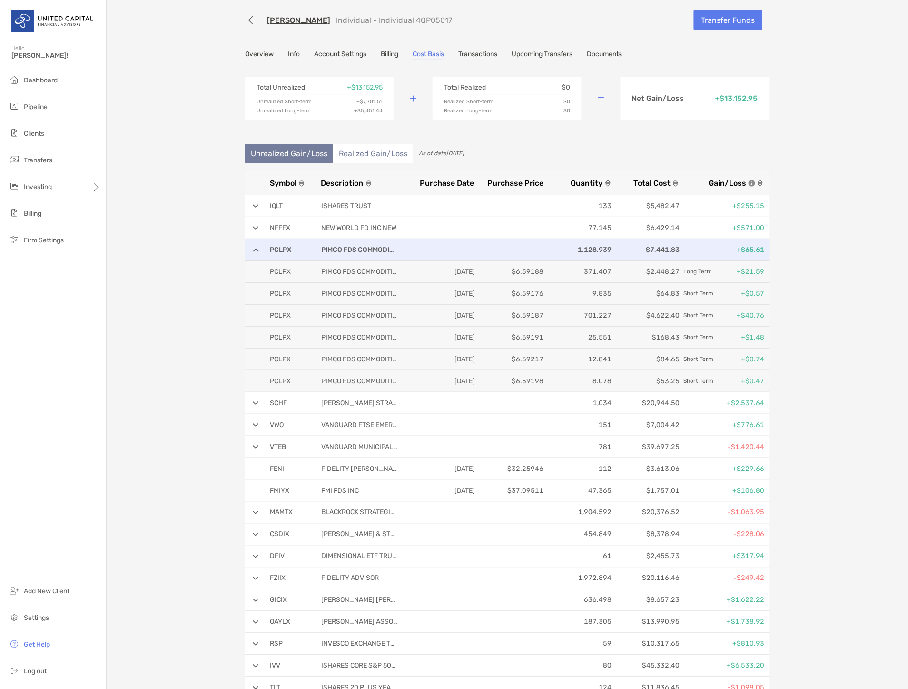
click at [251, 246] on div "PCLPX PIMCO FDS COMMODITIES PLUS 1,128.939 $7,441.83 +$65.61" at bounding box center [507, 250] width 525 height 22
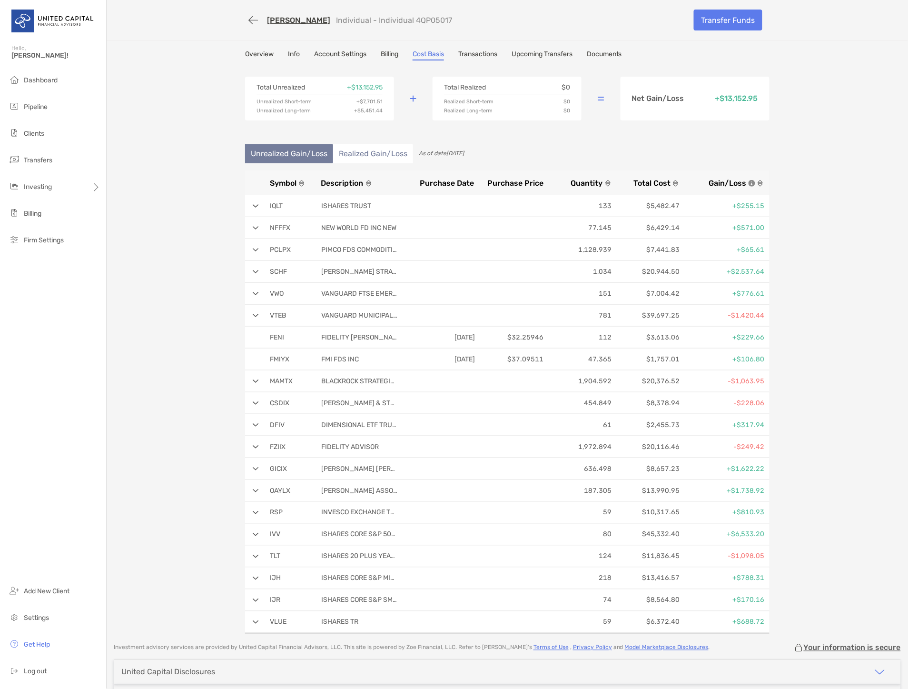
click at [344, 50] on link "Account Settings" at bounding box center [340, 55] width 52 height 10
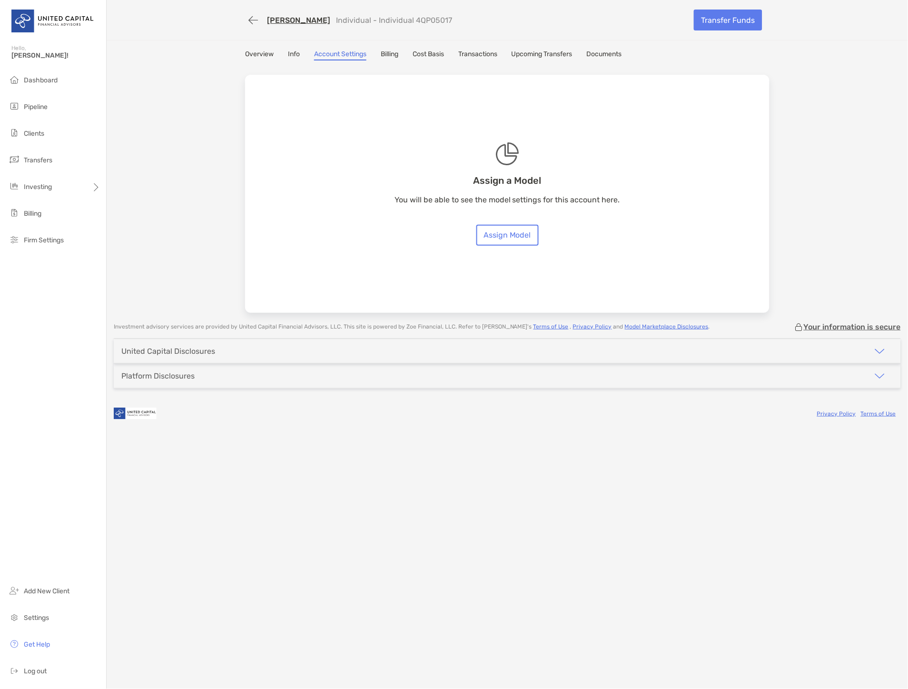
click at [294, 50] on link "Info" at bounding box center [294, 55] width 12 height 10
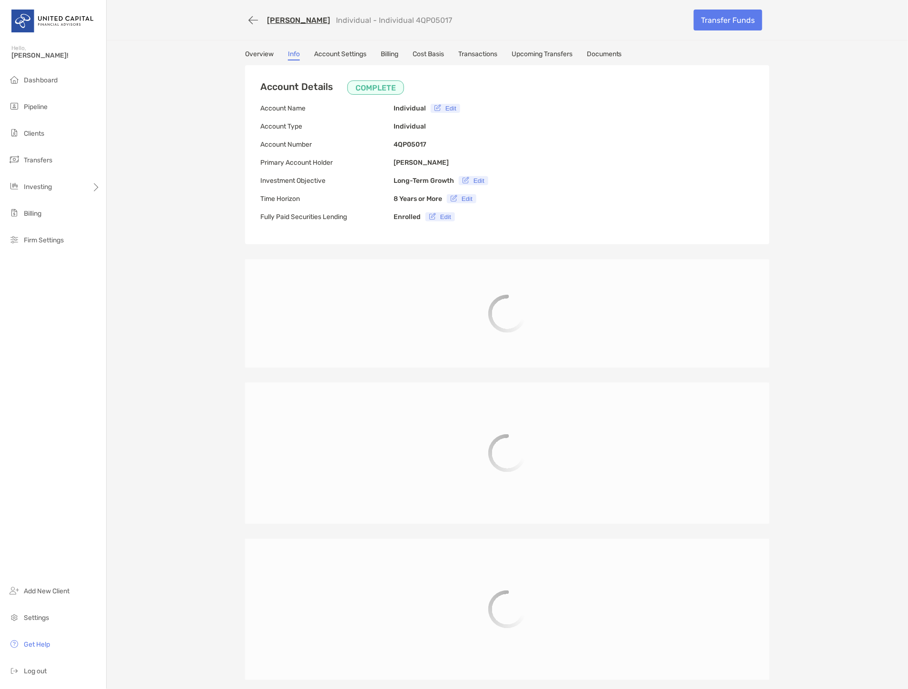
type input "**********"
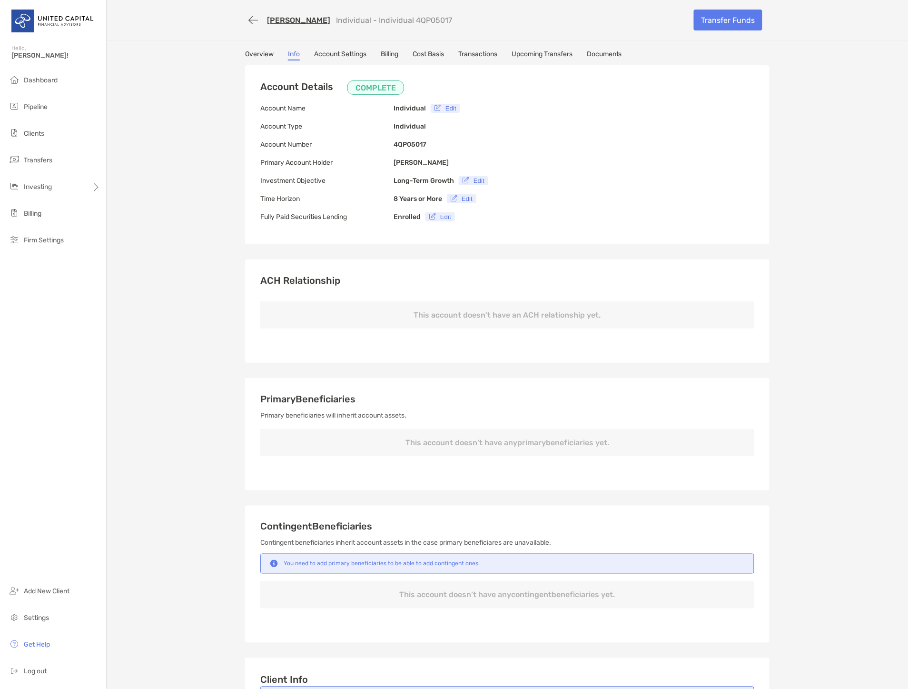
click at [315, 54] on link "Account Settings" at bounding box center [340, 55] width 52 height 10
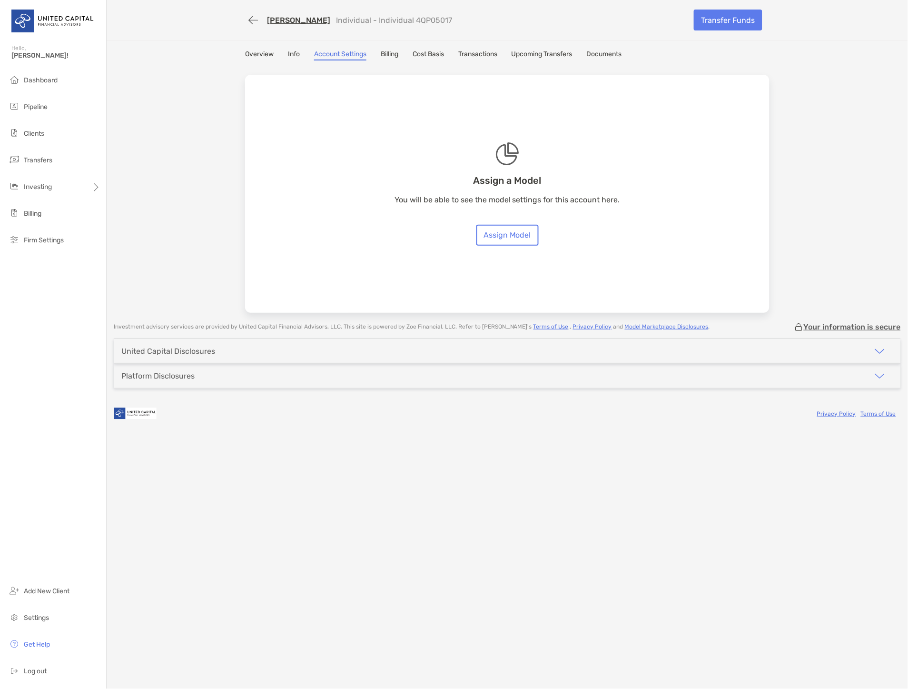
click at [394, 51] on link "Billing" at bounding box center [390, 55] width 18 height 10
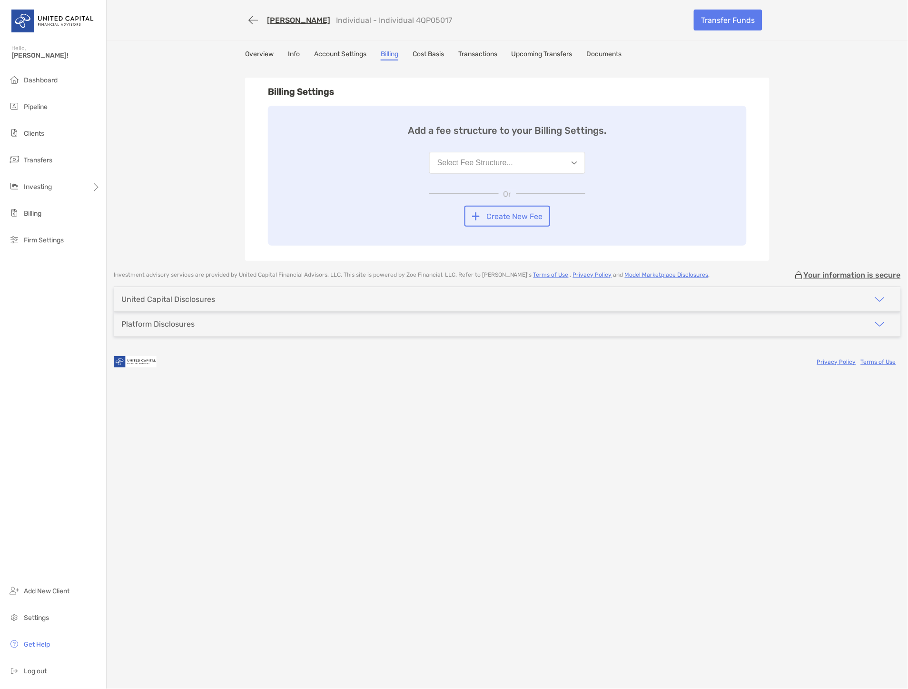
click at [421, 50] on link "Cost Basis" at bounding box center [428, 55] width 31 height 10
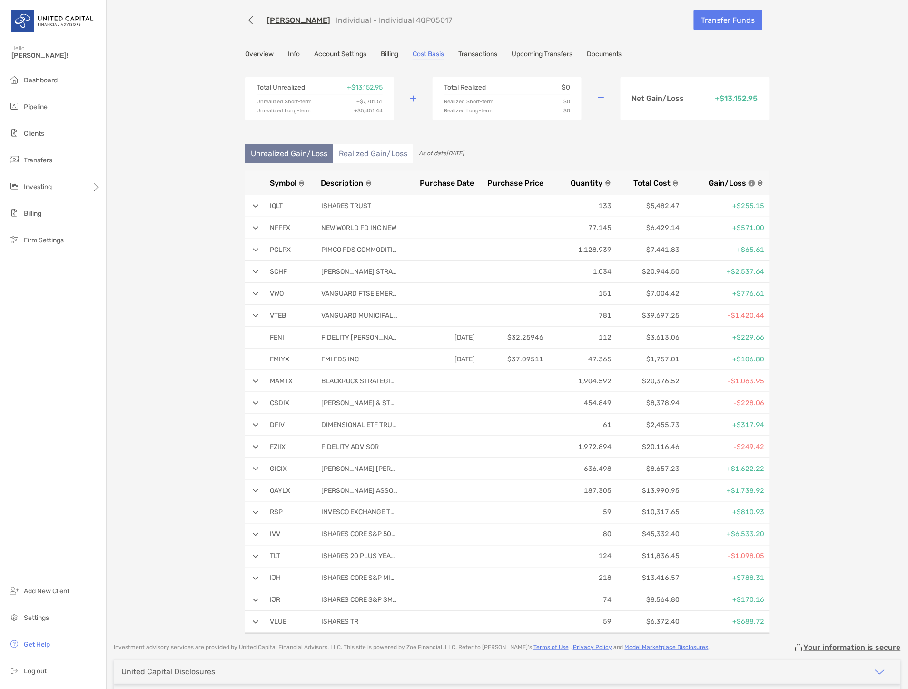
click at [596, 53] on link "Documents" at bounding box center [604, 55] width 35 height 10
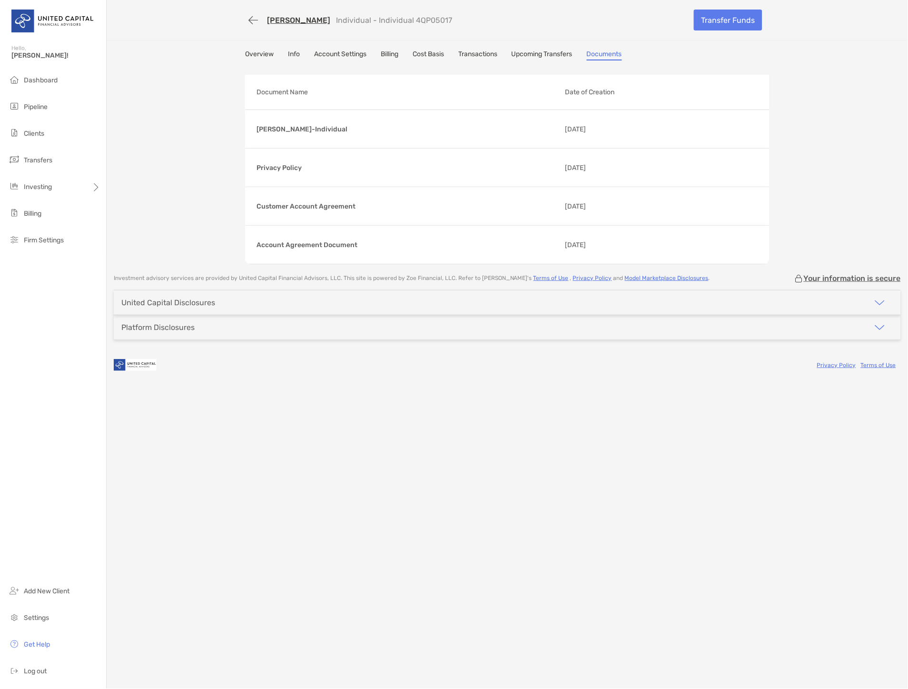
click at [558, 50] on link "Upcoming Transfers" at bounding box center [542, 55] width 61 height 10
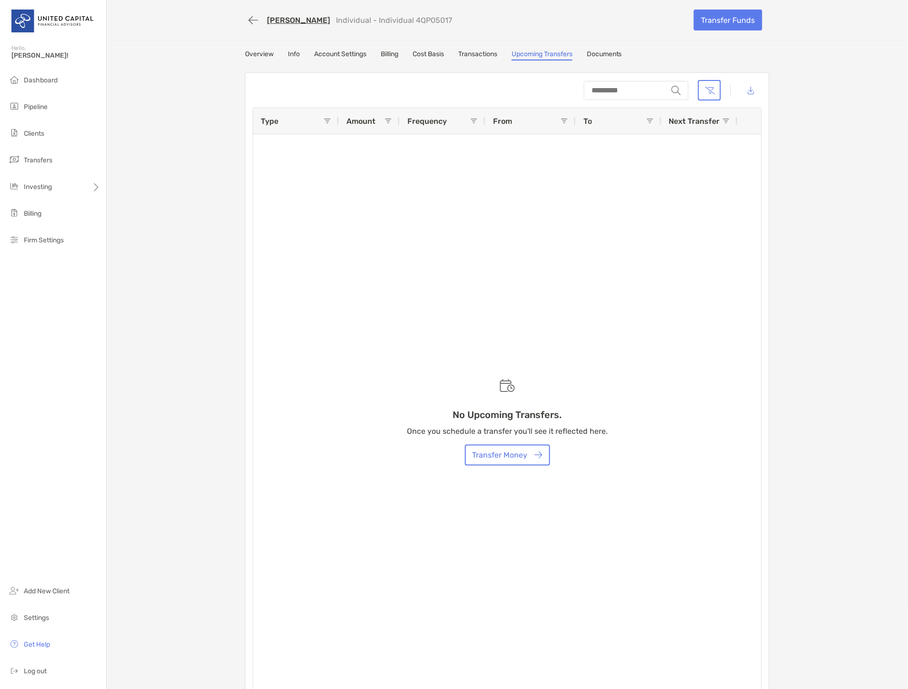
click at [489, 53] on link "Transactions" at bounding box center [478, 55] width 39 height 10
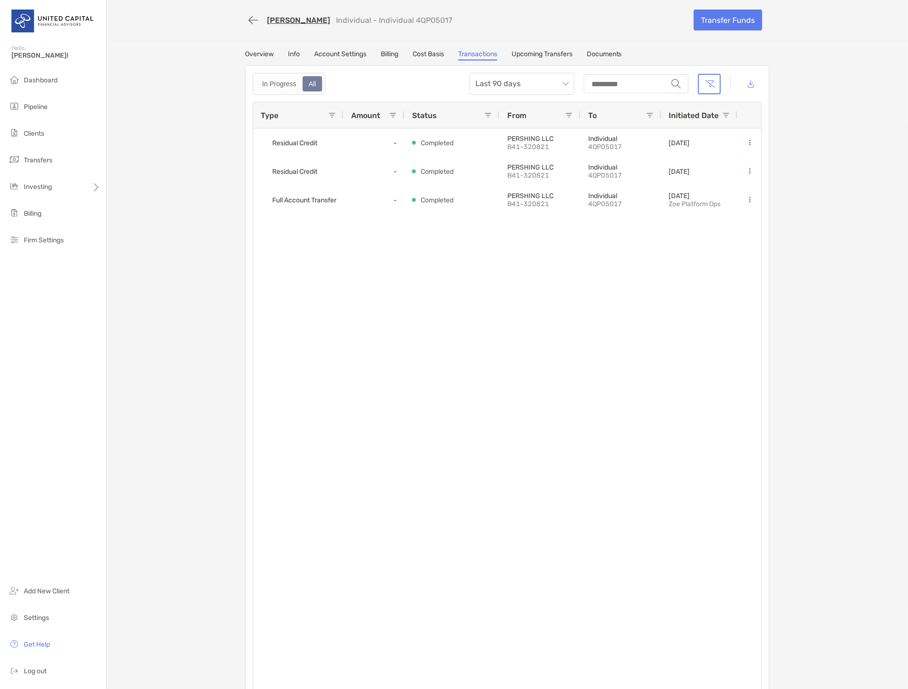
click at [337, 50] on link "Account Settings" at bounding box center [340, 55] width 52 height 10
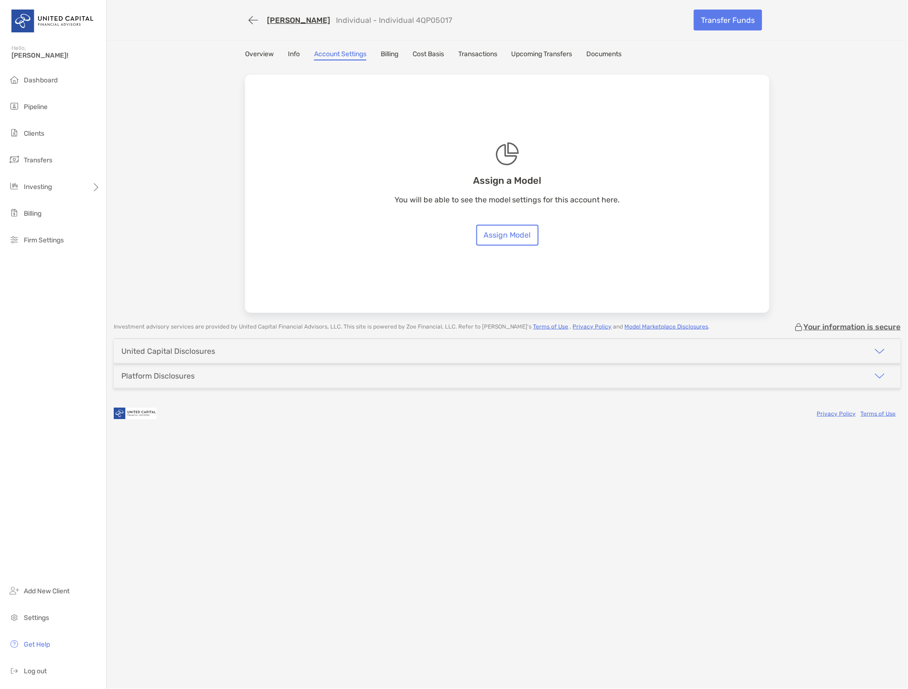
click at [244, 20] on div "[PERSON_NAME] Individual - Individual 4QP05017 Transfer Funds" at bounding box center [508, 20] width 544 height 40
click at [254, 18] on button "button" at bounding box center [253, 20] width 16 height 18
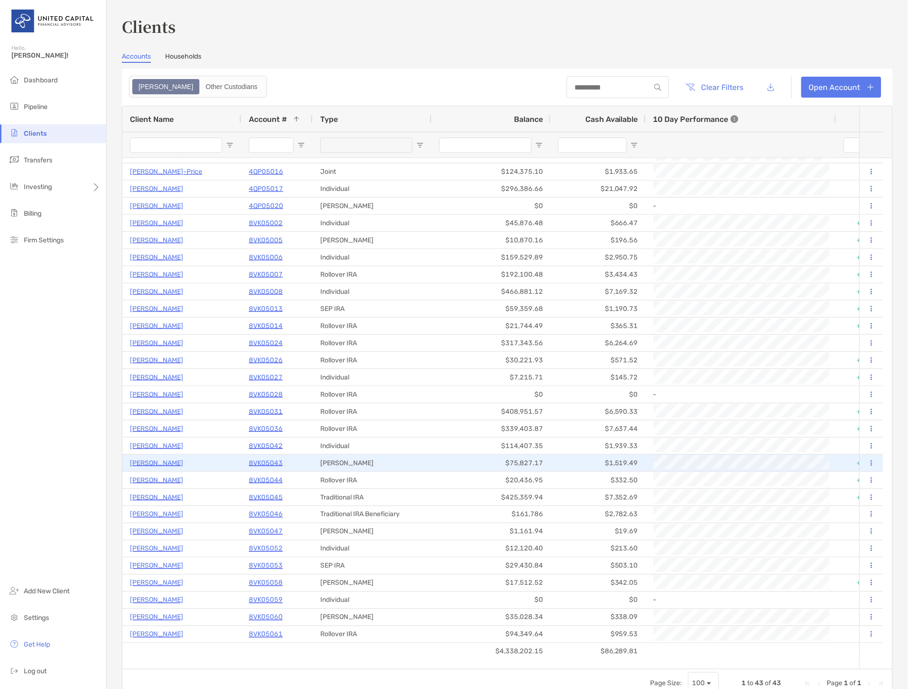
click at [148, 459] on p "[PERSON_NAME]" at bounding box center [156, 463] width 53 height 12
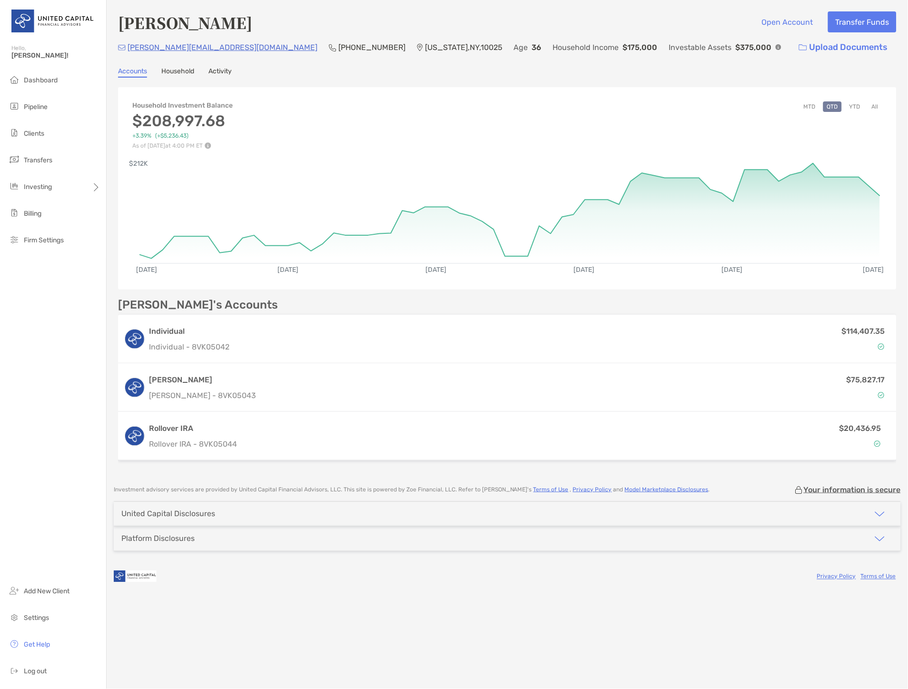
click at [194, 24] on h4 "[PERSON_NAME]" at bounding box center [185, 22] width 134 height 22
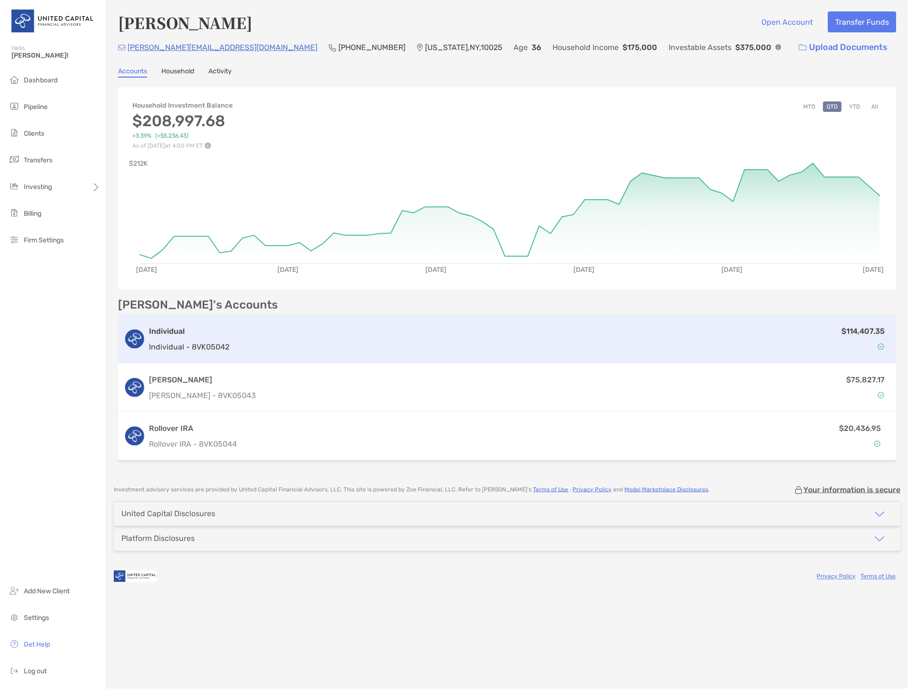
click at [177, 326] on h3 "Individual" at bounding box center [189, 331] width 80 height 11
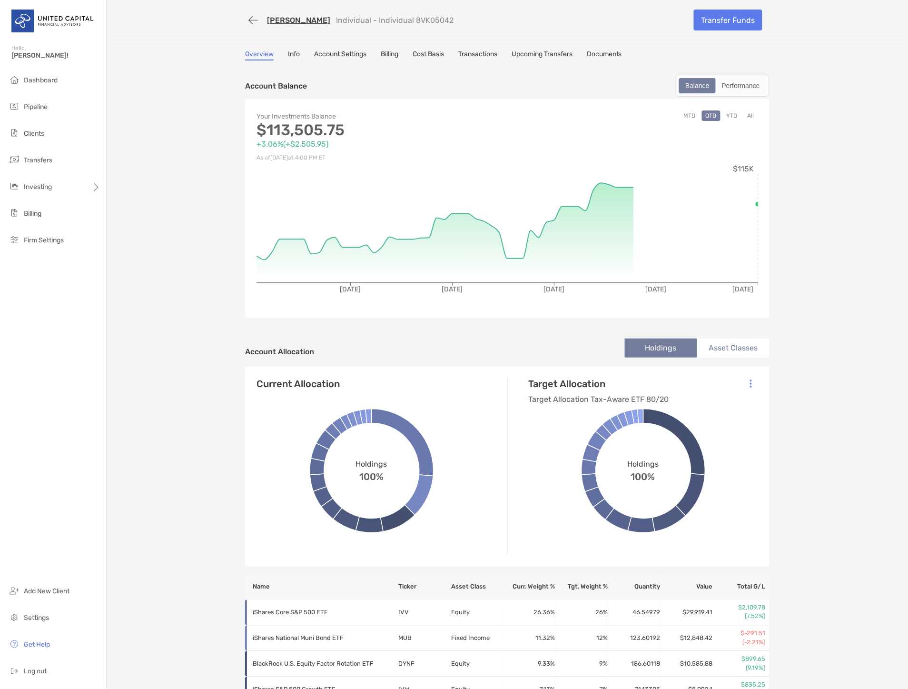
click at [282, 51] on div "Overview Info Account Settings Billing Cost Basis Transactions Upcoming Transfe…" at bounding box center [507, 55] width 525 height 10
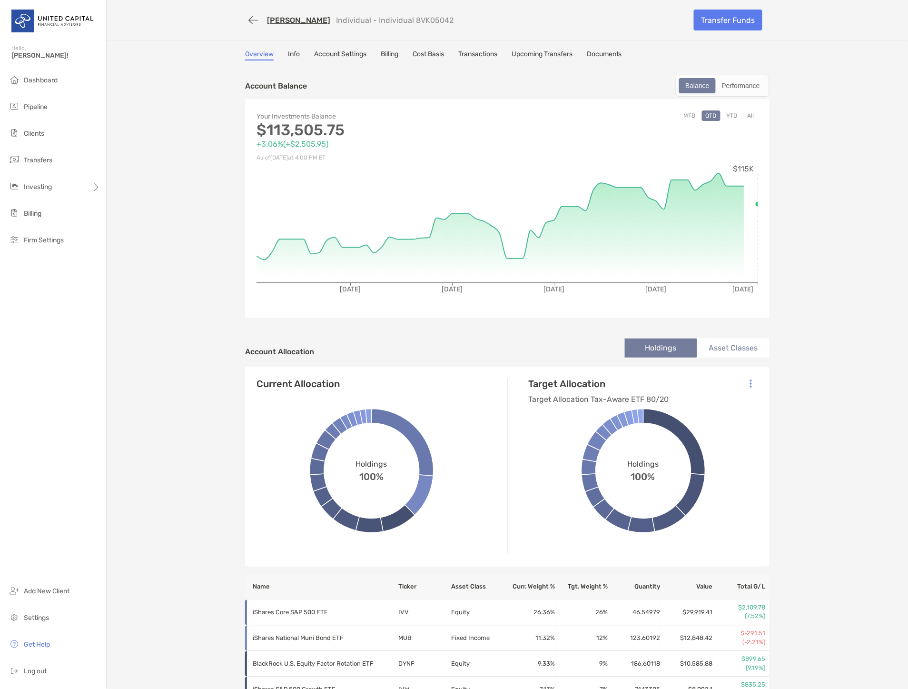
click at [288, 51] on link "Info" at bounding box center [294, 55] width 12 height 10
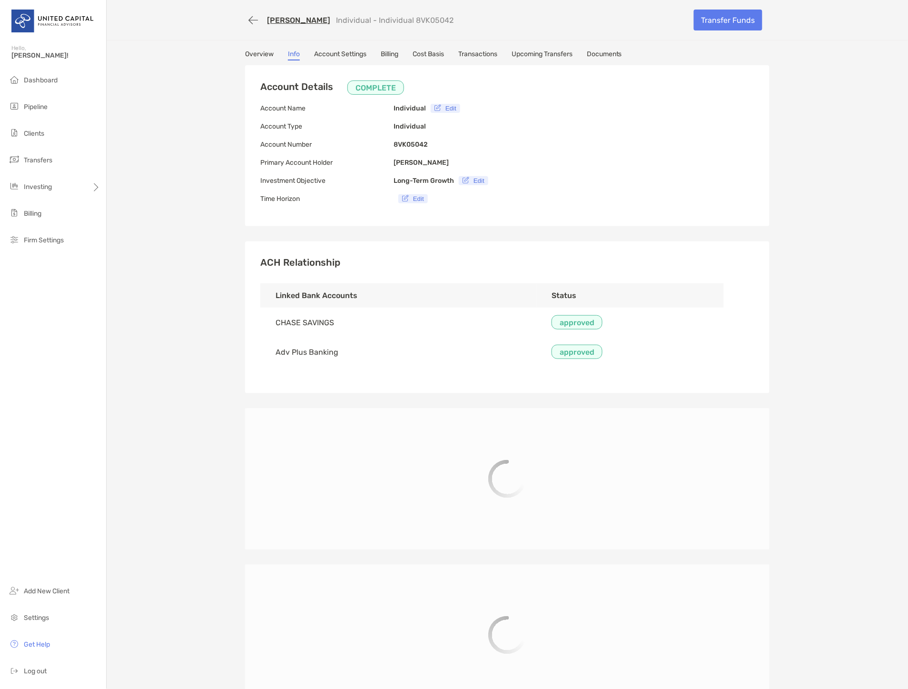
type input "**********"
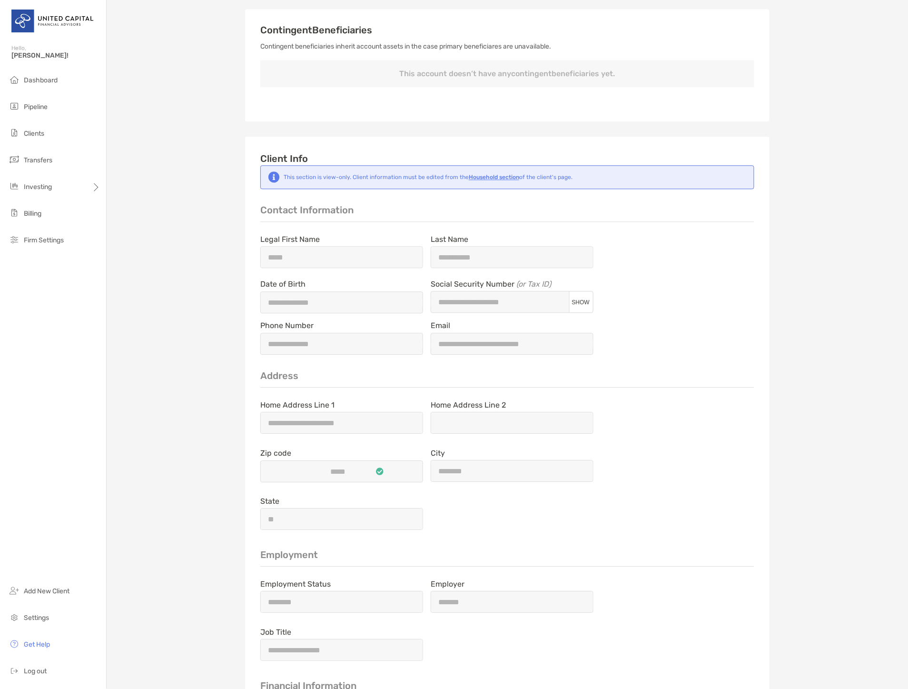
scroll to position [635, 0]
